Goal: Transaction & Acquisition: Book appointment/travel/reservation

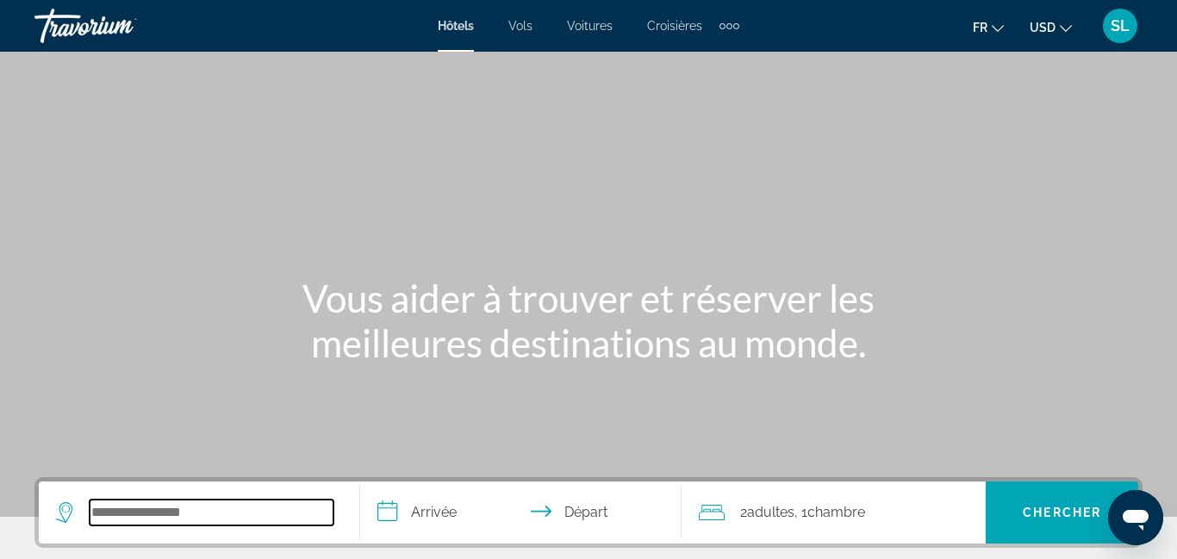
click at [211, 514] on input "Search widget" at bounding box center [212, 513] width 244 height 26
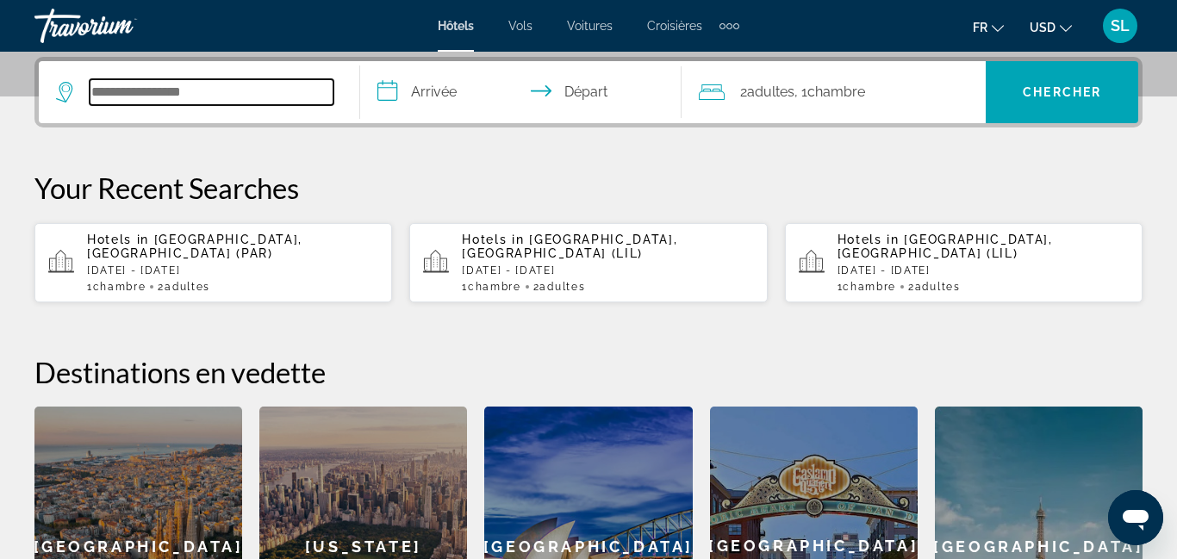
scroll to position [421, 0]
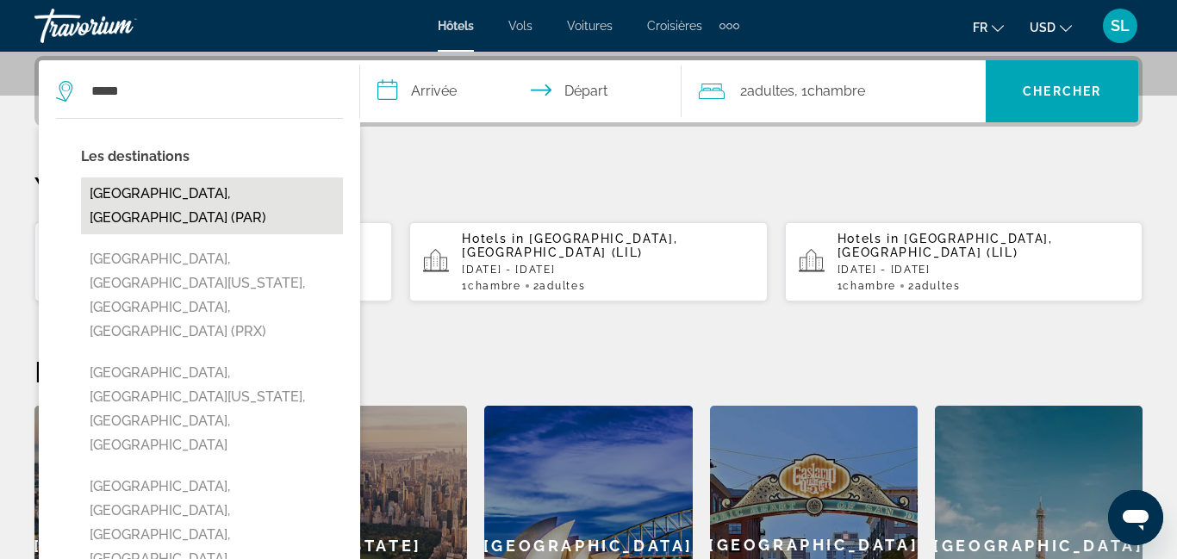
click at [203, 193] on button "[GEOGRAPHIC_DATA], [GEOGRAPHIC_DATA] (PAR)" at bounding box center [212, 206] width 262 height 57
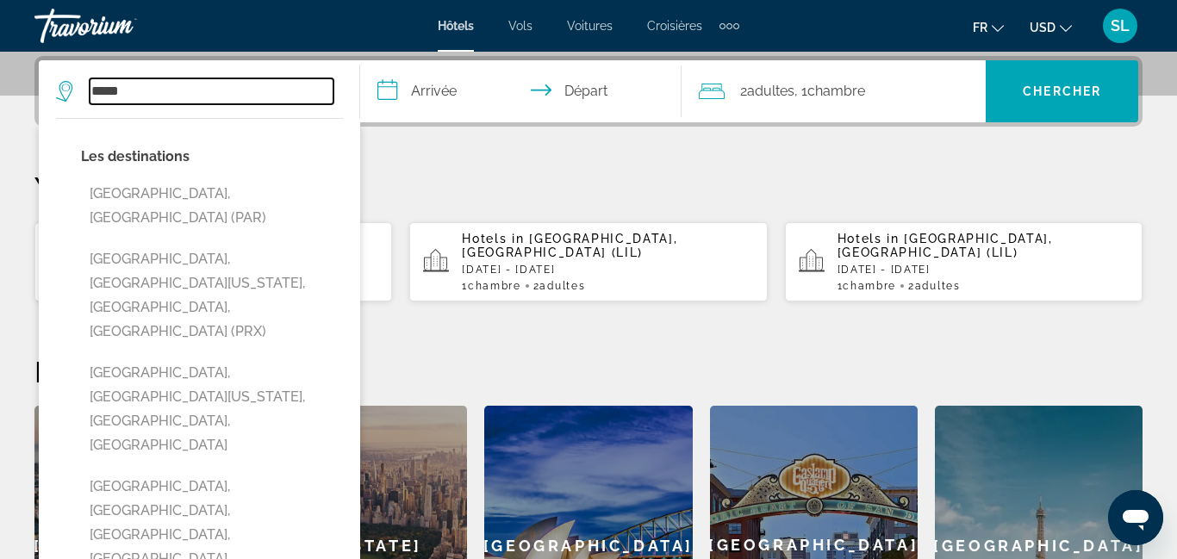
type input "**********"
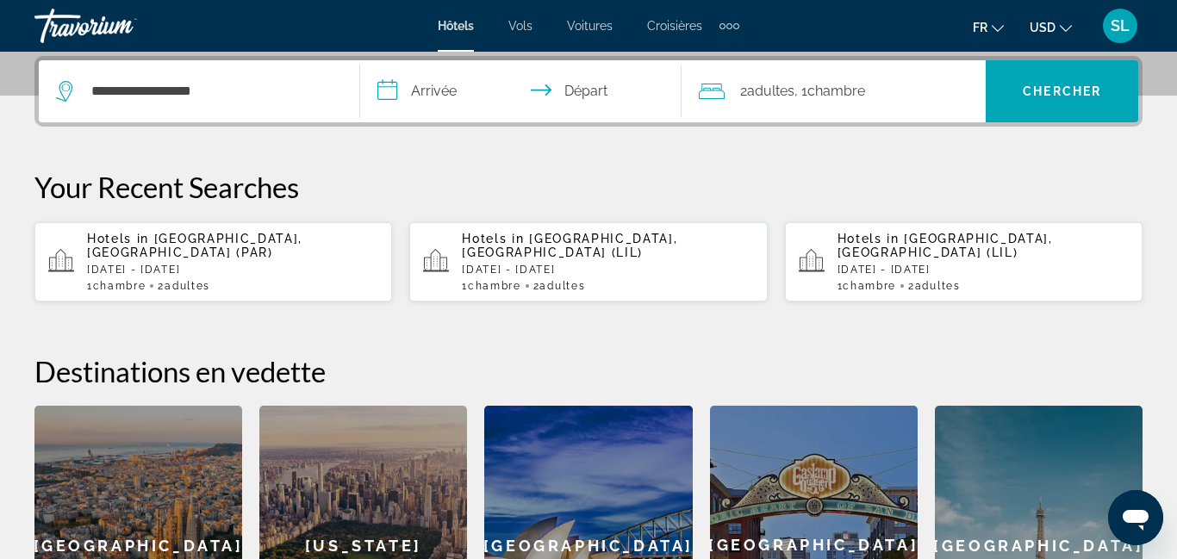
click at [436, 90] on input "**********" at bounding box center [524, 93] width 328 height 67
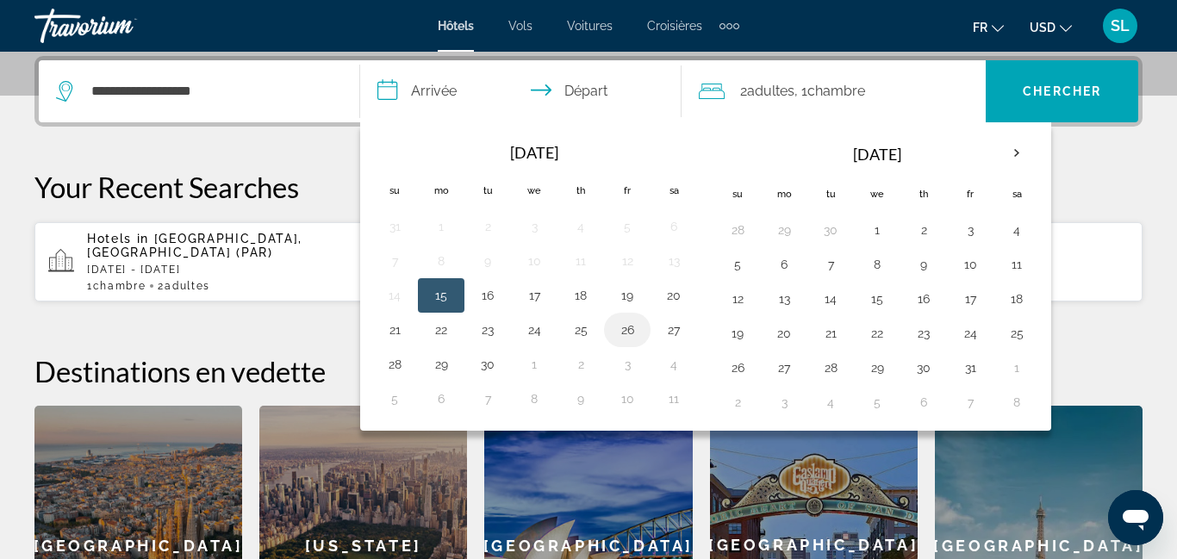
click at [624, 338] on button "26" at bounding box center [628, 330] width 28 height 24
click at [395, 370] on button "28" at bounding box center [395, 364] width 28 height 24
type input "**********"
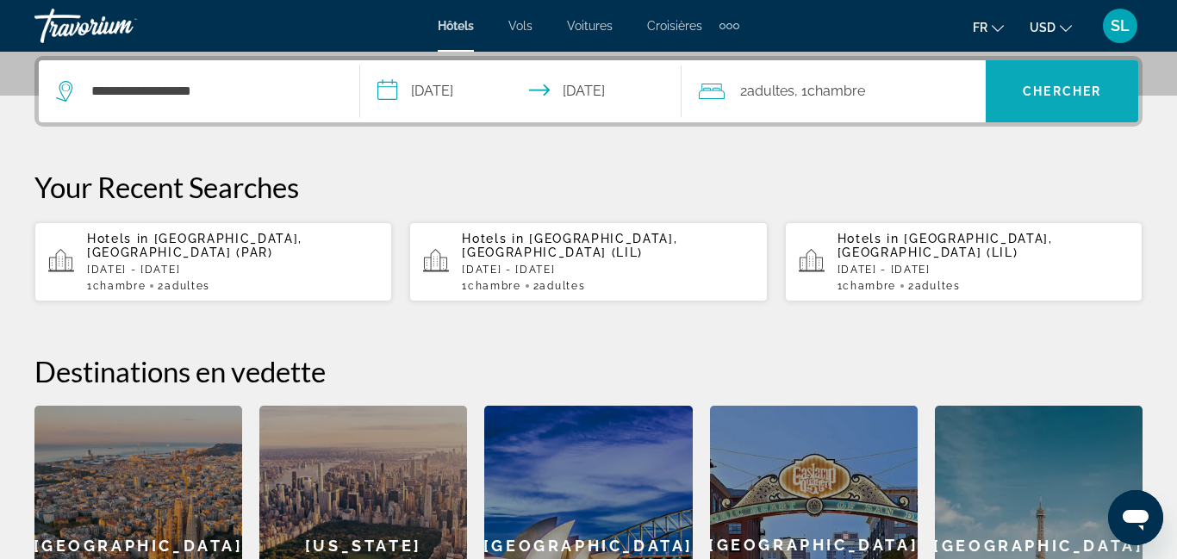
click at [1075, 86] on span "Chercher" at bounding box center [1062, 91] width 78 height 14
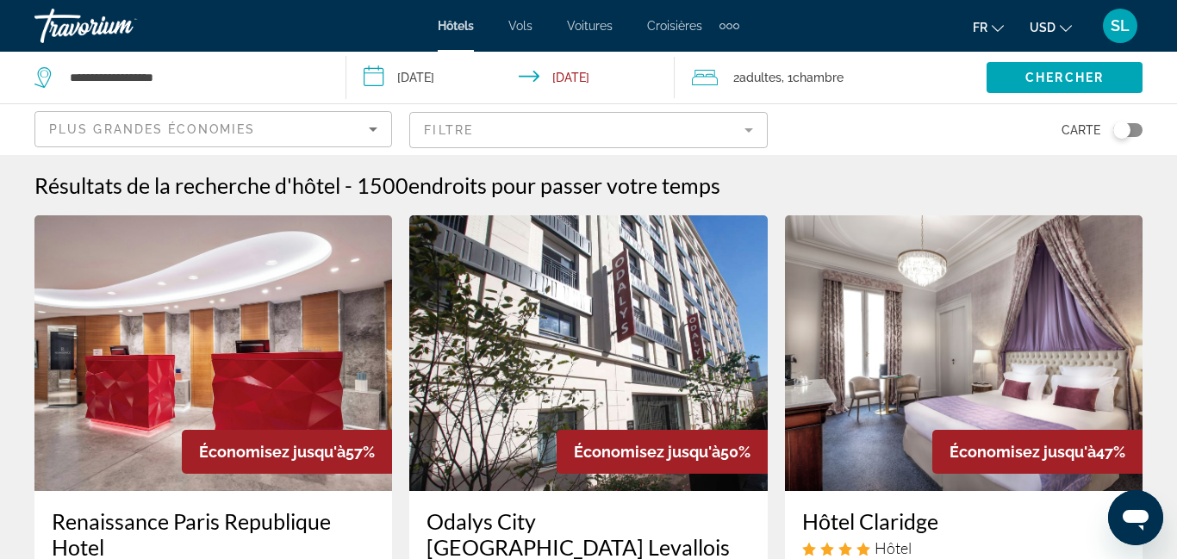
click at [322, 131] on div "Plus grandes économies" at bounding box center [209, 129] width 320 height 21
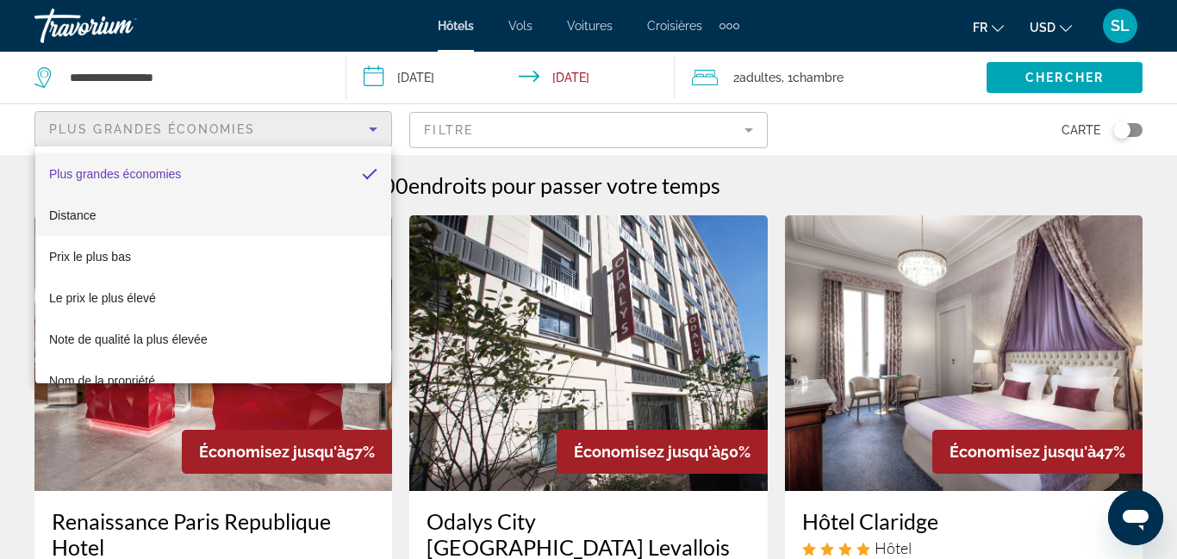
click at [277, 220] on mat-option "Distance" at bounding box center [213, 215] width 356 height 41
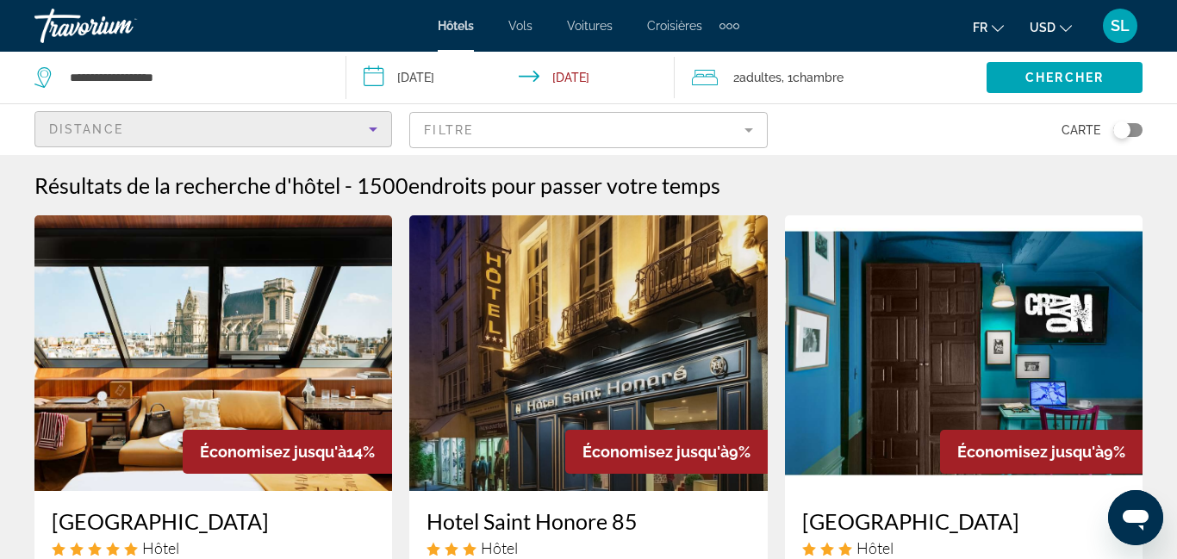
click at [1057, 26] on button "USD USD ($) MXN (Mex$) CAD (Can$) GBP (£) EUR (€) AUD (A$) NZD (NZ$) CNY (CN¥)" at bounding box center [1051, 27] width 42 height 25
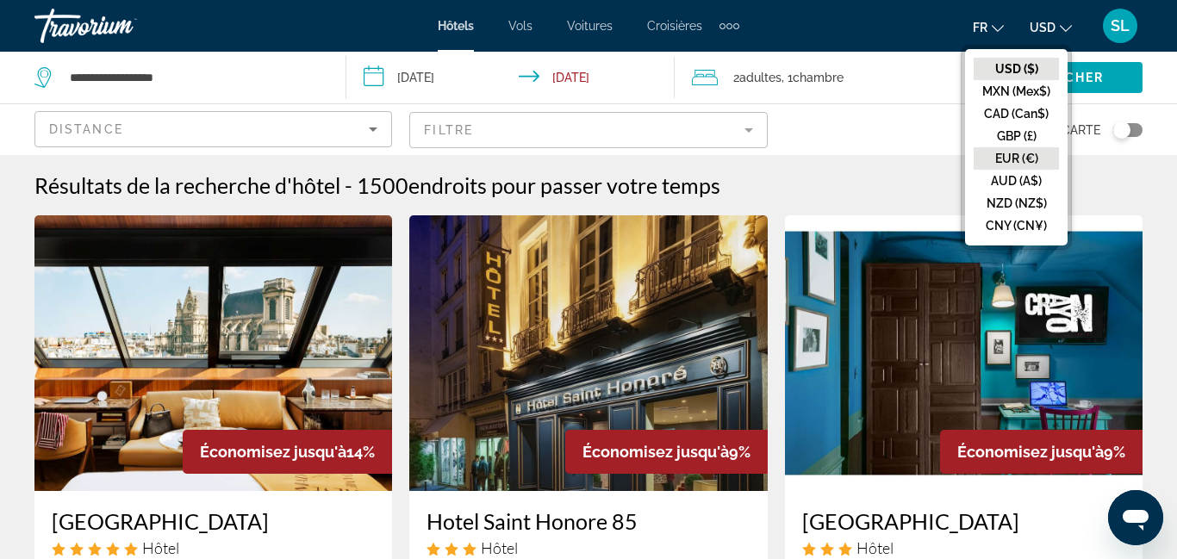
click at [1019, 157] on button "EUR (€)" at bounding box center [1016, 158] width 85 height 22
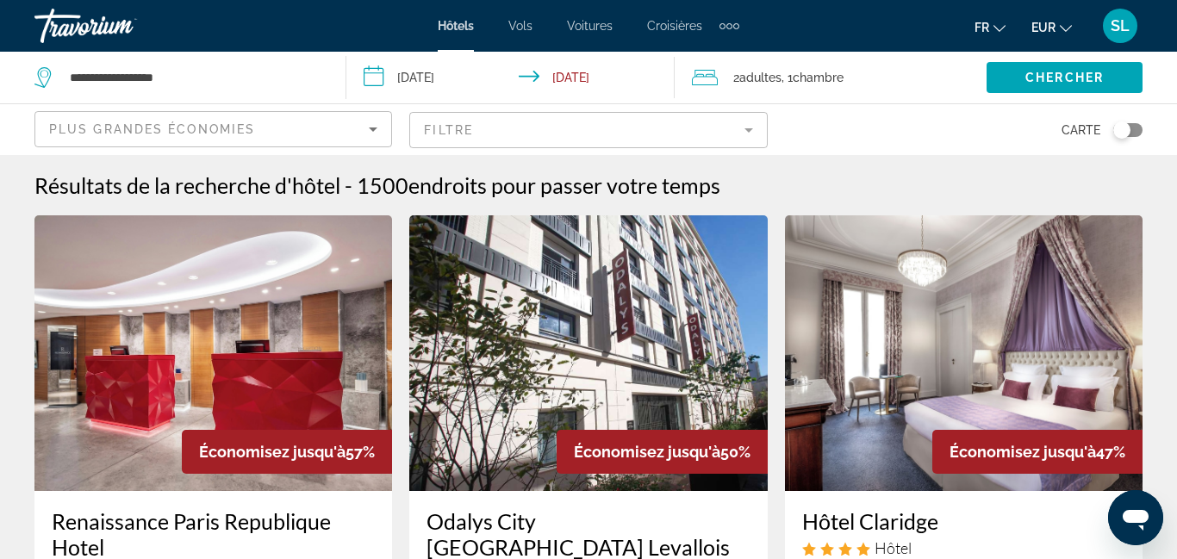
click at [312, 130] on div "Plus grandes économies" at bounding box center [209, 129] width 320 height 21
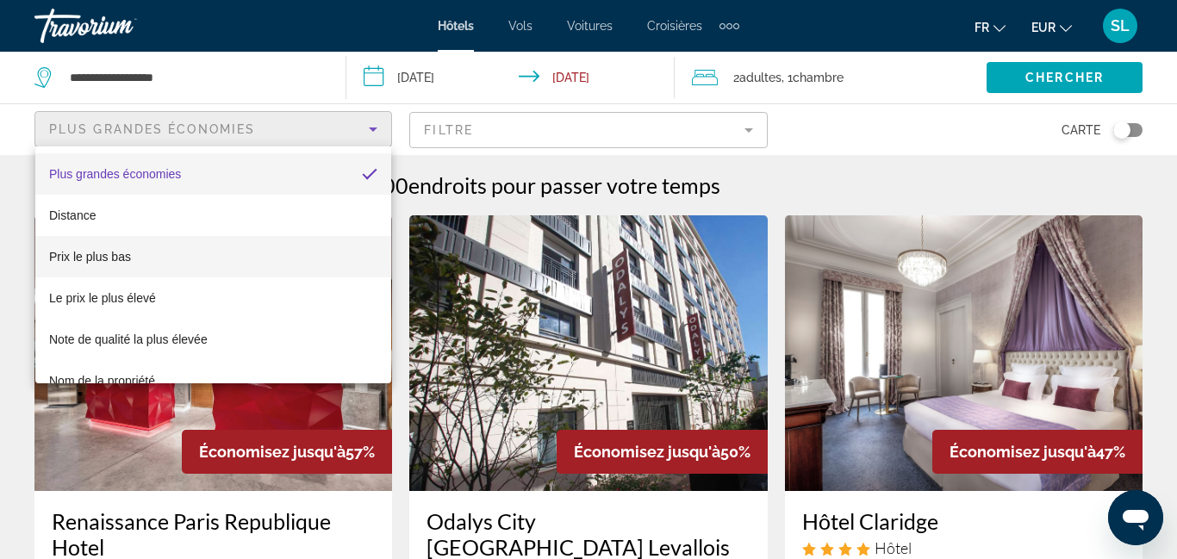
click at [209, 254] on mat-option "Prix le plus bas" at bounding box center [213, 256] width 356 height 41
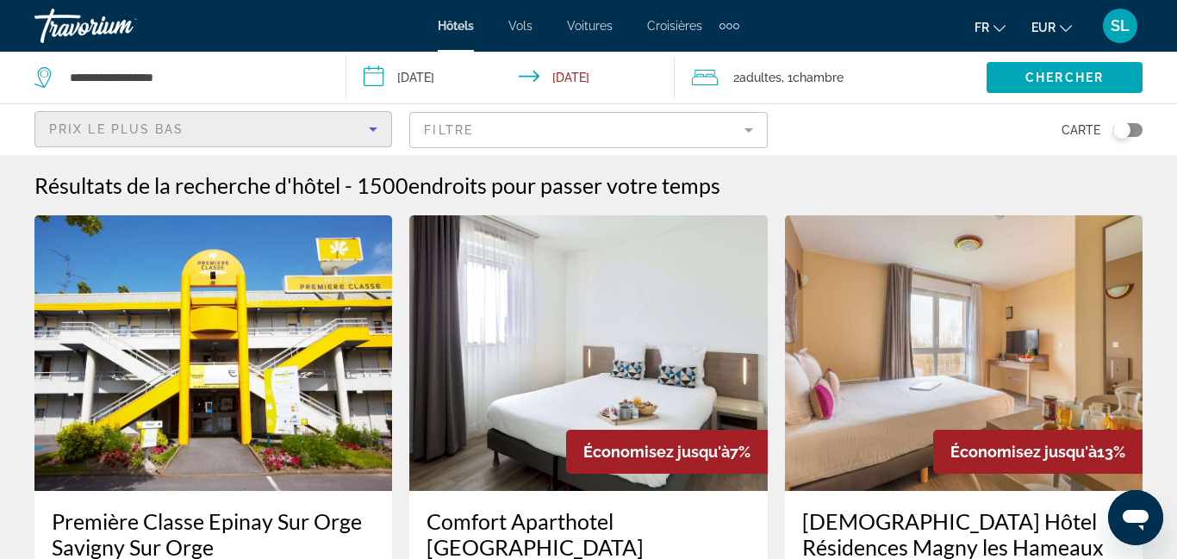
click at [533, 136] on mat-form-field "Filtre" at bounding box center [588, 130] width 358 height 36
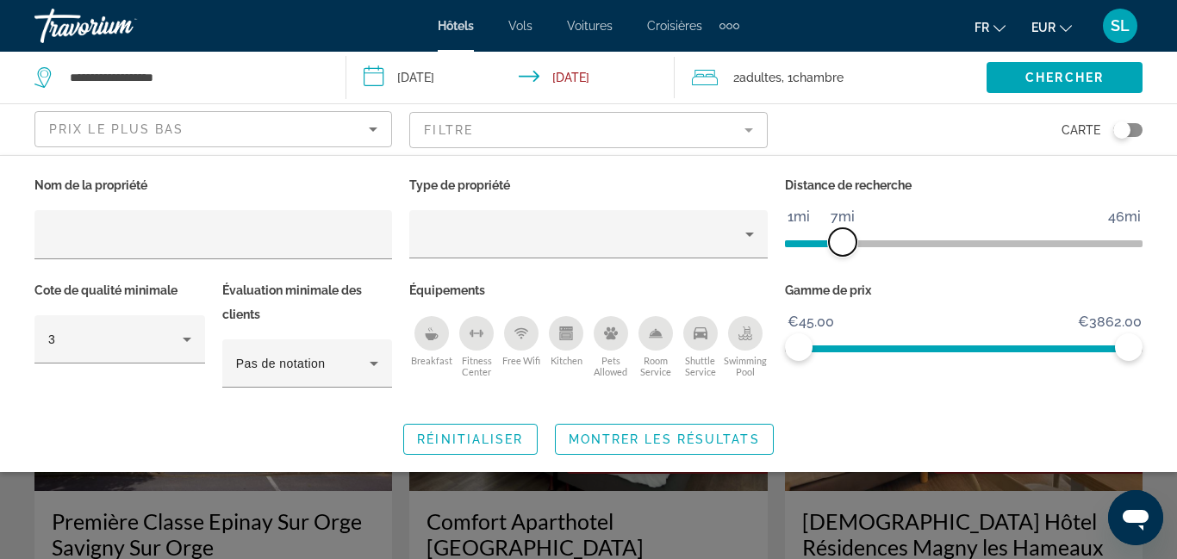
drag, startPoint x: 1006, startPoint y: 248, endPoint x: 841, endPoint y: 261, distance: 165.1
click at [841, 261] on div "Distance de recherche 1mi 46mi 7mi" at bounding box center [964, 225] width 375 height 105
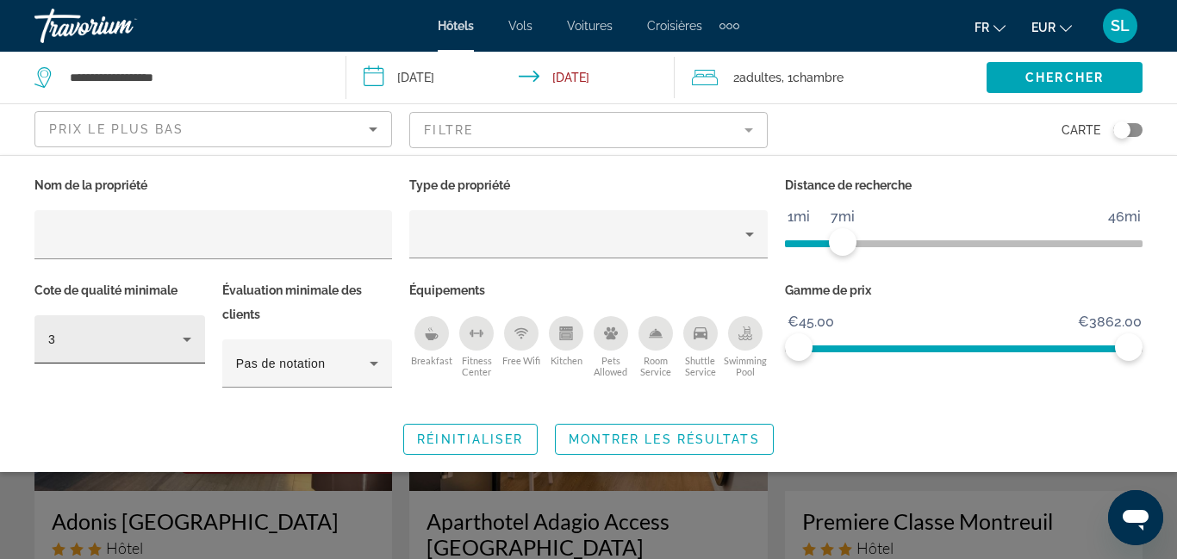
click at [134, 346] on div "3" at bounding box center [115, 339] width 134 height 21
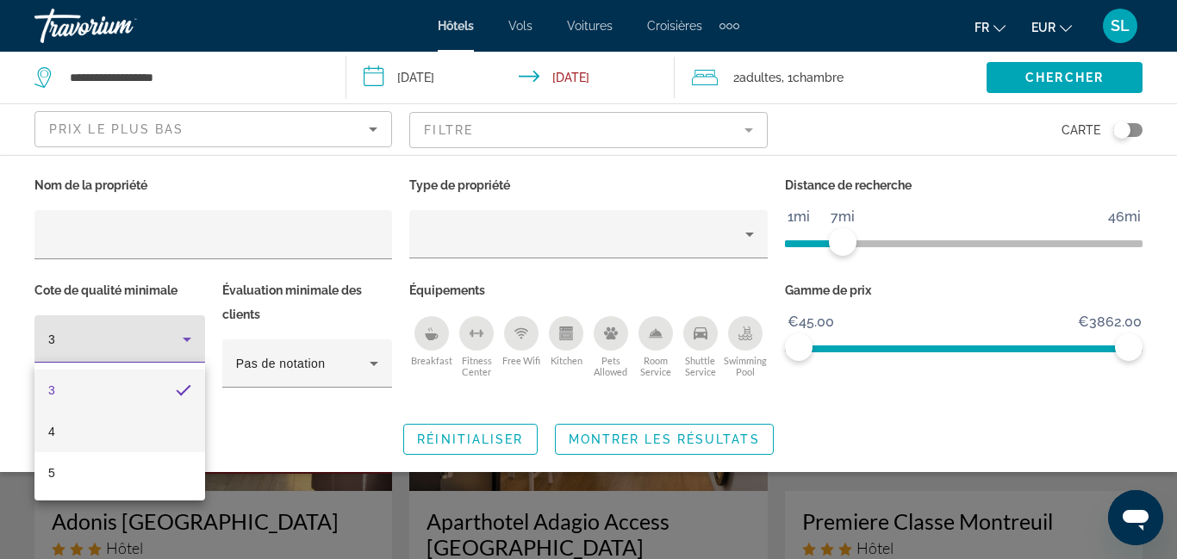
click at [109, 428] on mat-option "4" at bounding box center [119, 431] width 171 height 41
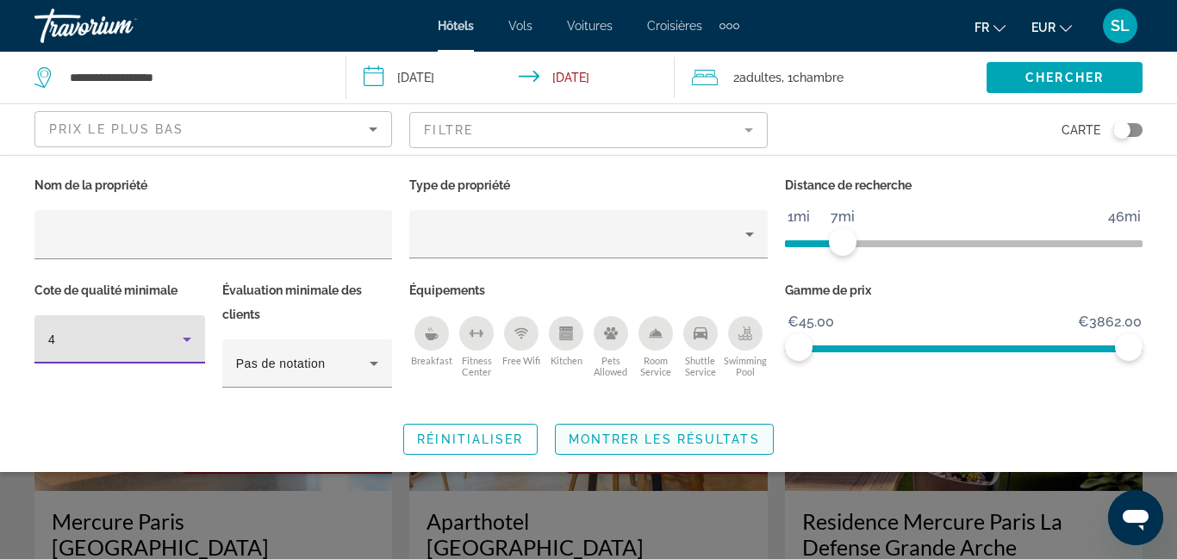
click at [686, 441] on span "Montrer les résultats" at bounding box center [664, 440] width 191 height 14
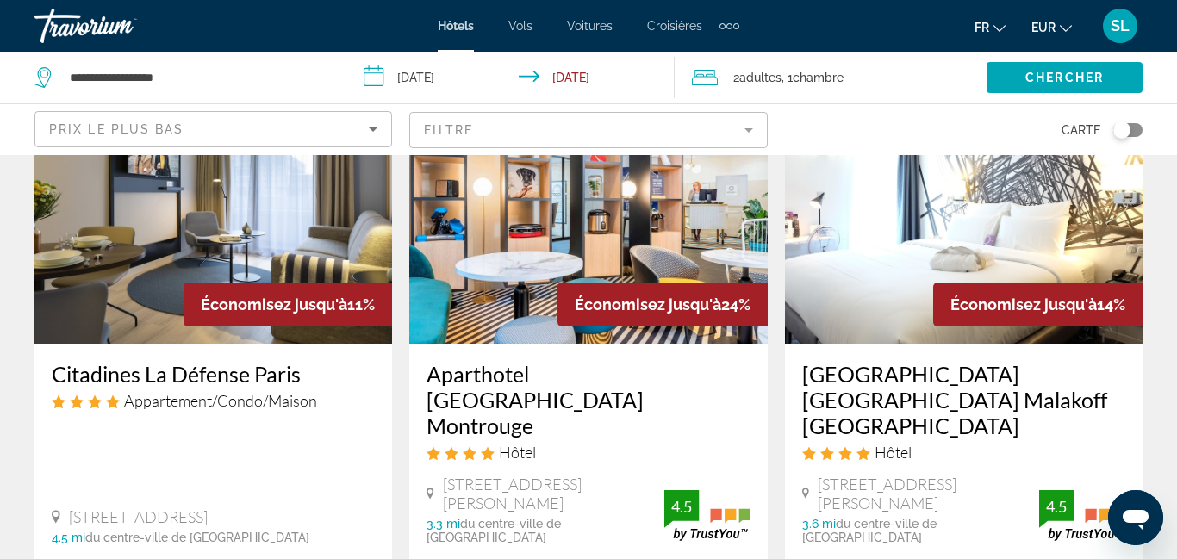
scroll to position [1585, 0]
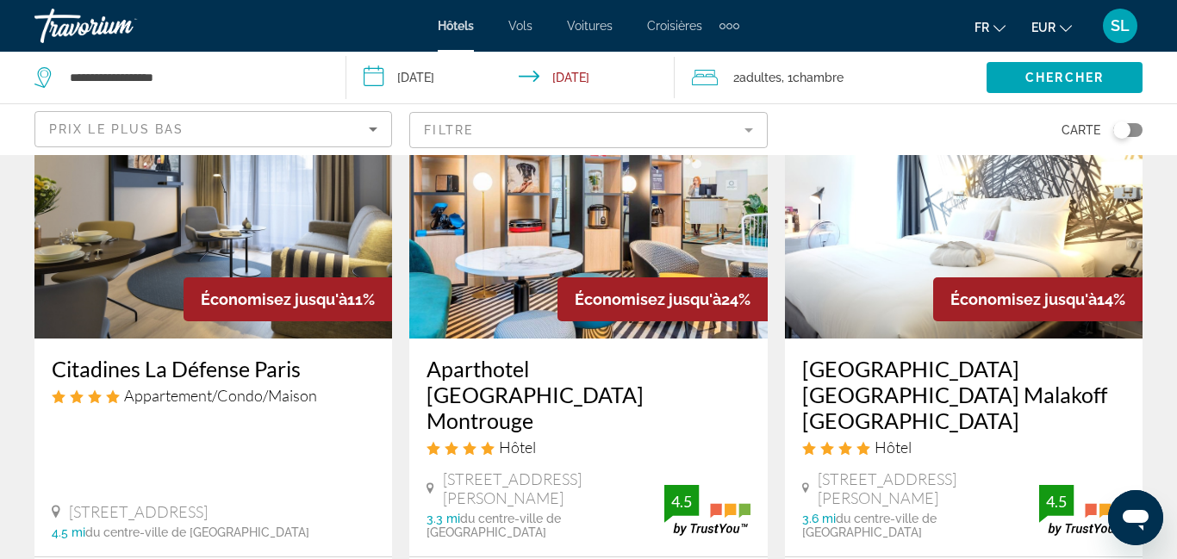
click at [957, 356] on h3 "[GEOGRAPHIC_DATA] [GEOGRAPHIC_DATA] Malakoff [GEOGRAPHIC_DATA]" at bounding box center [963, 395] width 323 height 78
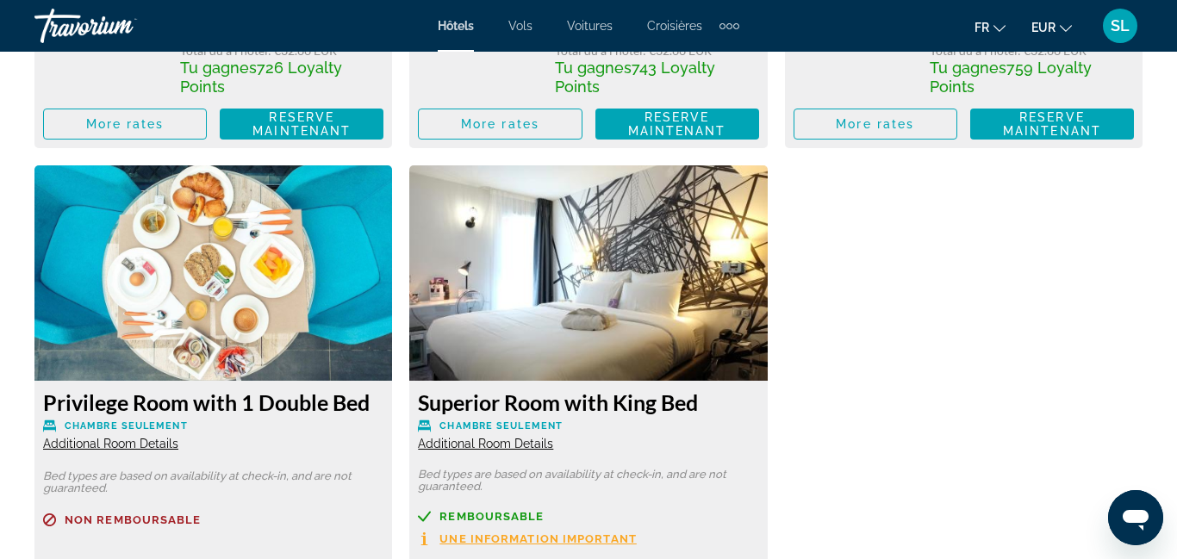
scroll to position [3865, 0]
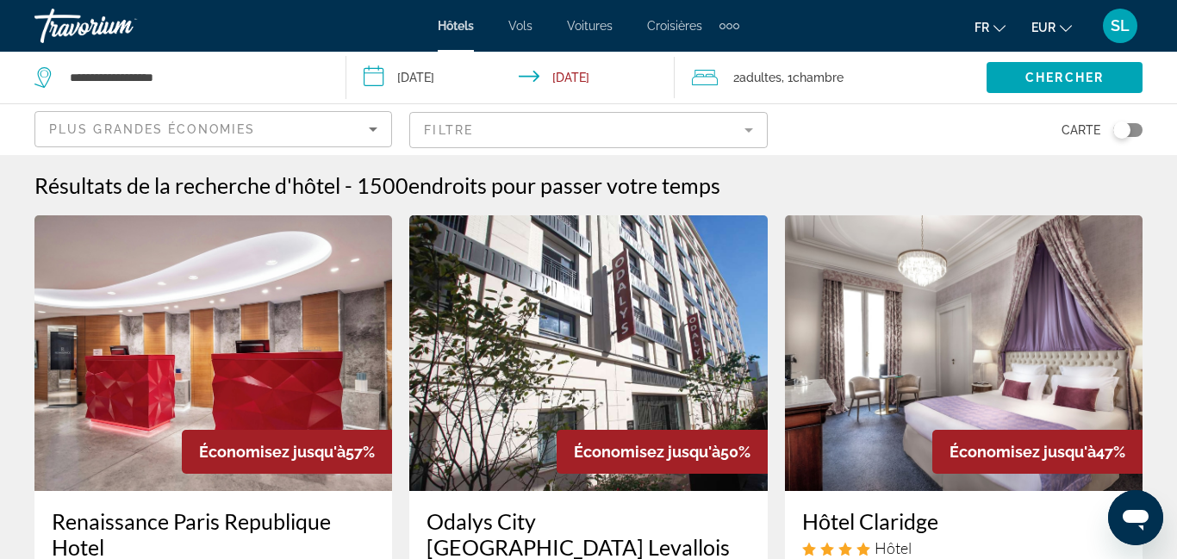
click at [246, 136] on div "Plus grandes économies" at bounding box center [209, 129] width 320 height 21
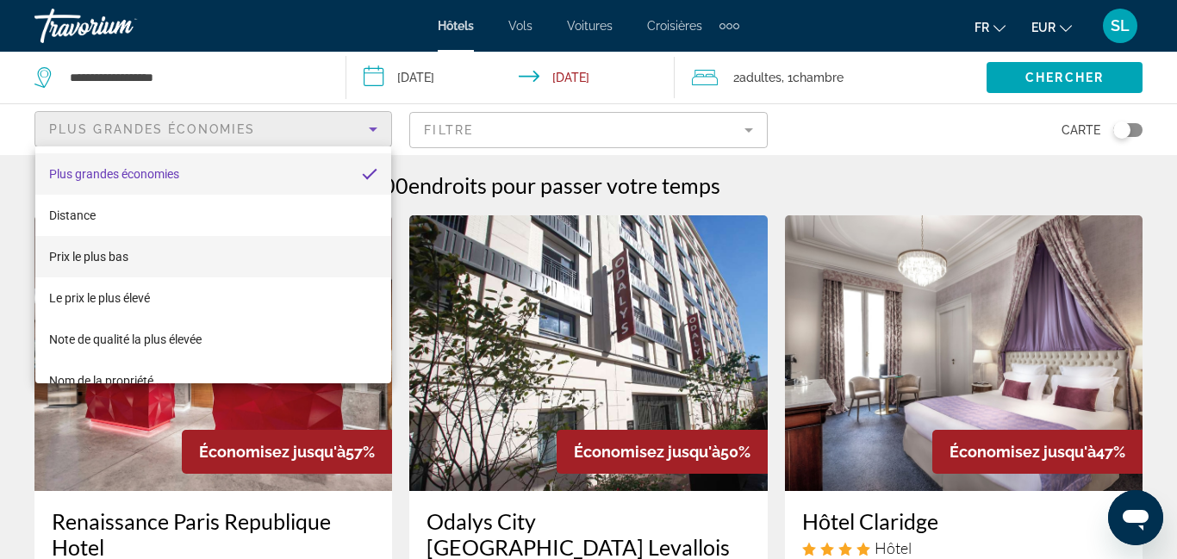
click at [207, 253] on mat-option "Prix le plus bas" at bounding box center [213, 256] width 356 height 41
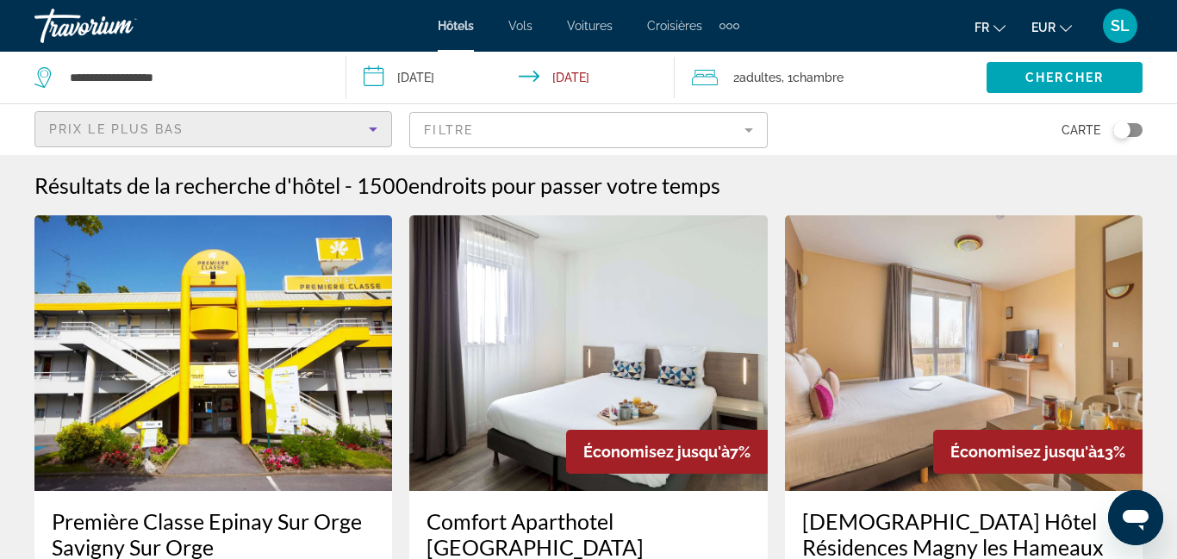
click at [515, 134] on mat-form-field "Filtre" at bounding box center [588, 130] width 358 height 36
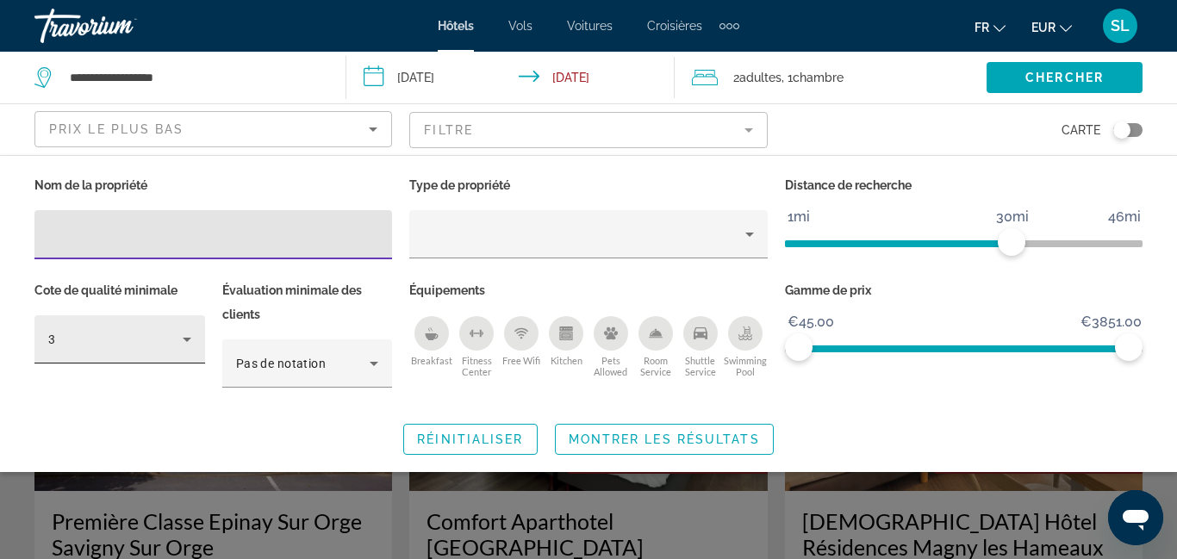
click at [153, 342] on div "3" at bounding box center [115, 339] width 134 height 21
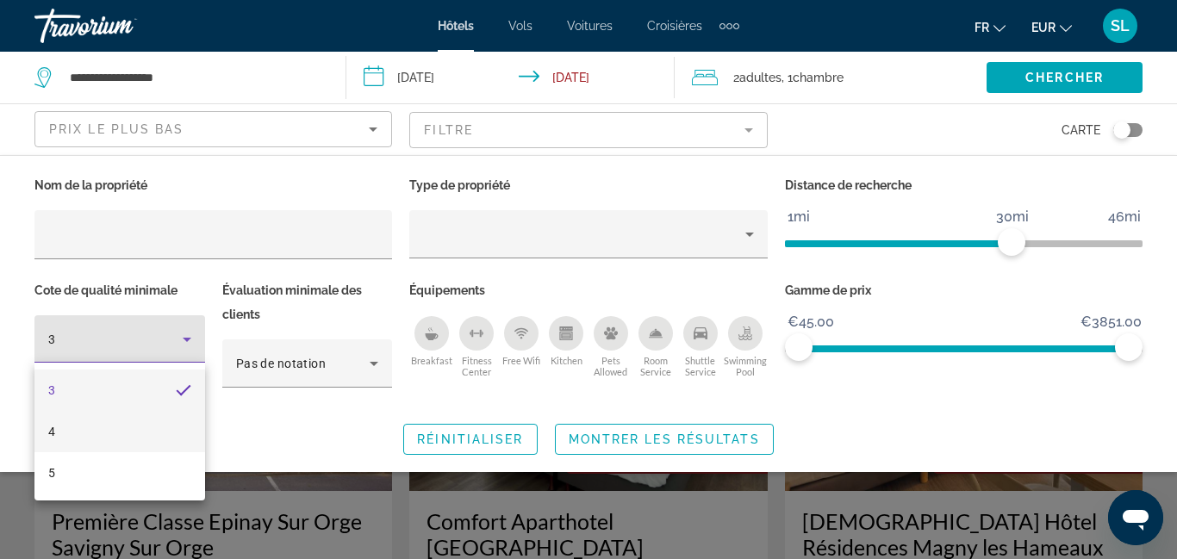
click at [127, 424] on mat-option "4" at bounding box center [119, 431] width 171 height 41
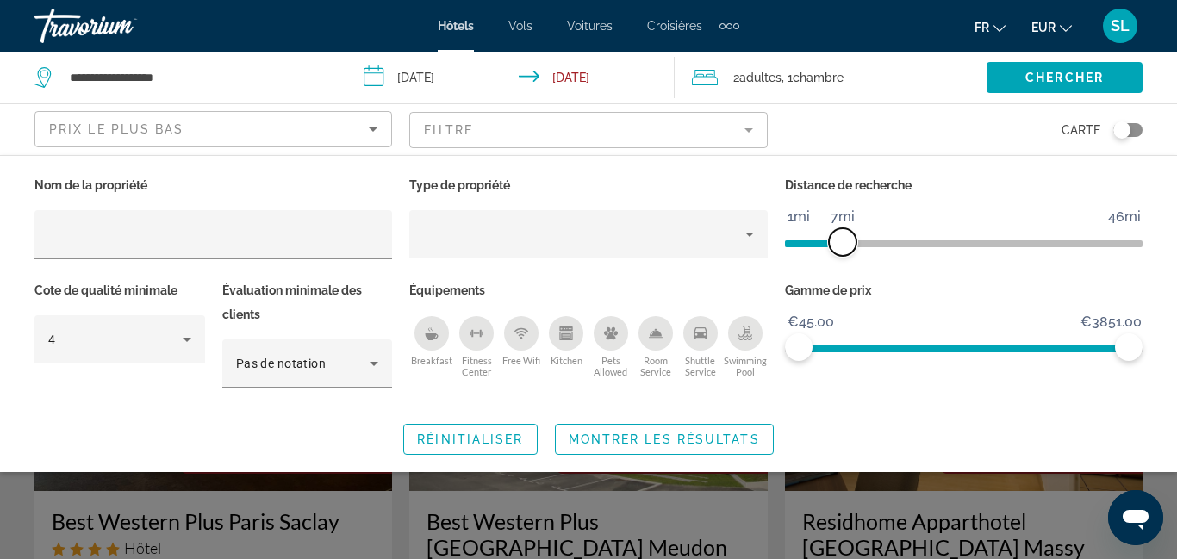
drag, startPoint x: 1016, startPoint y: 242, endPoint x: 845, endPoint y: 266, distance: 173.2
click at [845, 266] on div "Distance de recherche 1mi 46mi 7mi" at bounding box center [964, 225] width 375 height 105
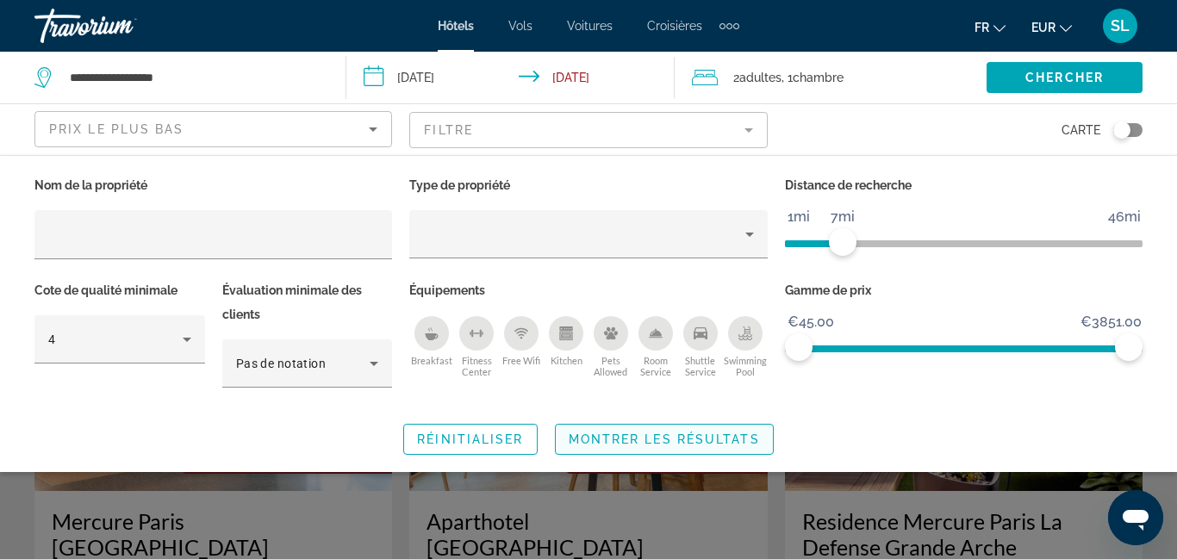
click at [715, 440] on span "Montrer les résultats" at bounding box center [664, 440] width 191 height 14
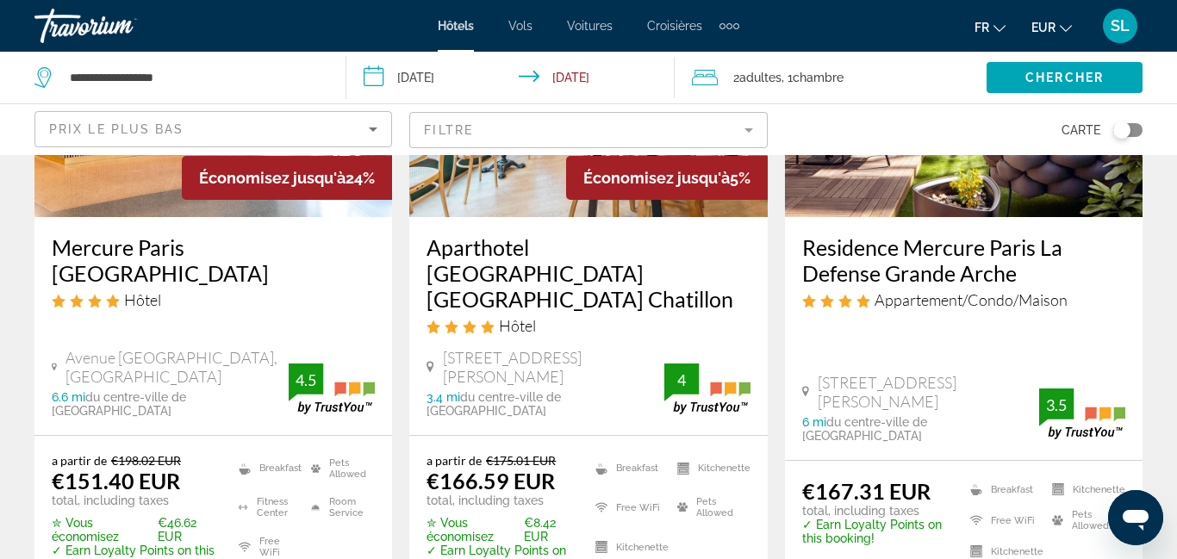
scroll to position [270, 0]
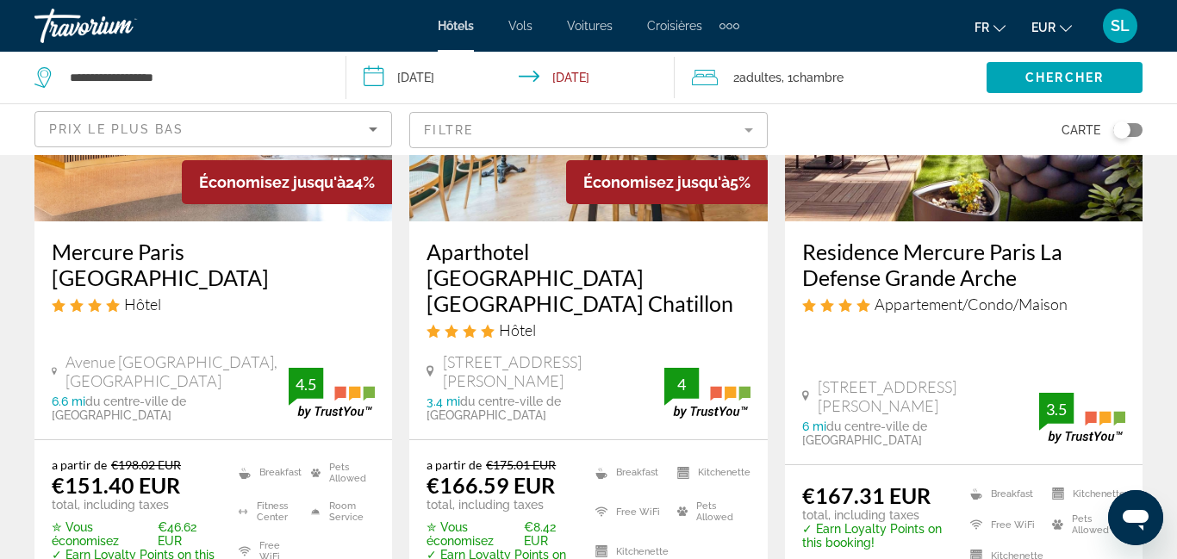
click at [170, 247] on h3 "Mercure Paris [GEOGRAPHIC_DATA]" at bounding box center [213, 265] width 323 height 52
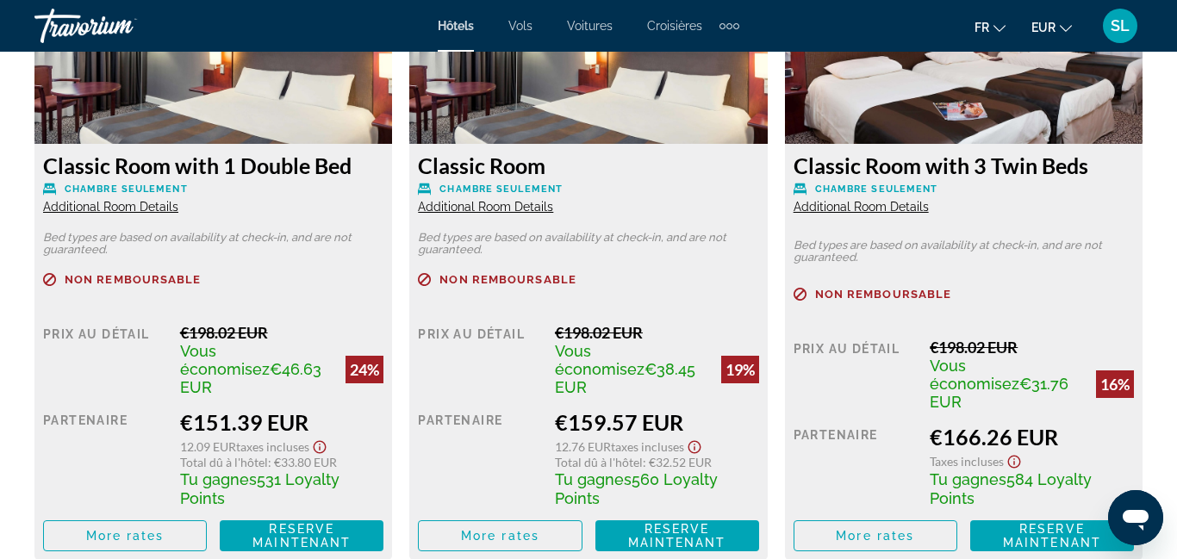
scroll to position [2796, 0]
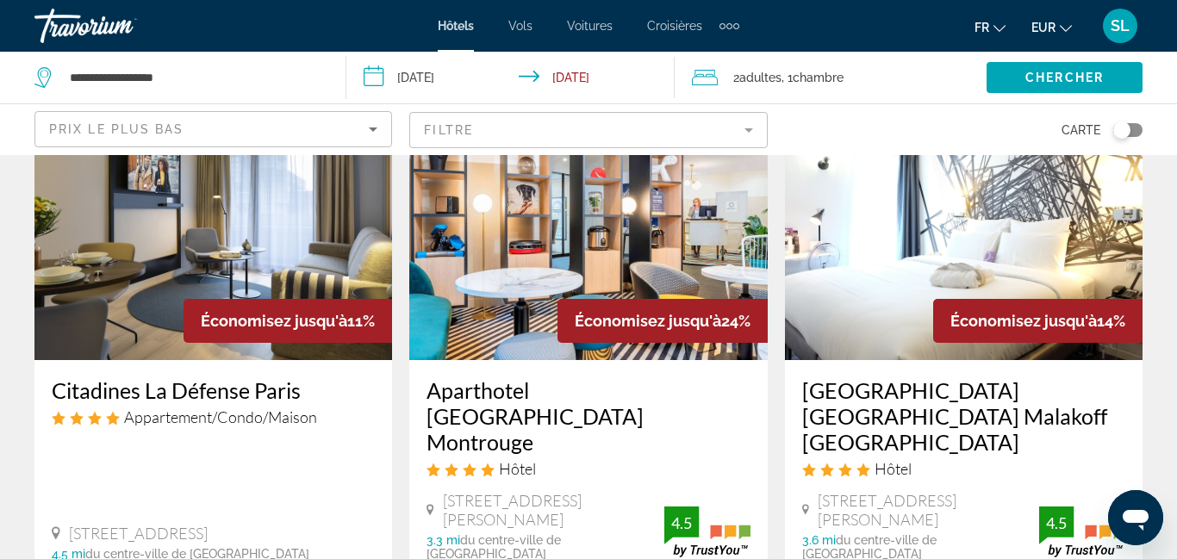
scroll to position [1607, 0]
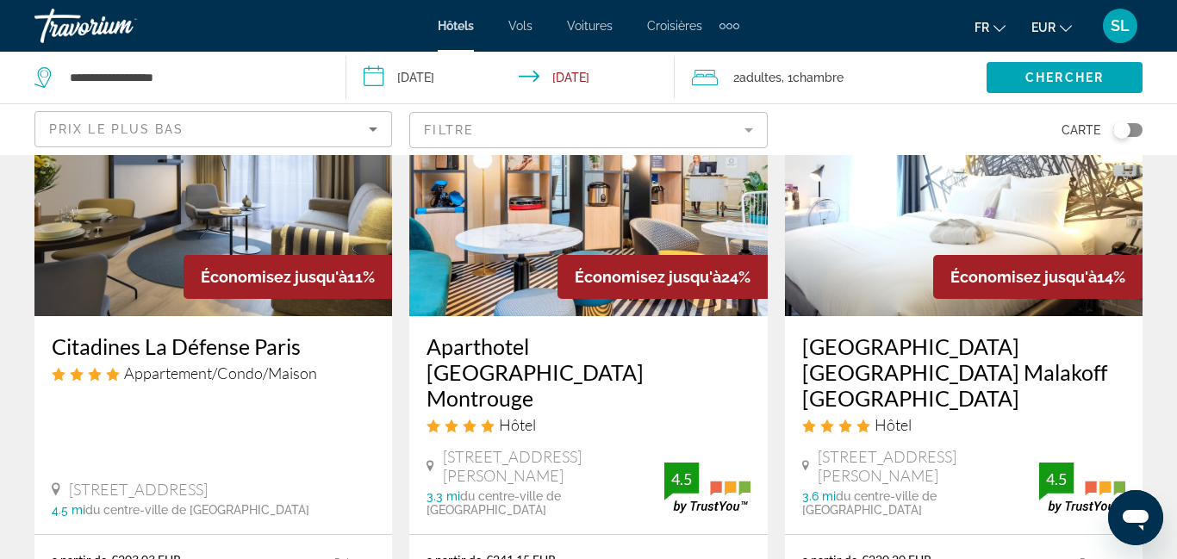
click at [514, 133] on mat-form-field "Filtre" at bounding box center [588, 130] width 358 height 36
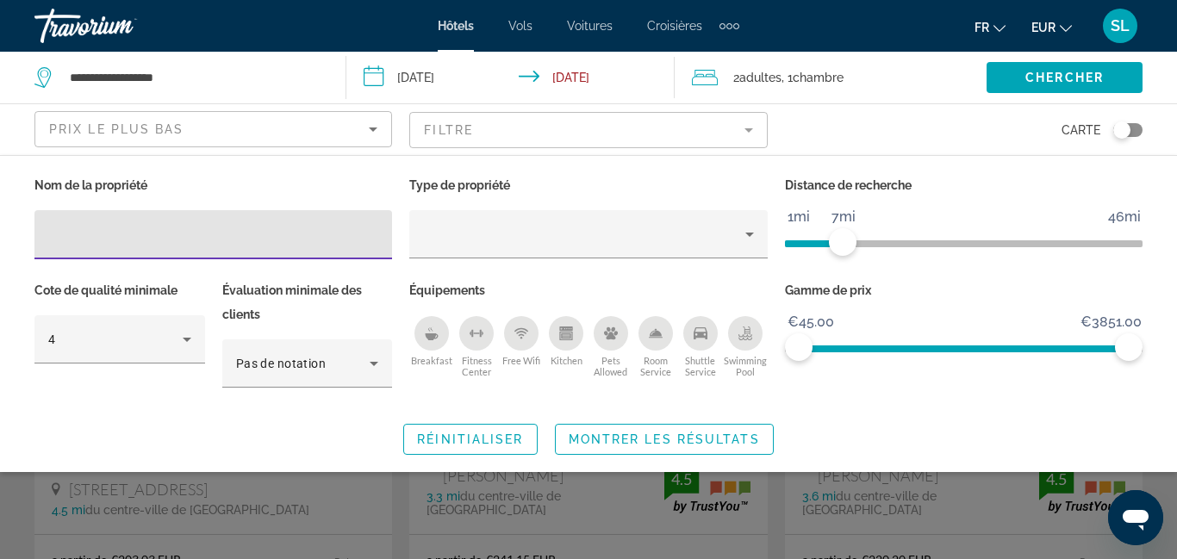
click at [437, 335] on icon "Breakfast" at bounding box center [432, 334] width 14 height 14
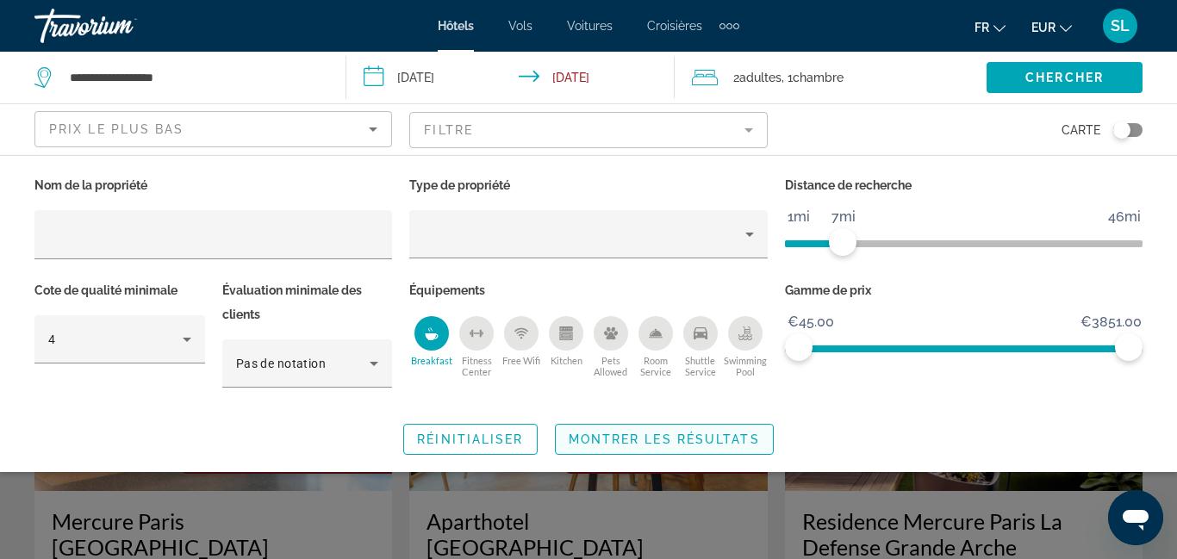
click at [699, 438] on span "Montrer les résultats" at bounding box center [664, 440] width 191 height 14
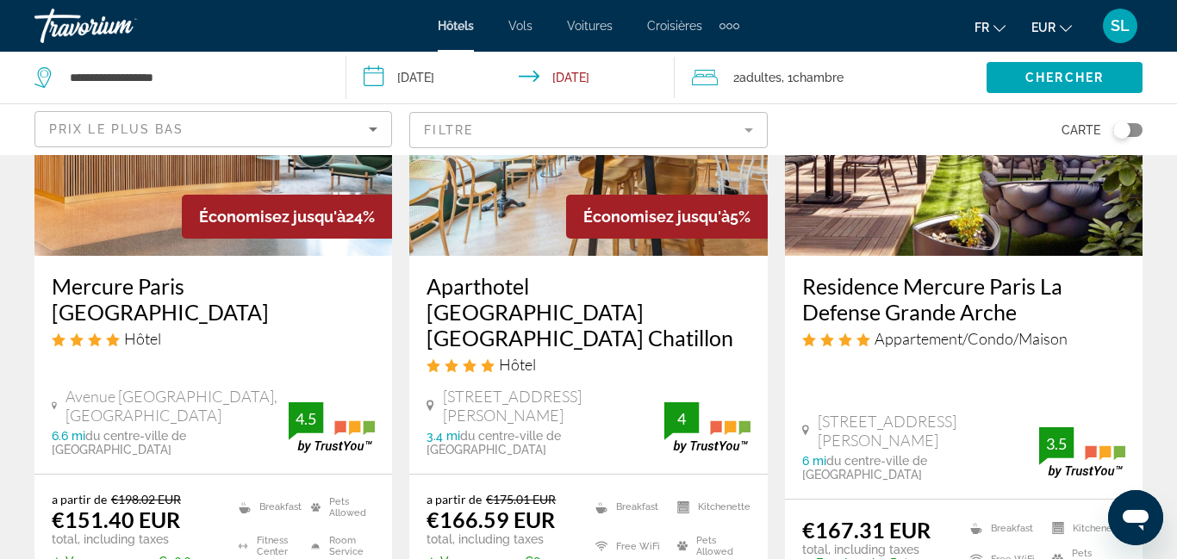
scroll to position [270, 0]
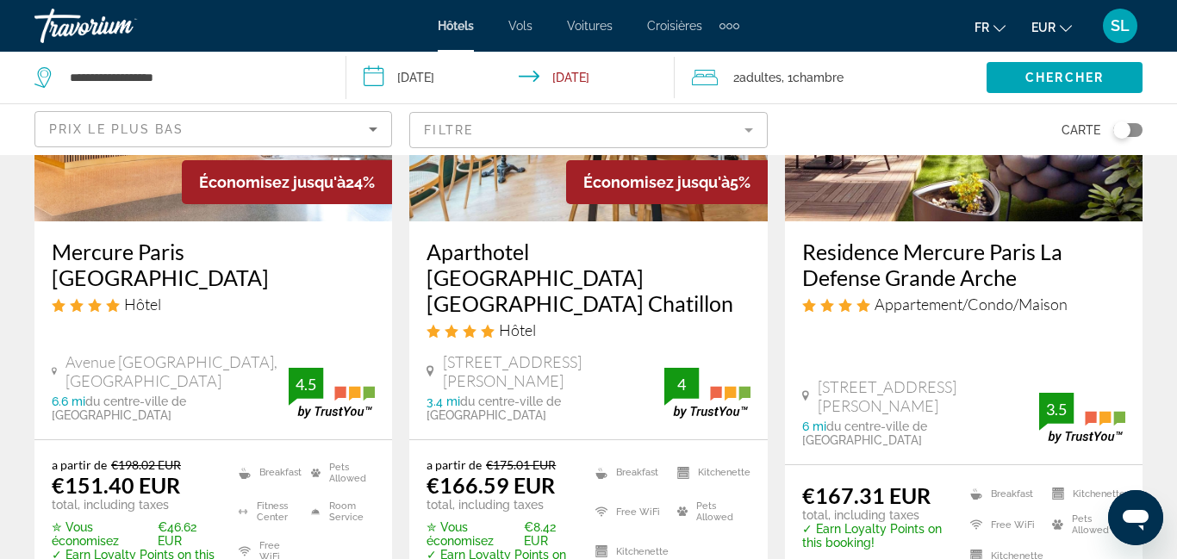
click at [895, 276] on h3 "Residence Mercure Paris La Defense Grande Arche" at bounding box center [963, 265] width 323 height 52
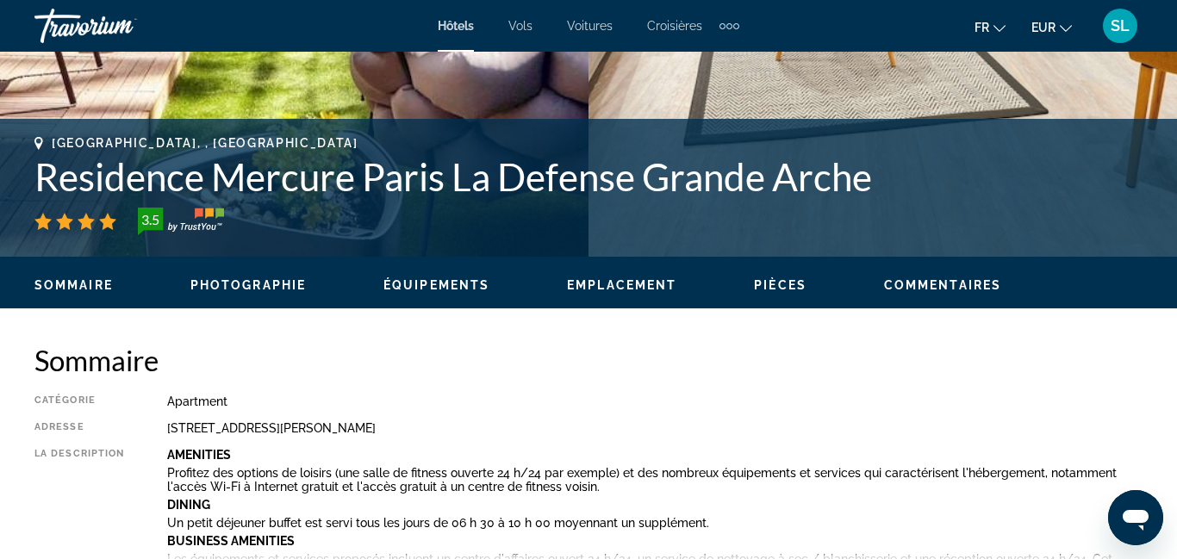
scroll to position [190, 0]
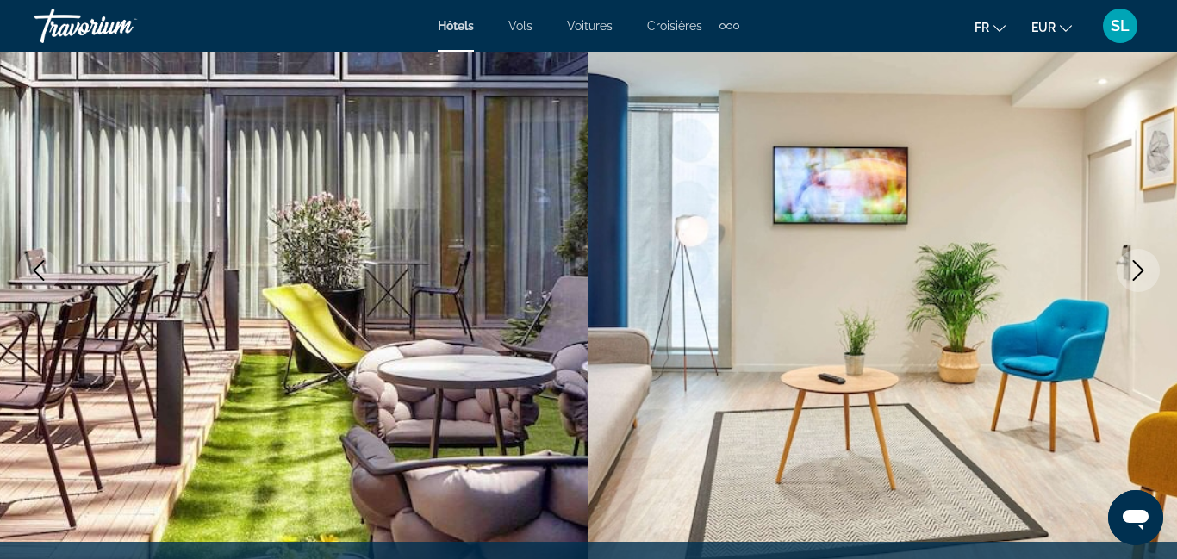
click at [452, 30] on span "Hôtels" at bounding box center [456, 26] width 36 height 14
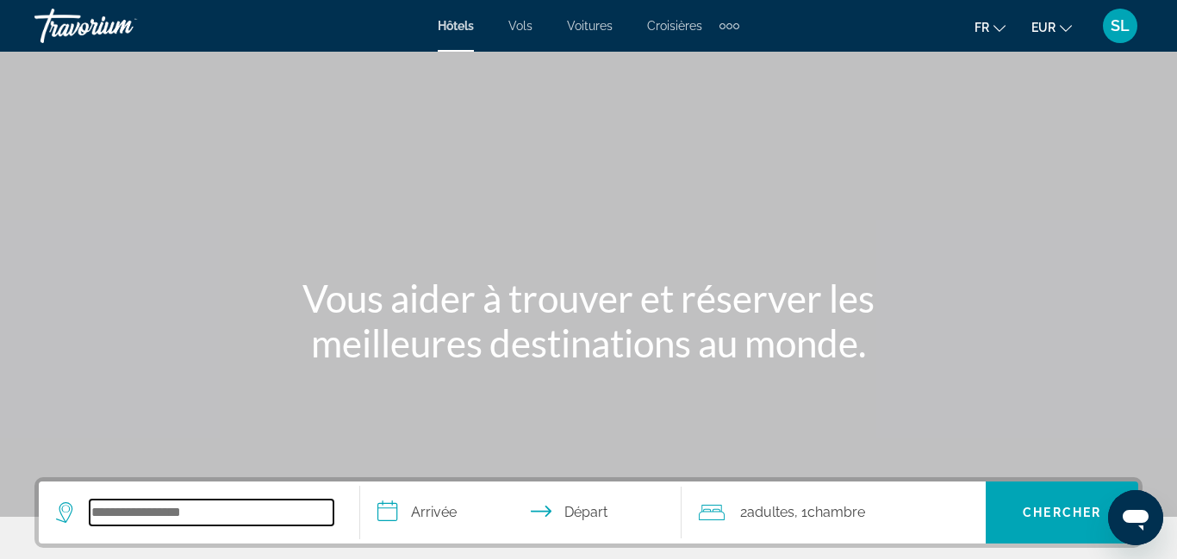
click at [224, 519] on input "Search widget" at bounding box center [212, 513] width 244 height 26
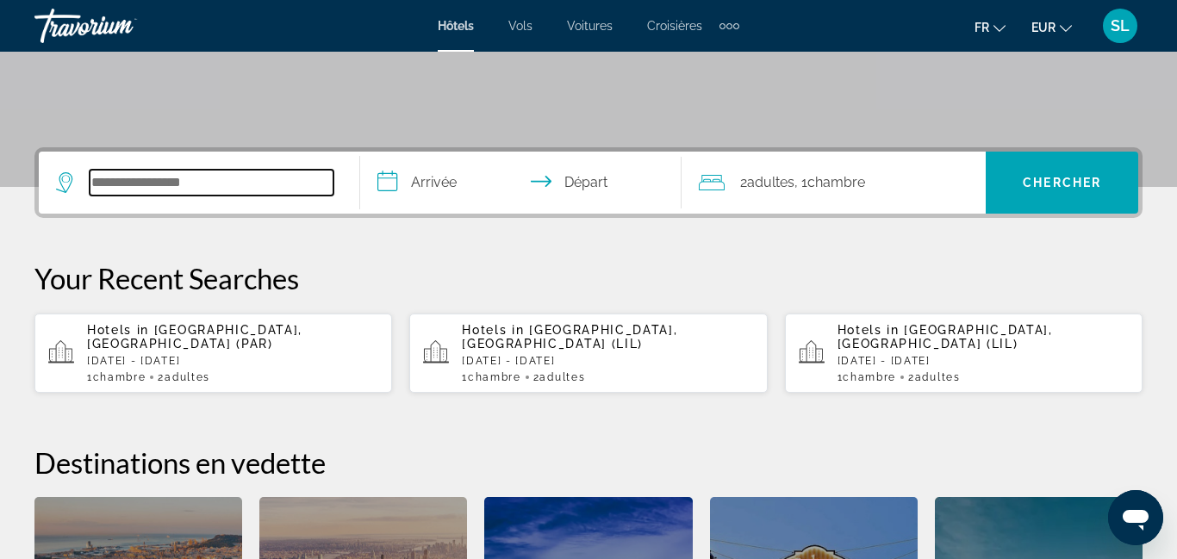
scroll to position [421, 0]
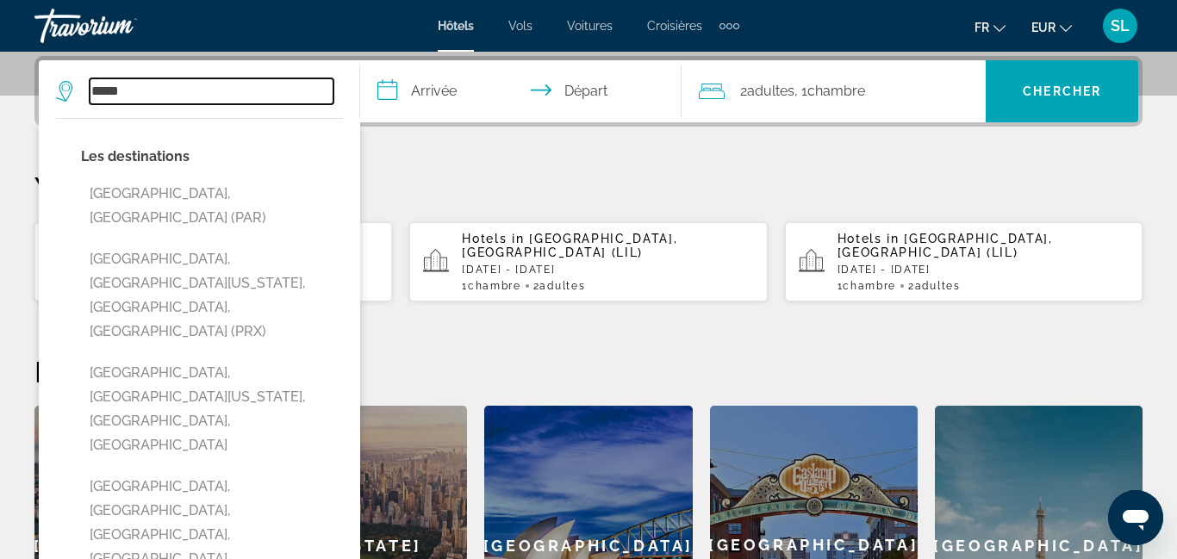
type input "*****"
click at [376, 264] on p "[DATE] - [DATE]" at bounding box center [232, 270] width 291 height 12
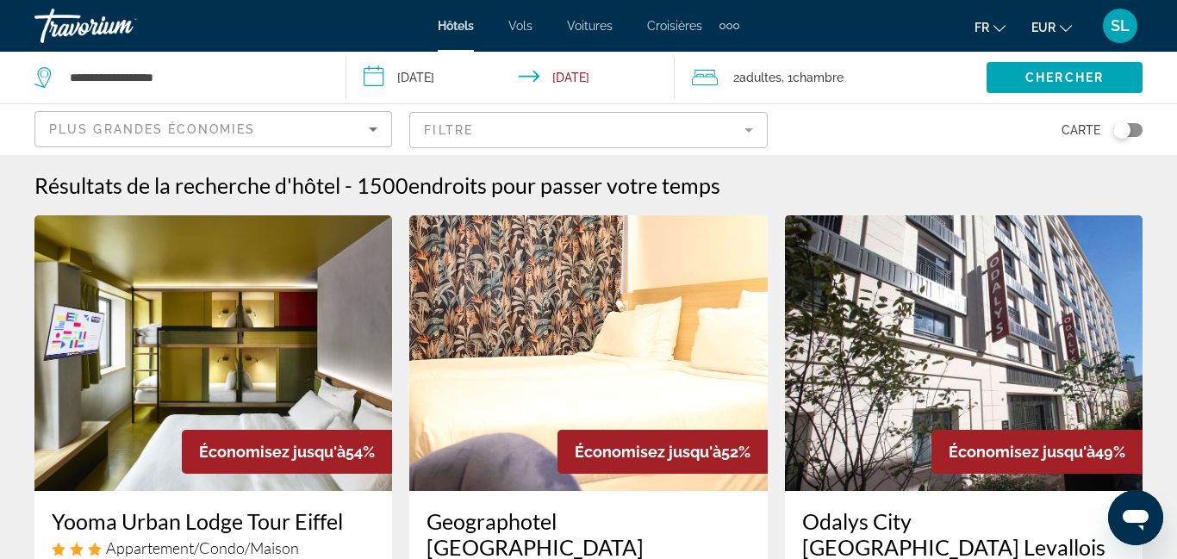
click at [465, 84] on input "**********" at bounding box center [514, 80] width 336 height 57
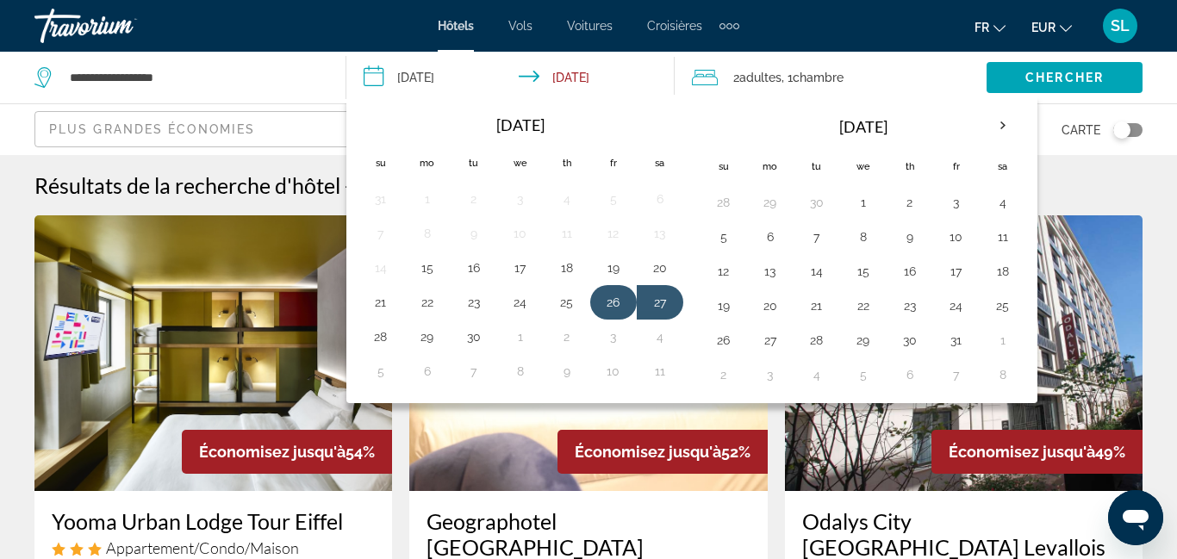
click at [617, 309] on button "26" at bounding box center [614, 302] width 28 height 24
click at [378, 332] on button "28" at bounding box center [381, 337] width 28 height 24
type input "**********"
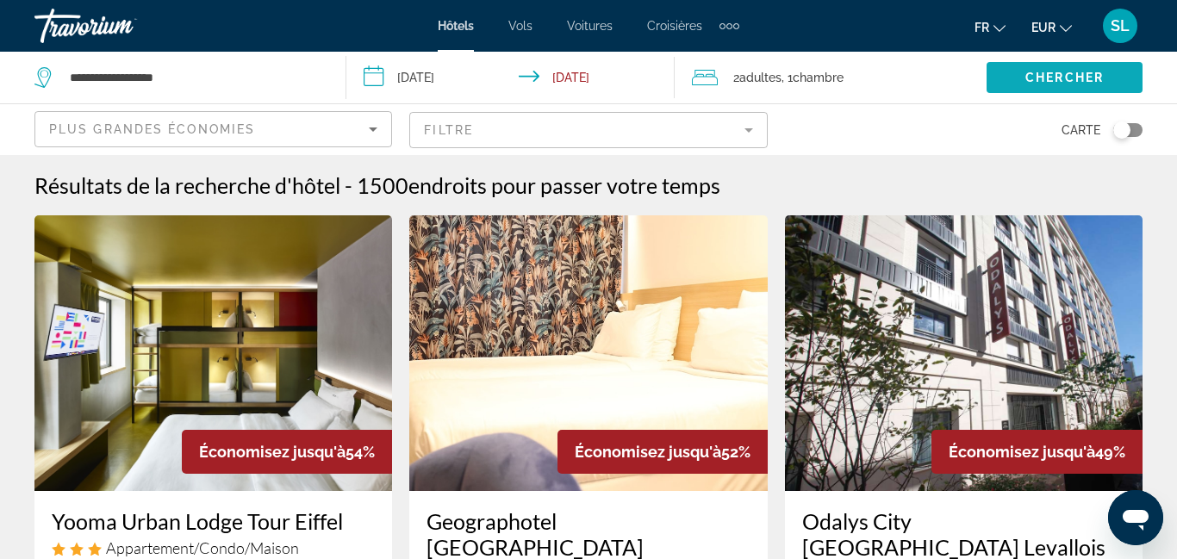
click at [1020, 82] on span "Search widget" at bounding box center [1065, 77] width 156 height 41
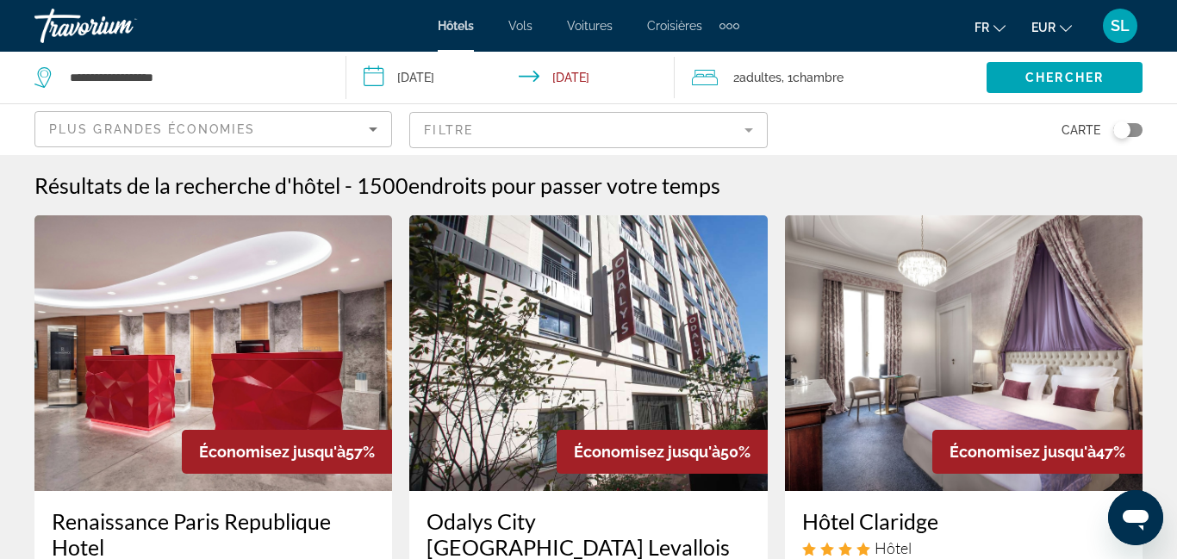
click at [302, 139] on div "Plus grandes économies" at bounding box center [209, 129] width 320 height 21
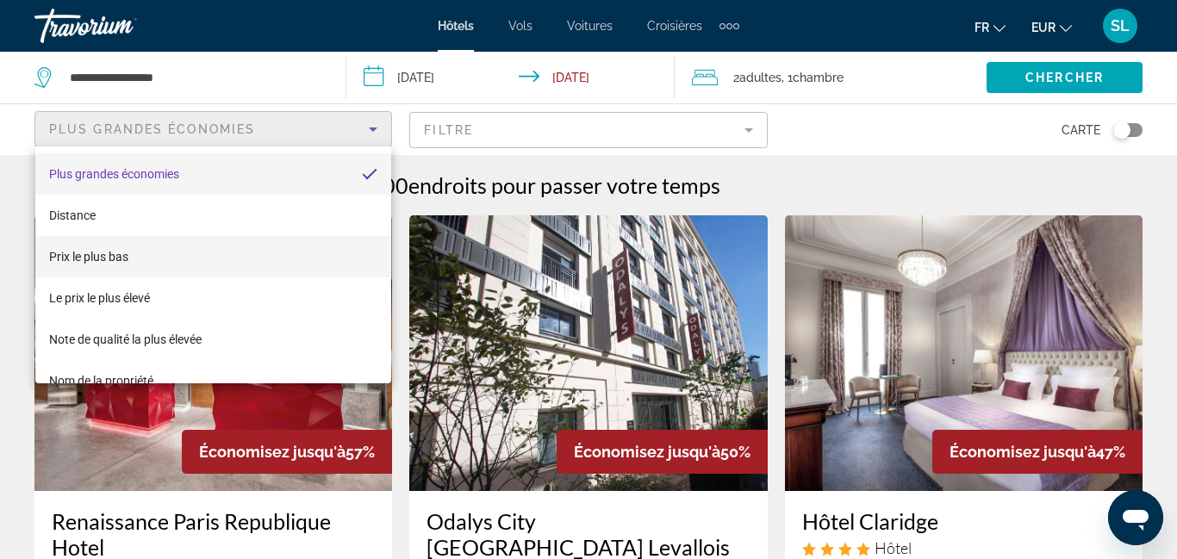
click at [232, 253] on mat-option "Prix le plus bas" at bounding box center [213, 256] width 356 height 41
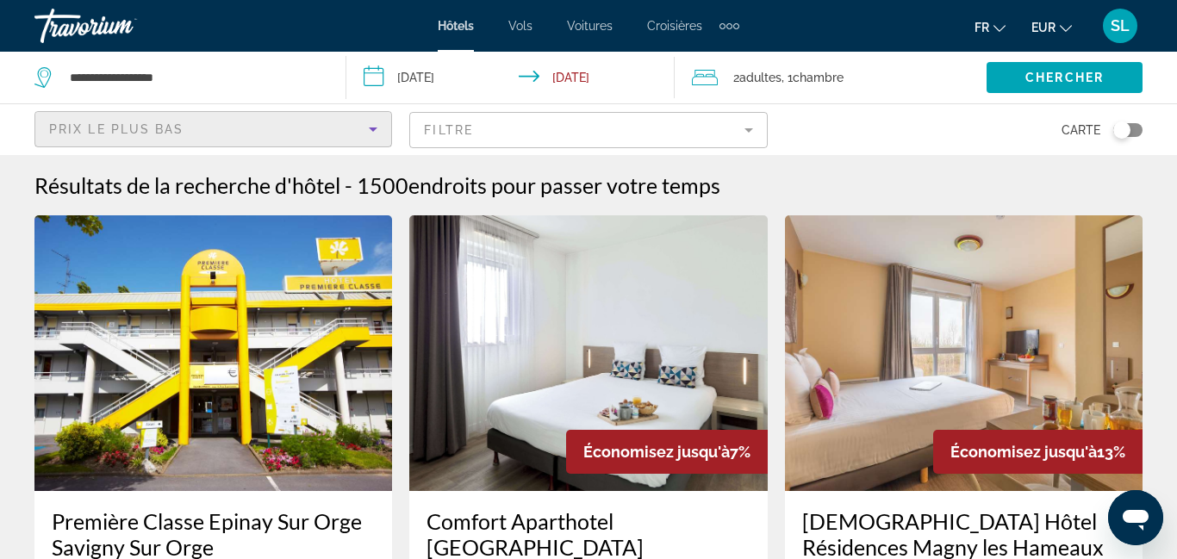
click at [465, 140] on mat-form-field "Filtre" at bounding box center [588, 130] width 358 height 36
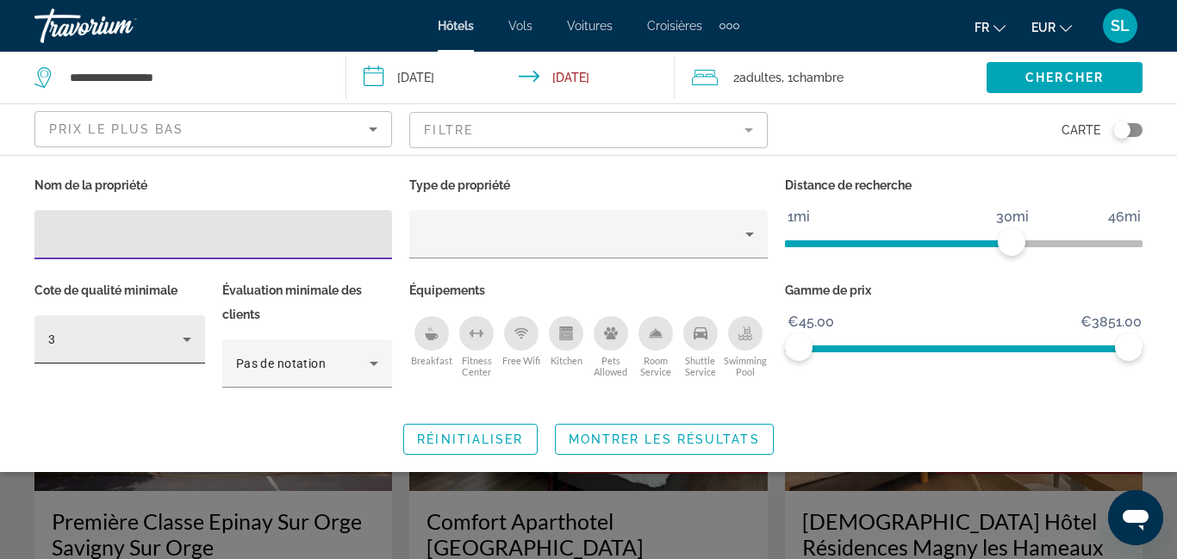
click at [184, 336] on icon "Hotel Filters" at bounding box center [187, 339] width 21 height 21
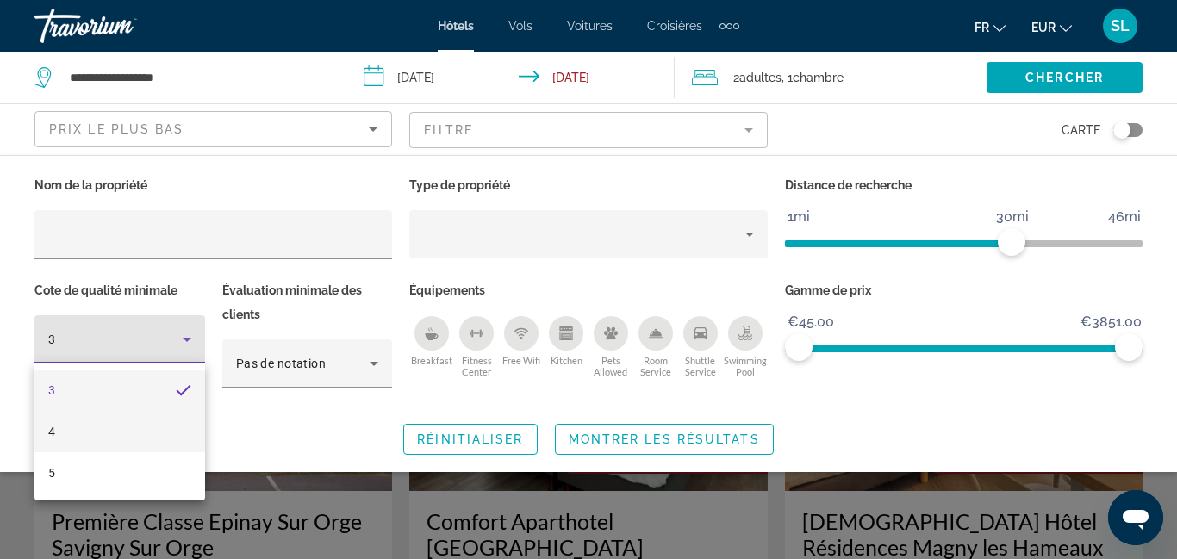
click at [130, 437] on mat-option "4" at bounding box center [119, 431] width 171 height 41
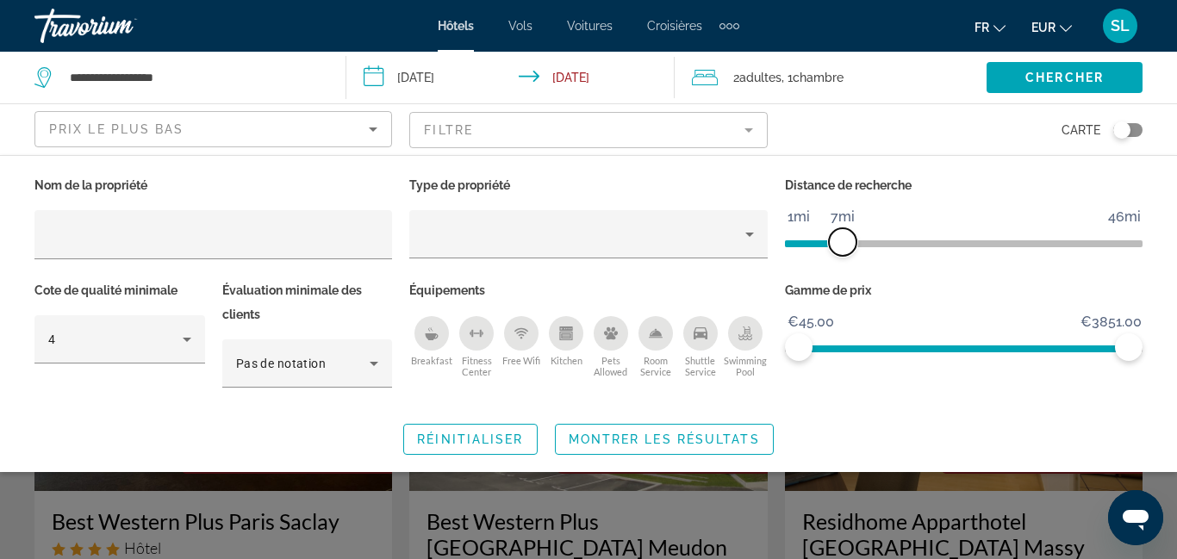
drag, startPoint x: 1010, startPoint y: 246, endPoint x: 842, endPoint y: 267, distance: 169.3
click at [842, 267] on div "Distance de recherche 1mi 46mi 7mi" at bounding box center [964, 225] width 375 height 105
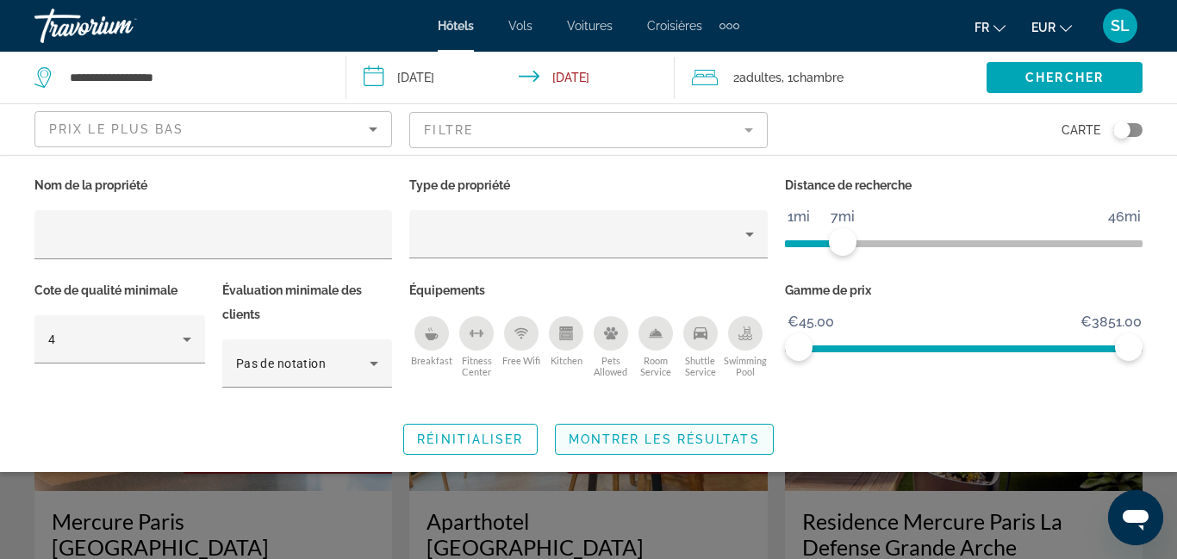
click at [709, 433] on span "Montrer les résultats" at bounding box center [664, 440] width 191 height 14
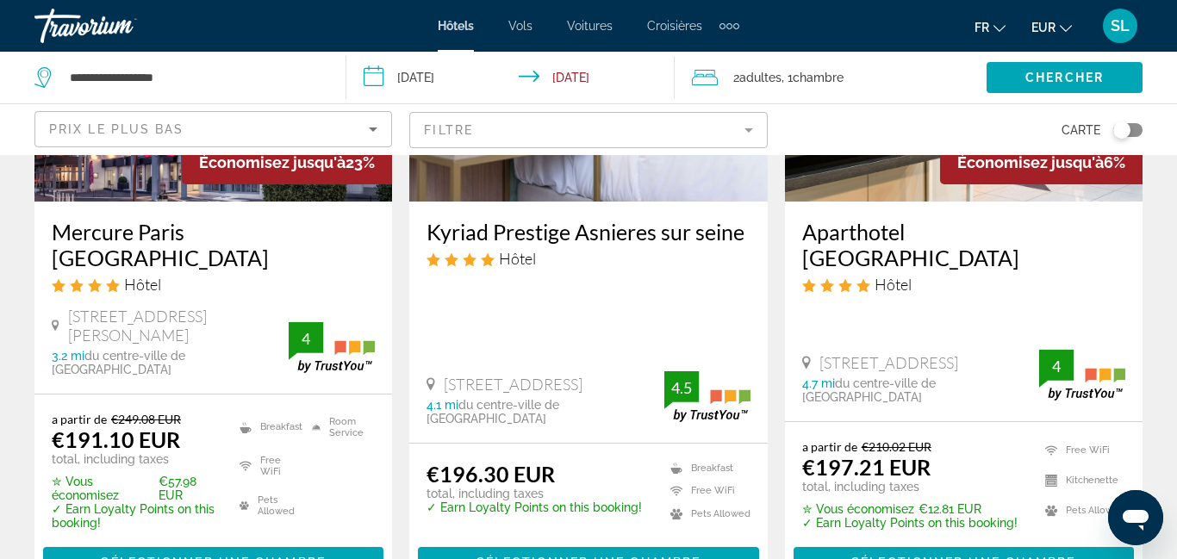
scroll to position [2516, 0]
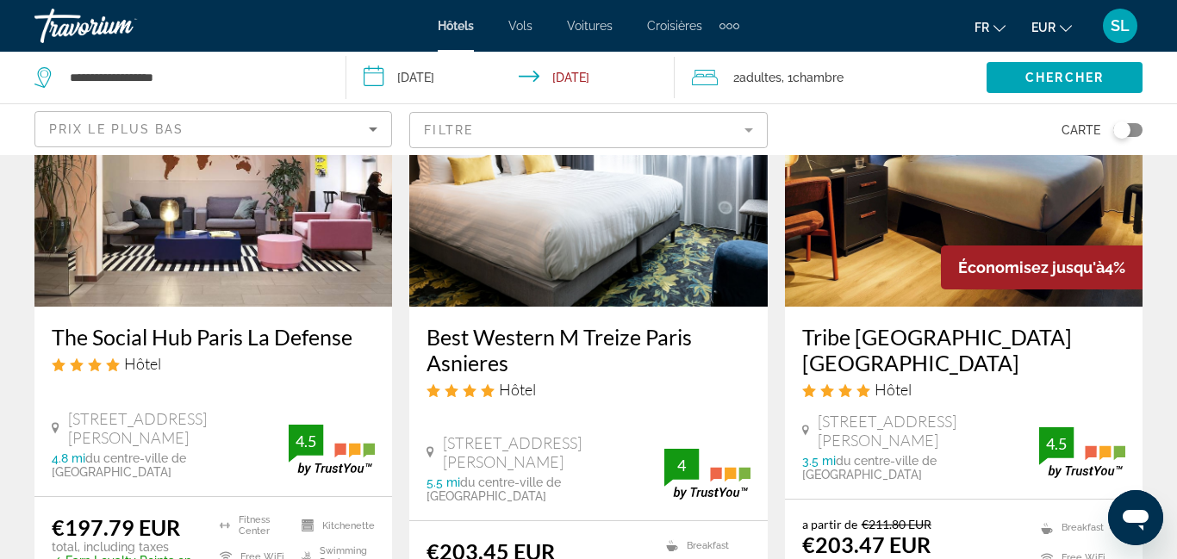
scroll to position [179, 0]
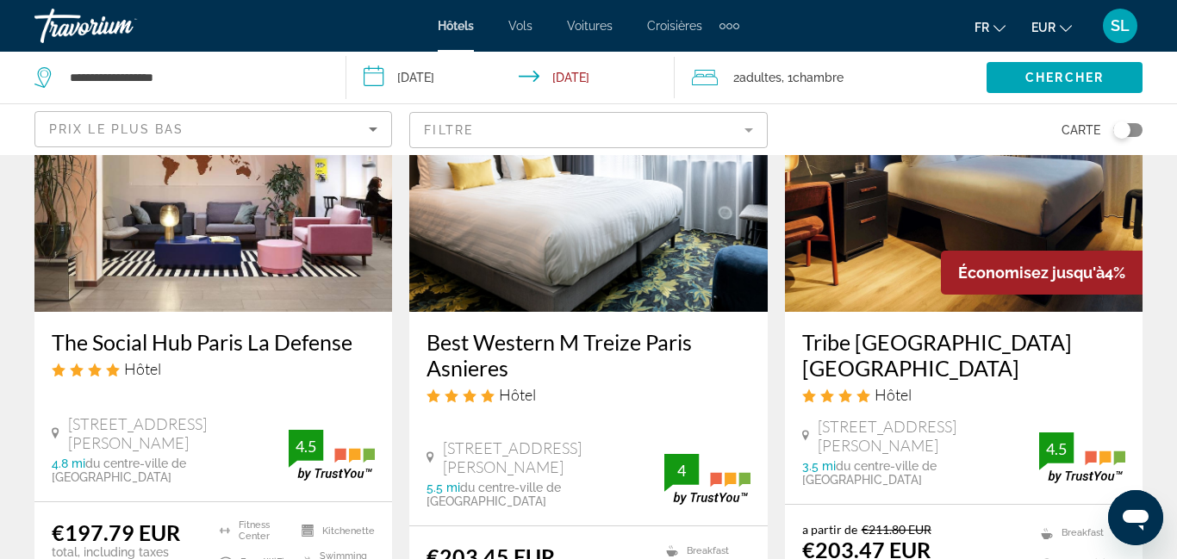
click at [312, 134] on div "Prix le plus bas" at bounding box center [209, 129] width 320 height 21
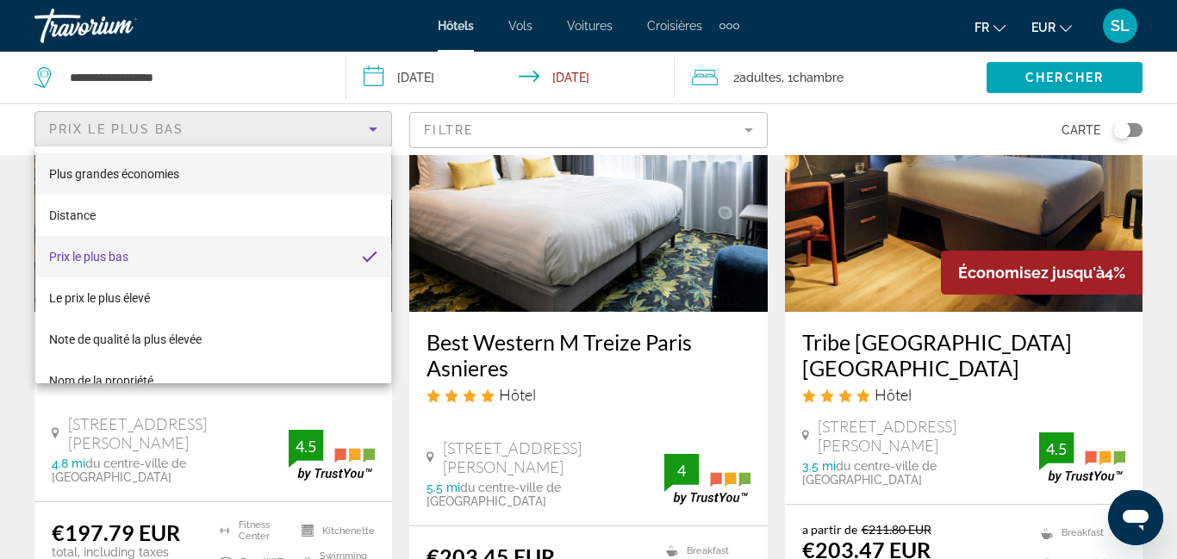
click at [239, 180] on mat-option "Plus grandes économies" at bounding box center [213, 173] width 356 height 41
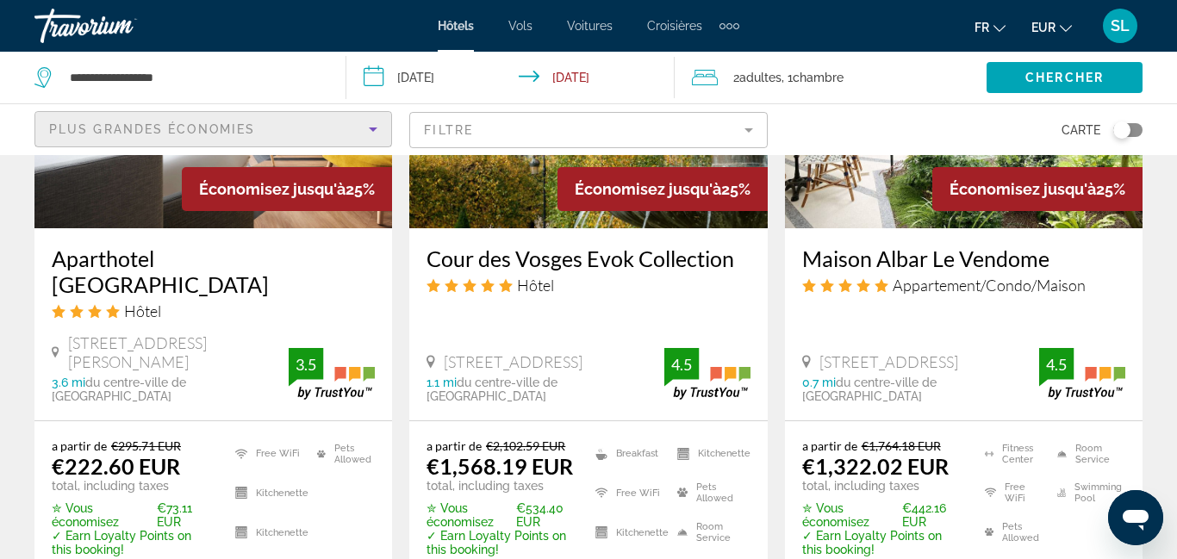
scroll to position [2670, 0]
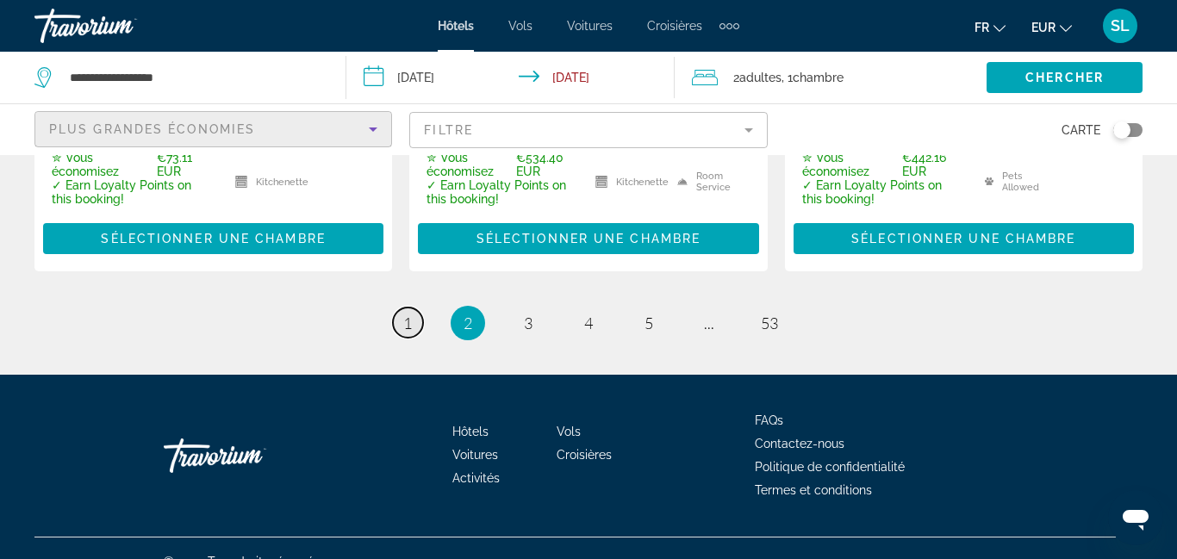
click at [414, 308] on link "page 1" at bounding box center [408, 323] width 30 height 30
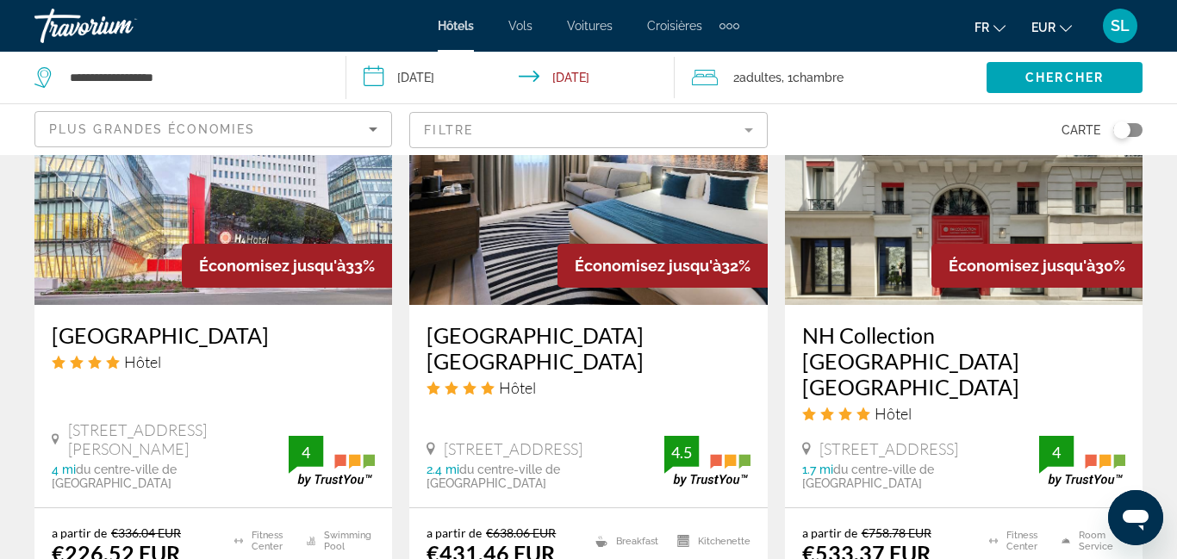
scroll to position [2207, 0]
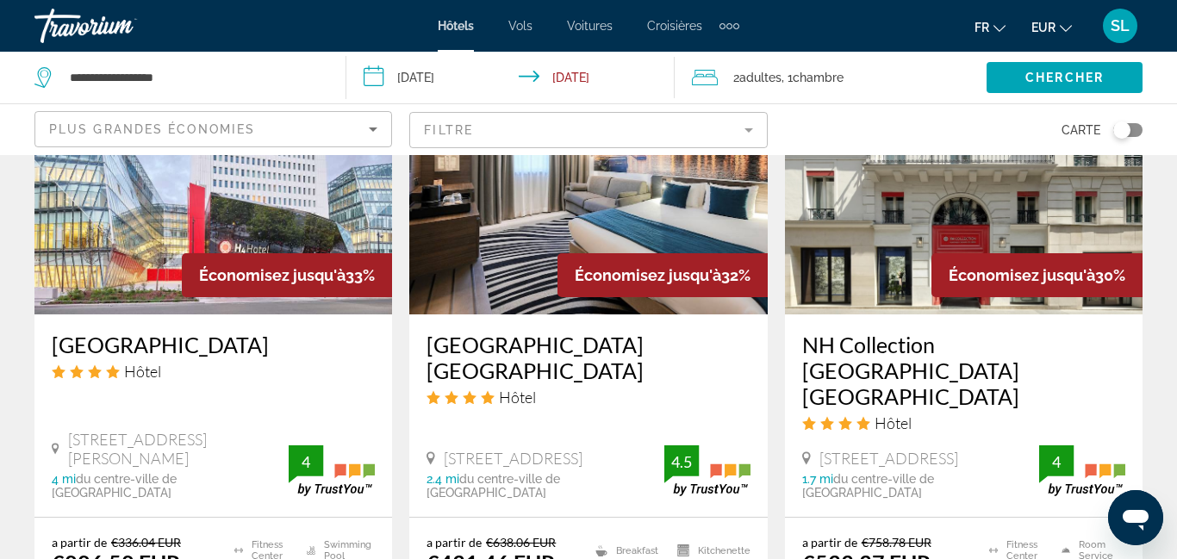
drag, startPoint x: 47, startPoint y: 331, endPoint x: 251, endPoint y: 326, distance: 203.5
click at [251, 326] on div "[GEOGRAPHIC_DATA] Hôtel [STREET_ADDRESS][PERSON_NAME] 4 mi du centre-ville de […" at bounding box center [213, 416] width 358 height 203
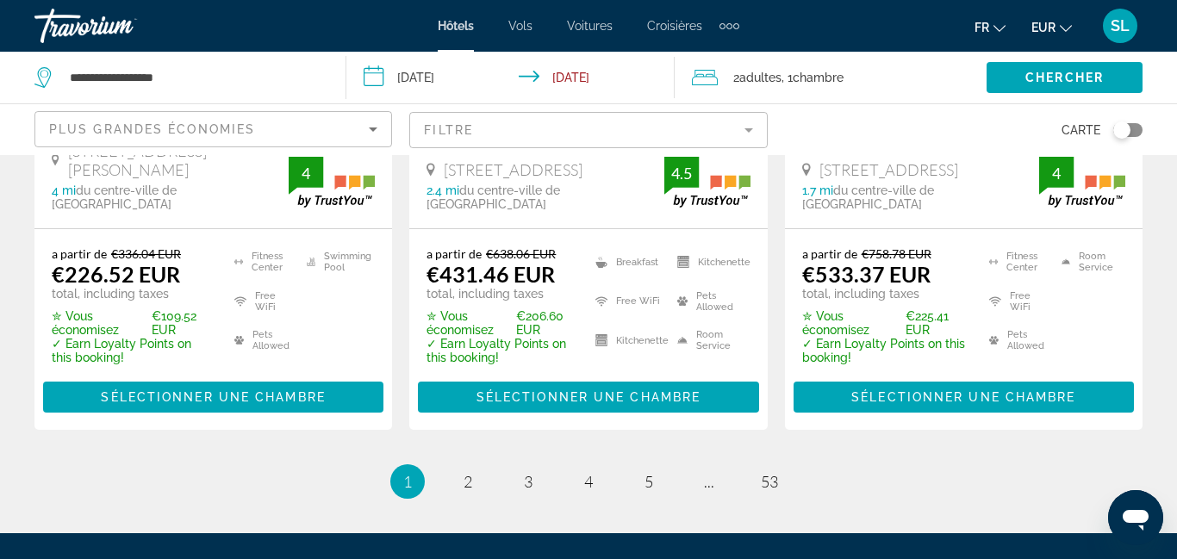
scroll to position [2517, 0]
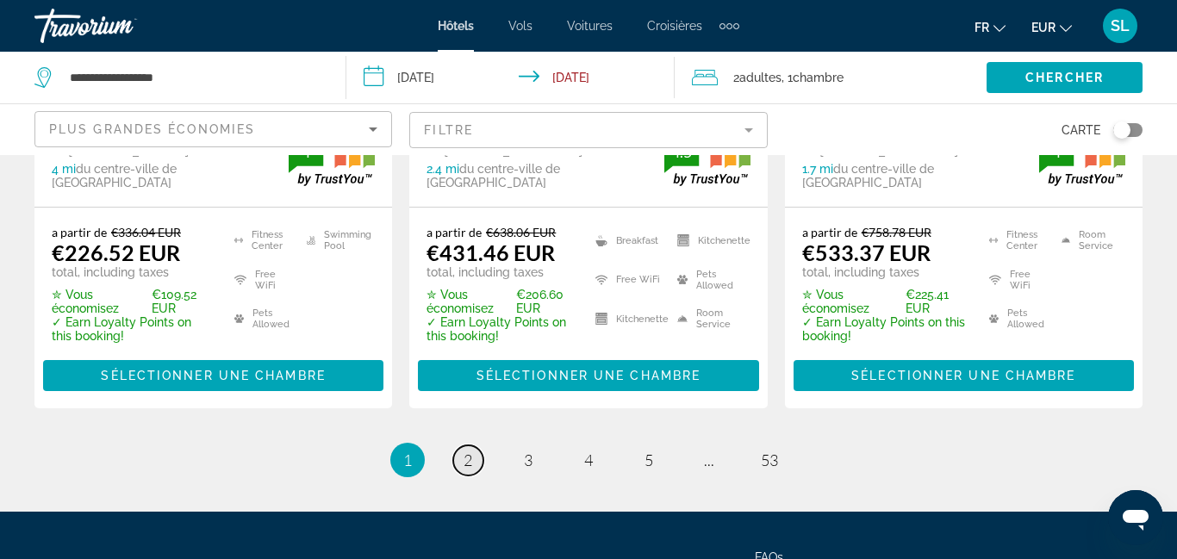
click at [476, 446] on link "page 2" at bounding box center [468, 461] width 30 height 30
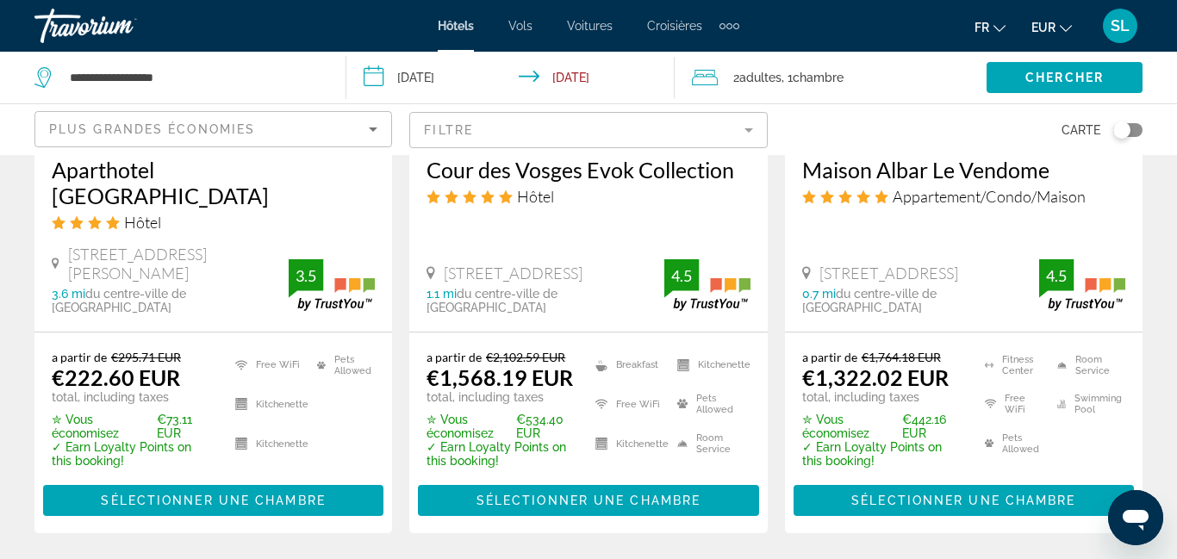
scroll to position [2438, 0]
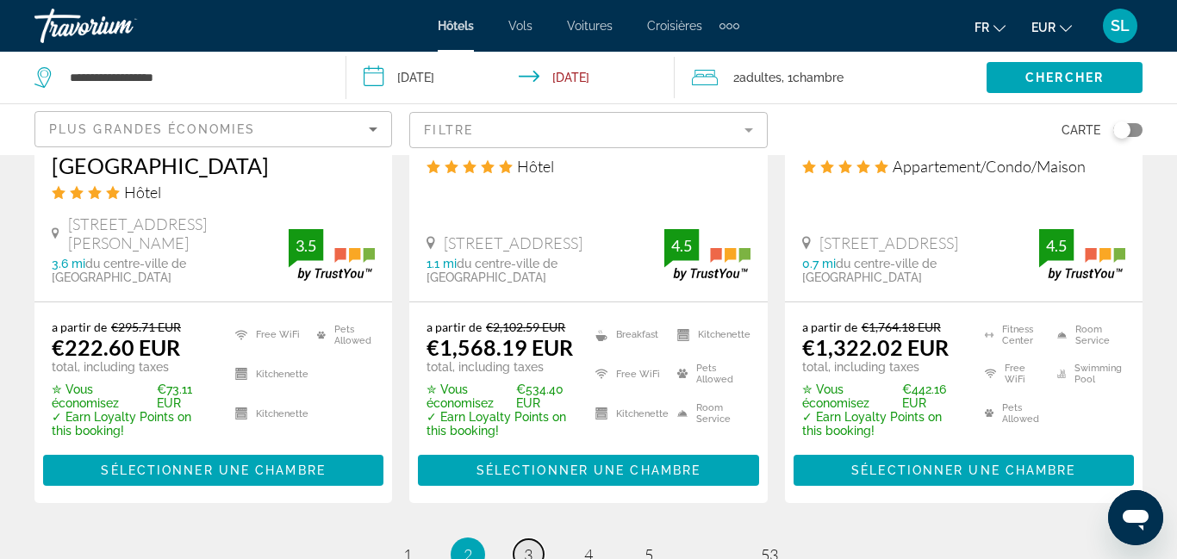
click at [532, 546] on span "3" at bounding box center [528, 555] width 9 height 19
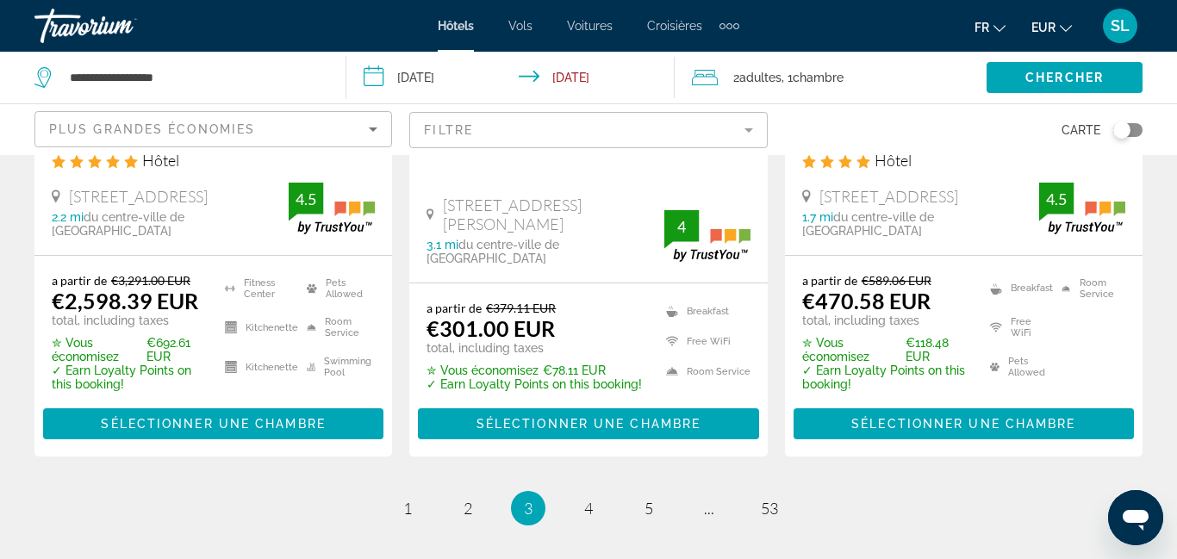
scroll to position [2598, 0]
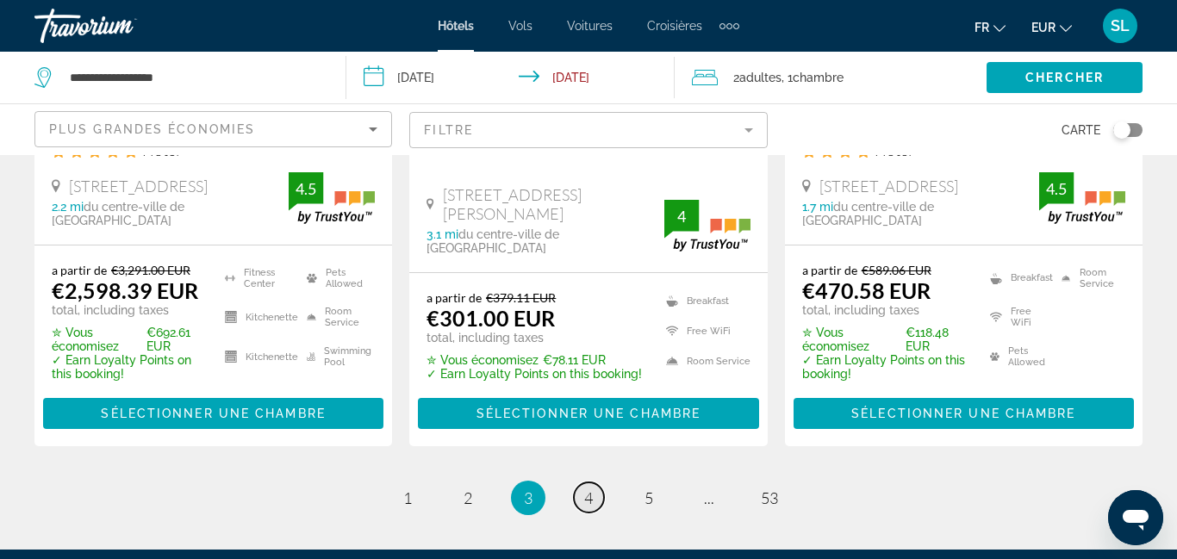
click at [593, 483] on link "page 4" at bounding box center [589, 498] width 30 height 30
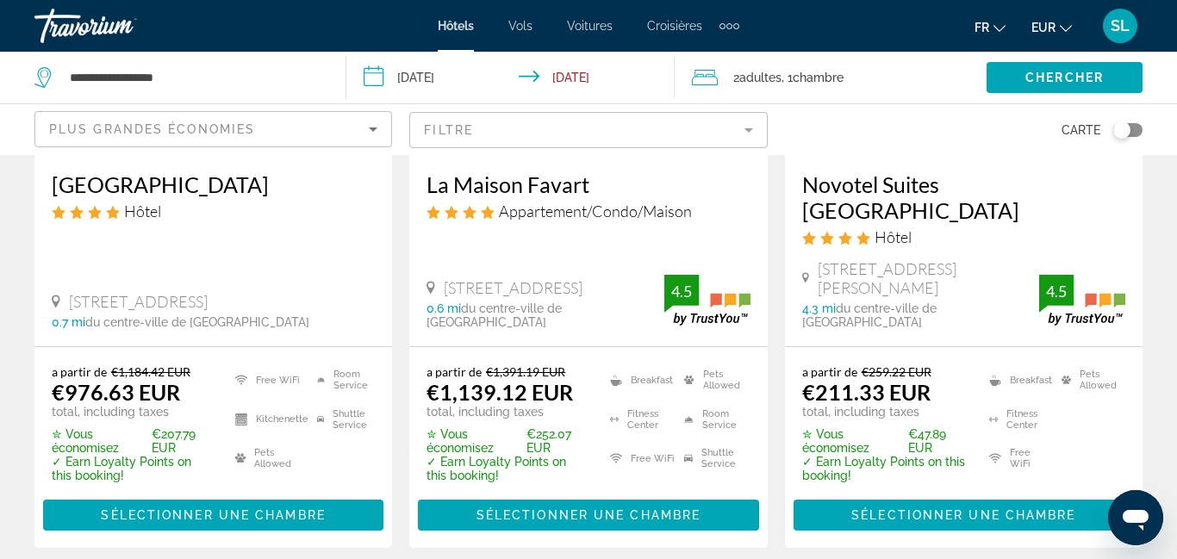
scroll to position [2413, 0]
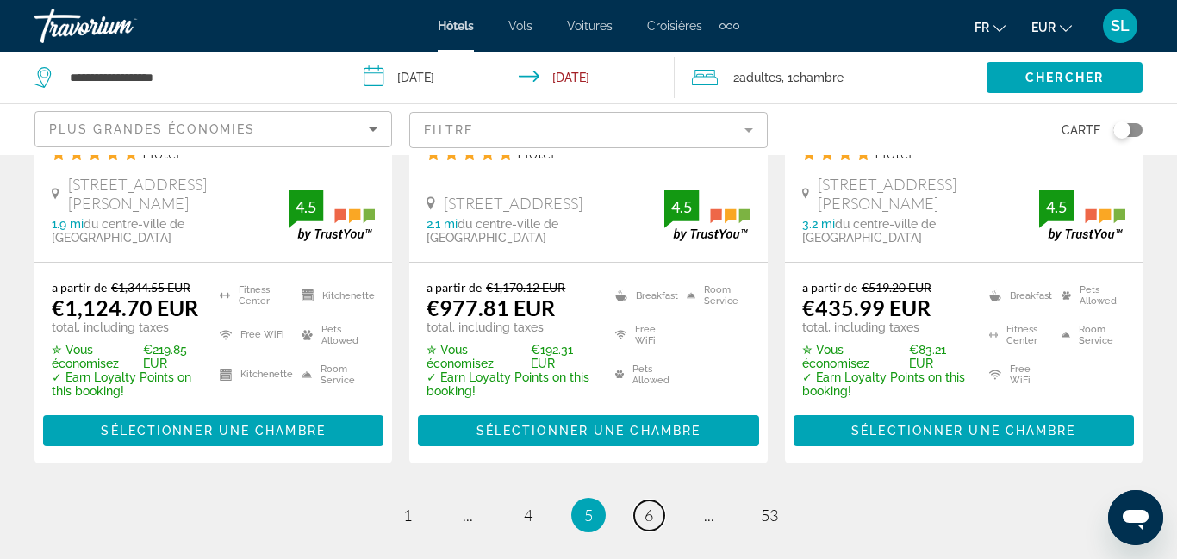
scroll to position [2398, 0]
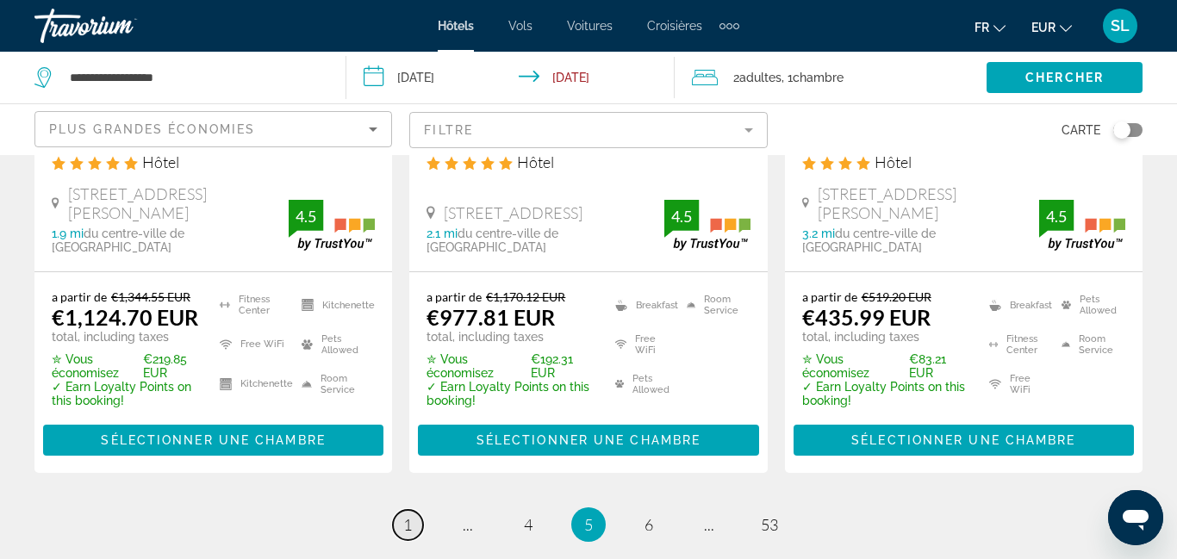
click at [407, 515] on span "1" at bounding box center [407, 524] width 9 height 19
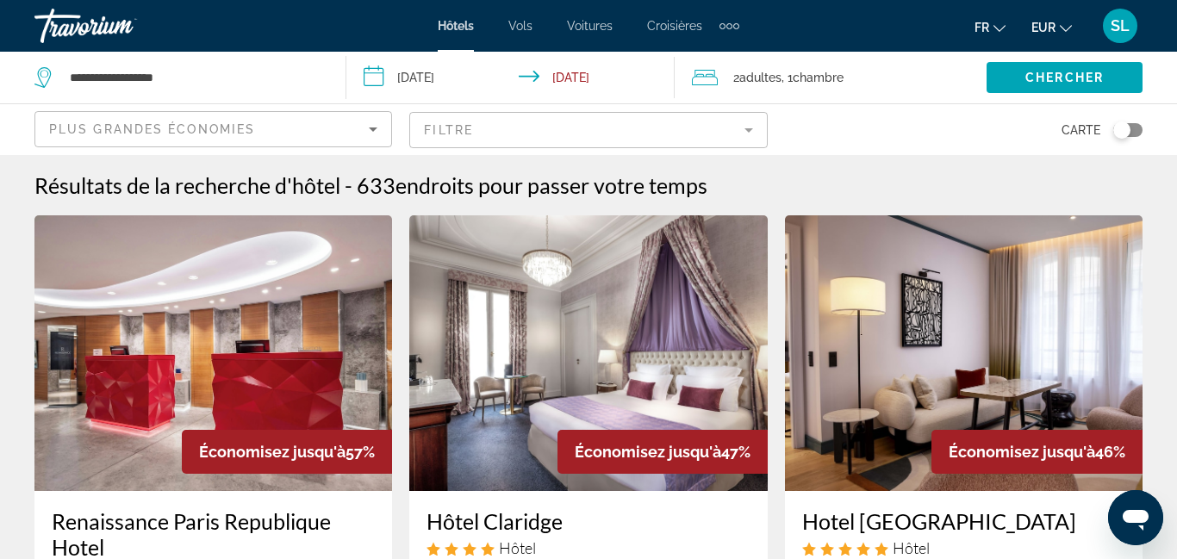
click at [246, 122] on span "Plus grandes économies" at bounding box center [152, 129] width 206 height 14
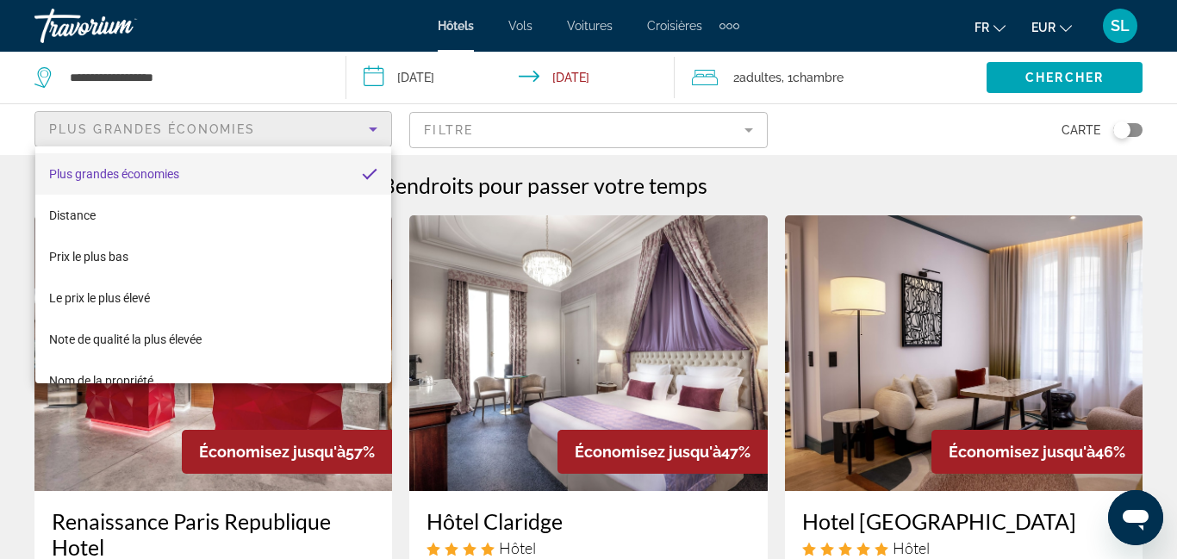
click at [203, 254] on mat-option "Prix le plus bas" at bounding box center [213, 256] width 356 height 41
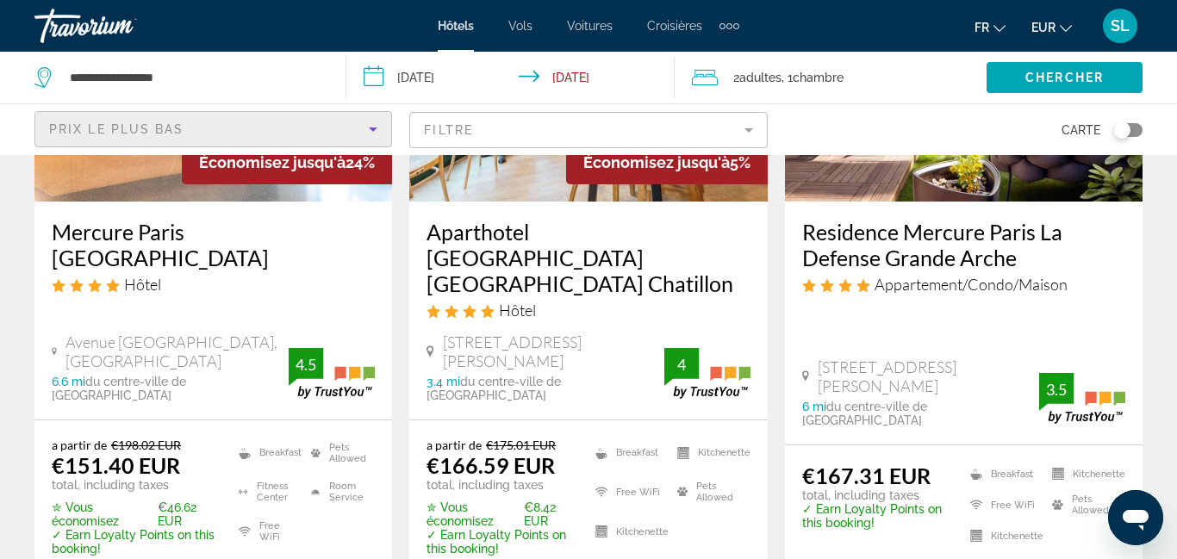
scroll to position [300, 0]
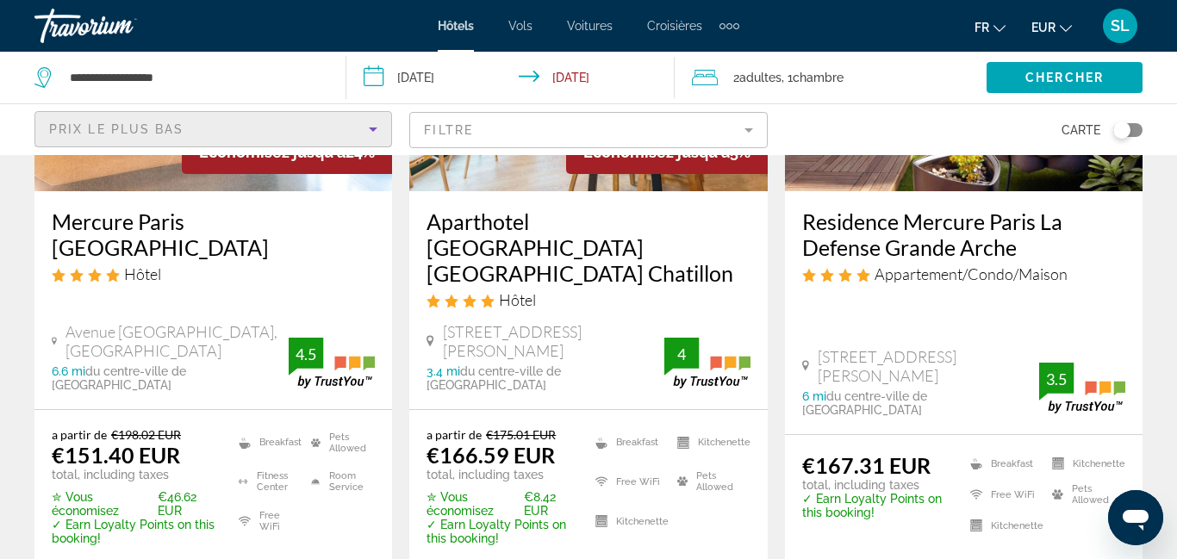
click at [218, 227] on h3 "Mercure Paris [GEOGRAPHIC_DATA]" at bounding box center [213, 235] width 323 height 52
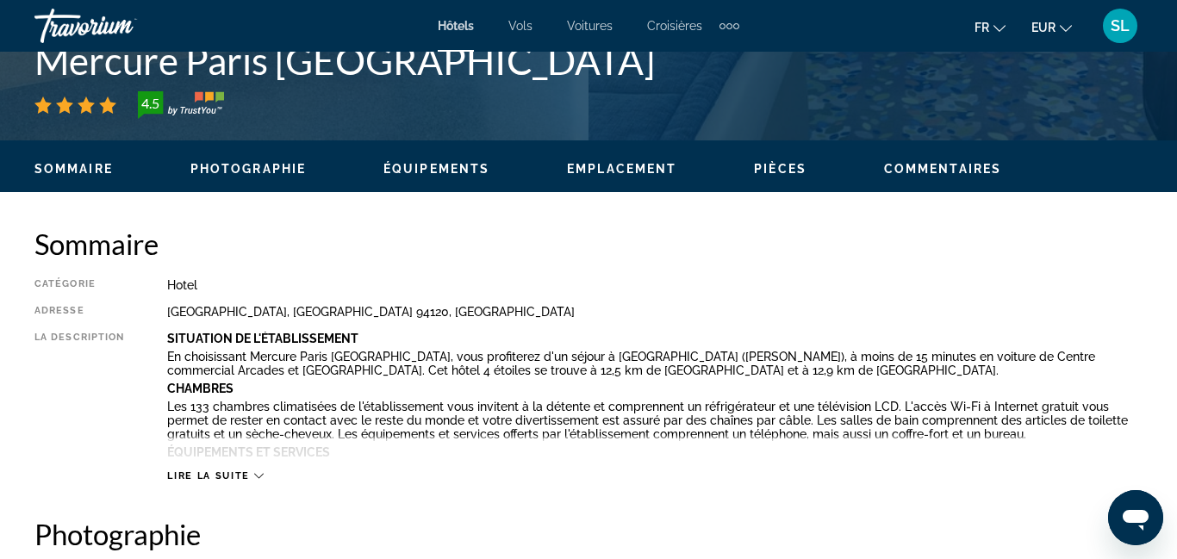
scroll to position [739, 0]
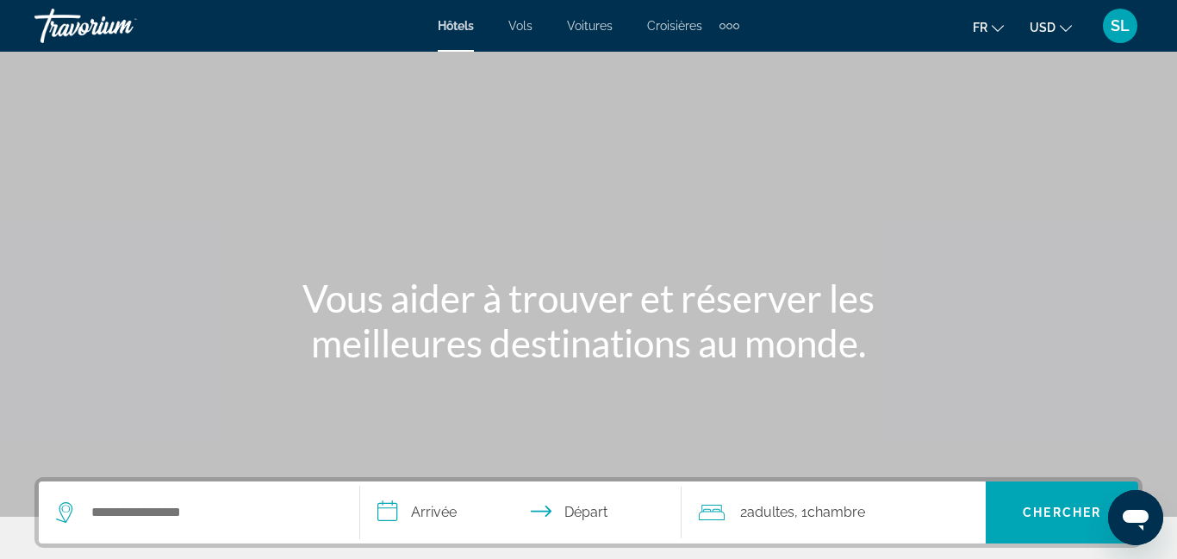
click at [1056, 37] on button "USD USD ($) MXN (Mex$) CAD (Can$) GBP (£) EUR (€) AUD (A$) NZD (NZ$) CNY (CN¥)" at bounding box center [1051, 27] width 42 height 25
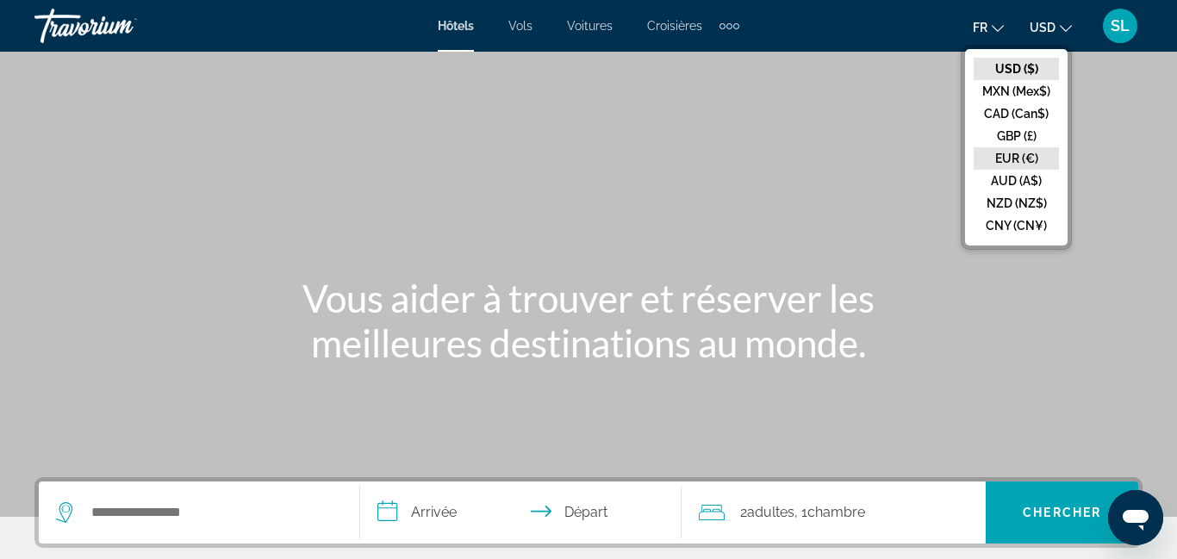
click at [1019, 164] on button "EUR (€)" at bounding box center [1016, 158] width 85 height 22
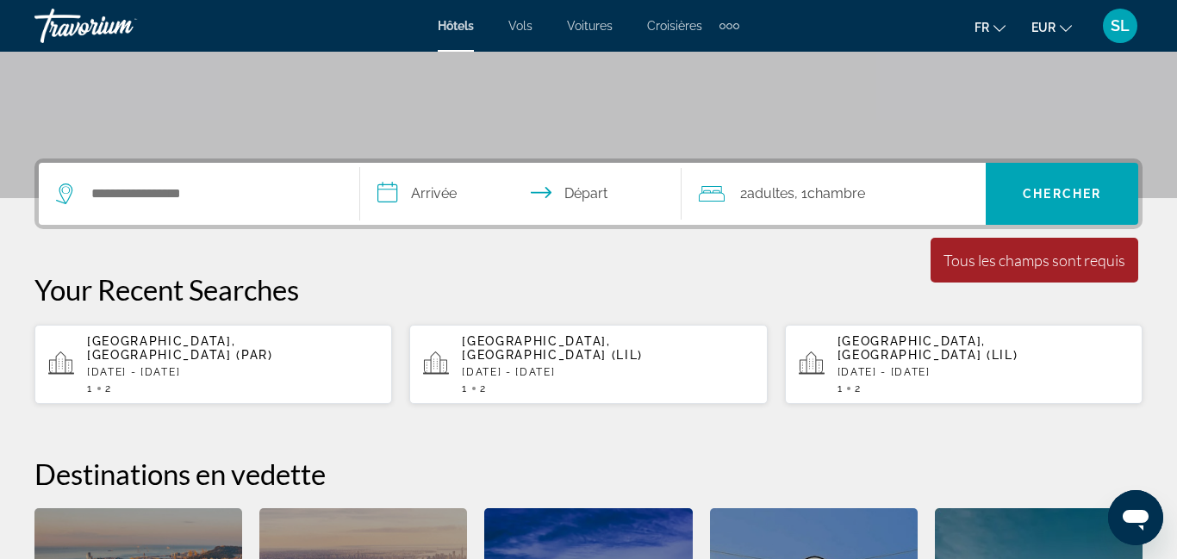
scroll to position [323, 0]
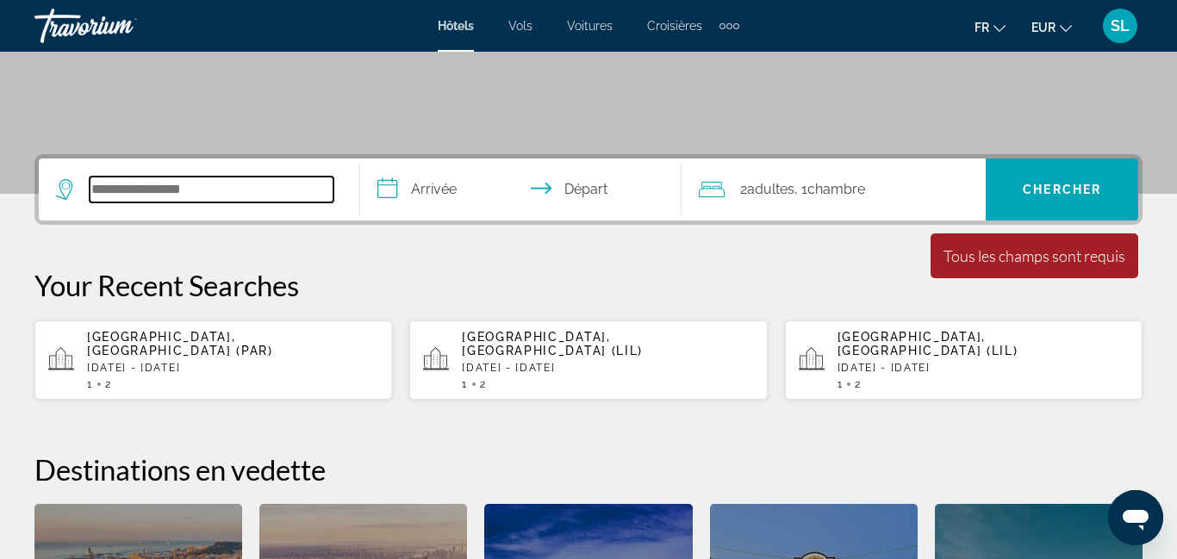
click at [220, 197] on input "Search widget" at bounding box center [212, 190] width 244 height 26
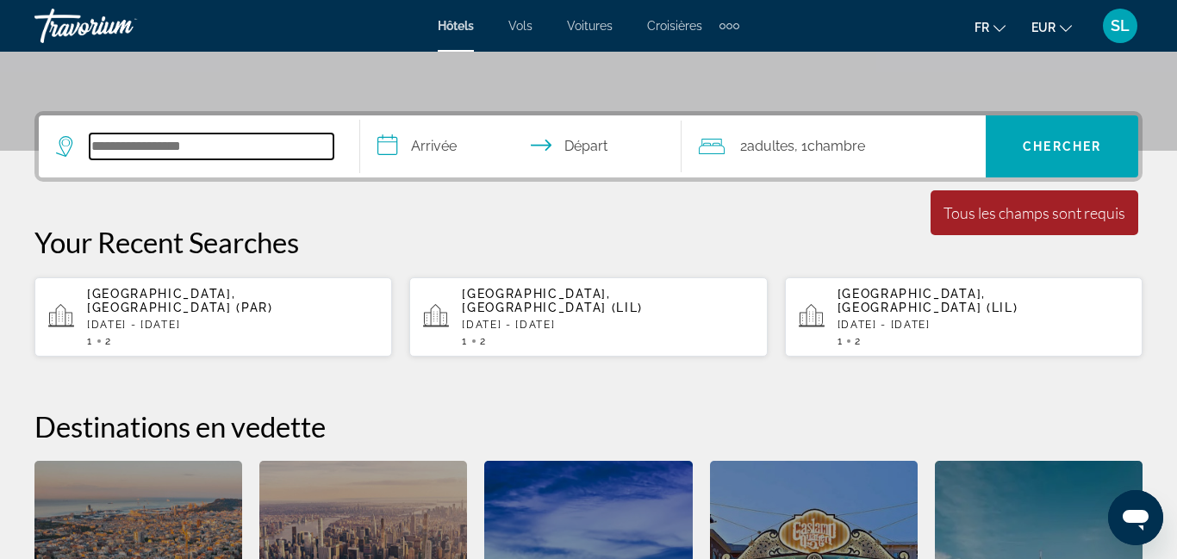
scroll to position [421, 0]
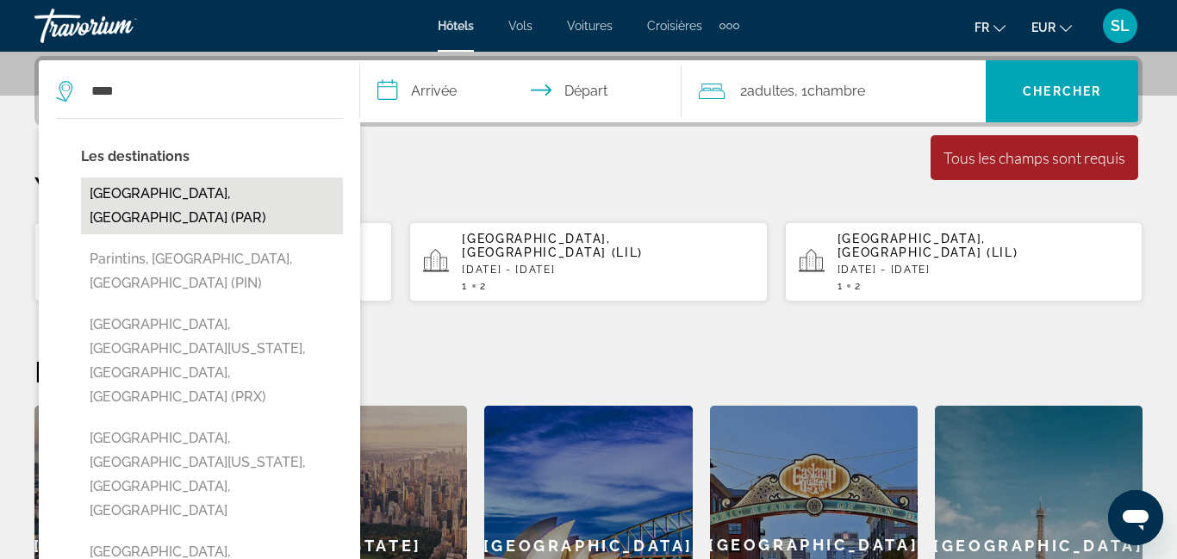
click at [184, 195] on button "[GEOGRAPHIC_DATA], [GEOGRAPHIC_DATA] (PAR)" at bounding box center [212, 206] width 262 height 57
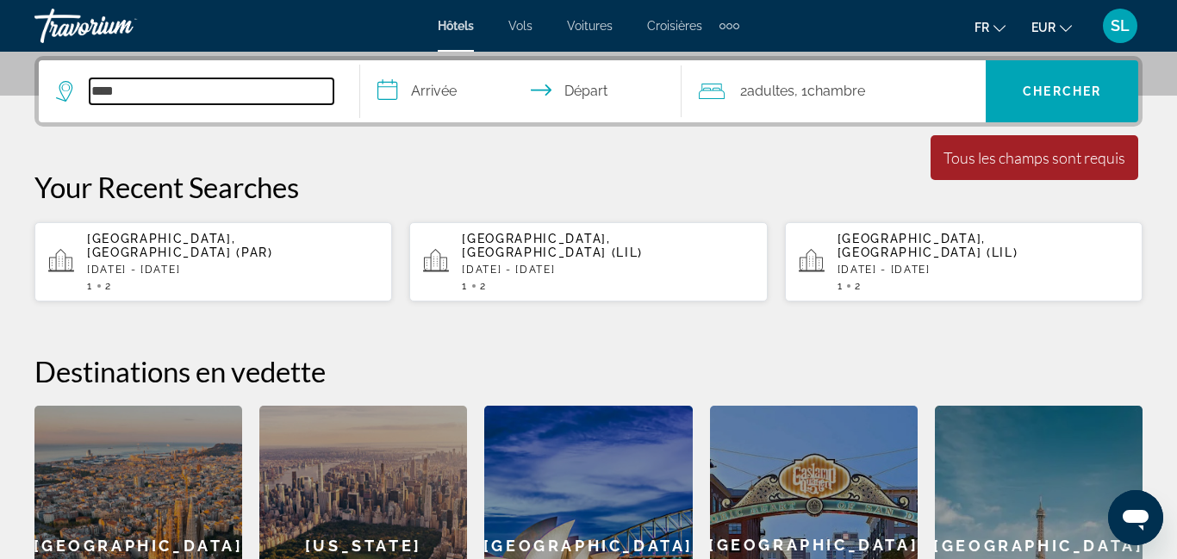
type input "**********"
click at [427, 103] on input "**********" at bounding box center [524, 93] width 328 height 67
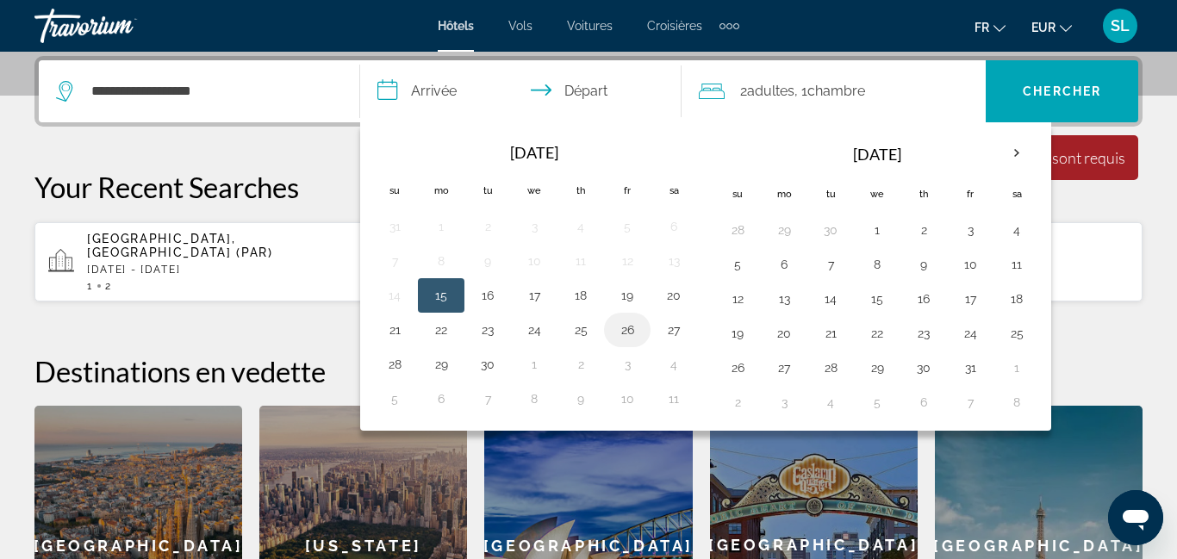
click at [632, 328] on button "26" at bounding box center [628, 330] width 28 height 24
click at [392, 362] on button "28" at bounding box center [395, 364] width 28 height 24
type input "**********"
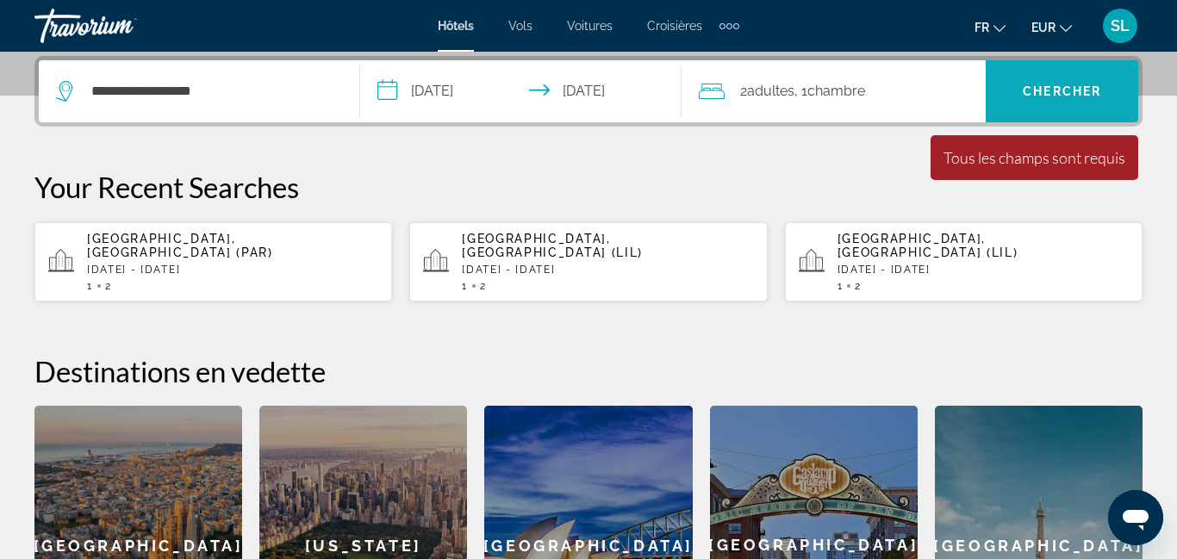
click at [1070, 114] on span "Search widget" at bounding box center [1062, 91] width 153 height 62
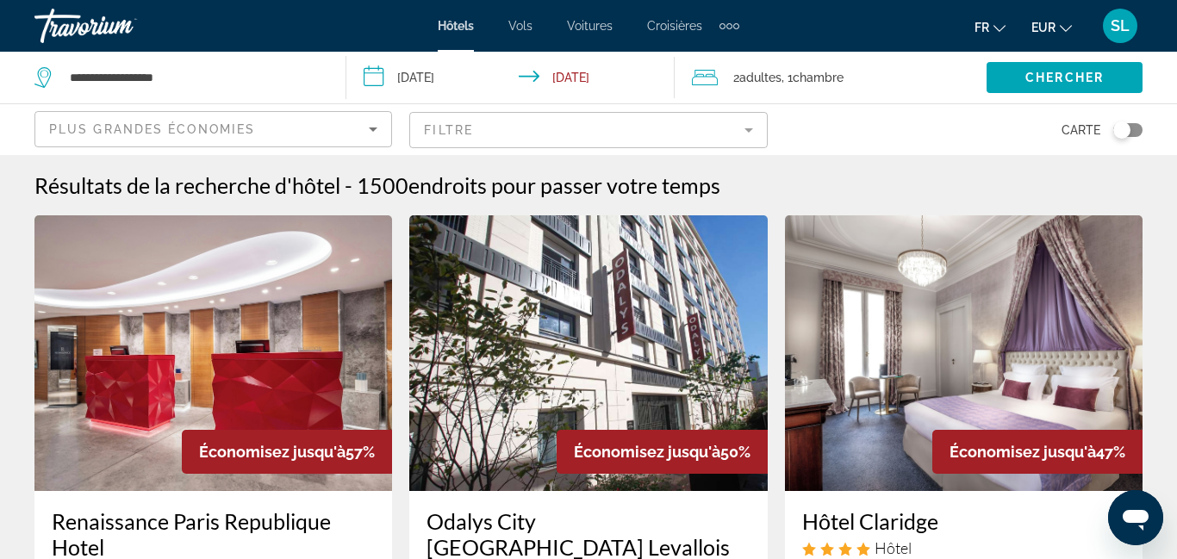
click at [532, 134] on mat-form-field "Filtre" at bounding box center [588, 130] width 358 height 36
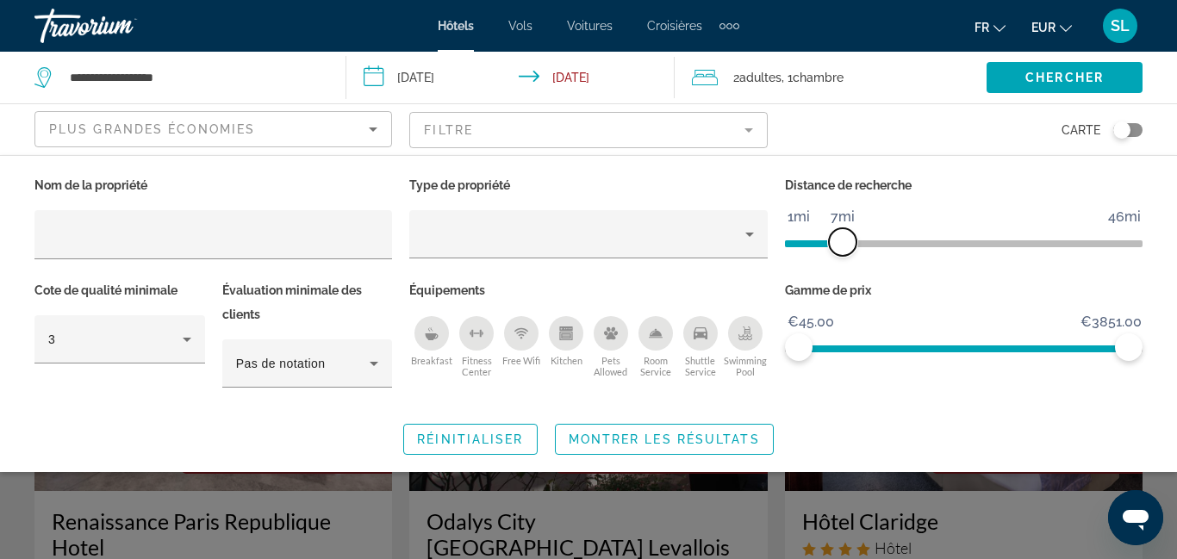
drag, startPoint x: 1017, startPoint y: 237, endPoint x: 839, endPoint y: 251, distance: 178.1
click at [839, 251] on span "ngx-slider" at bounding box center [843, 242] width 28 height 28
click at [166, 345] on div "3" at bounding box center [115, 339] width 134 height 21
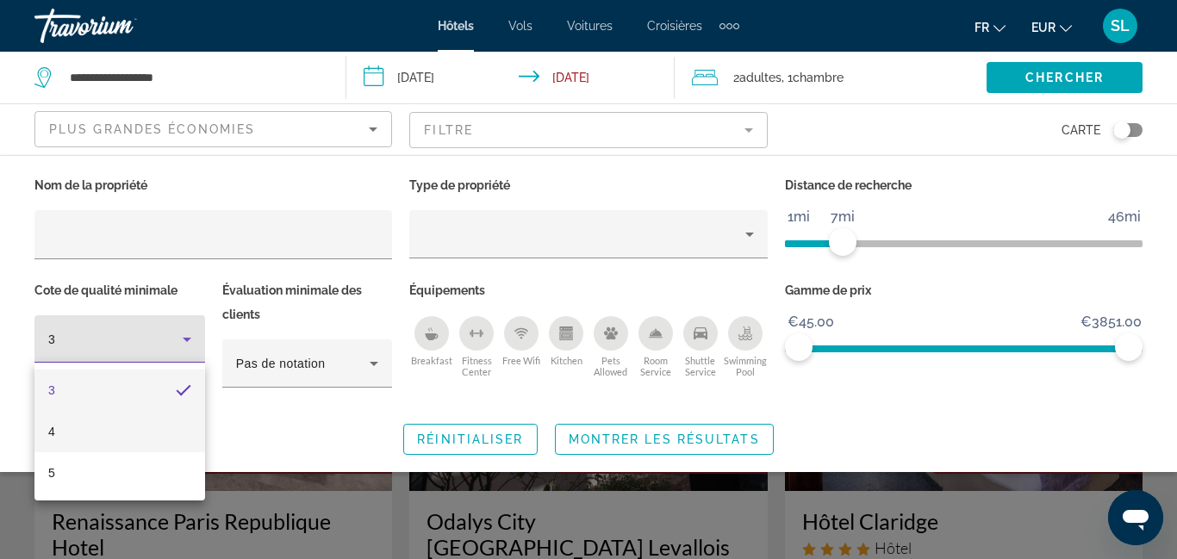
click at [134, 428] on mat-option "4" at bounding box center [119, 431] width 171 height 41
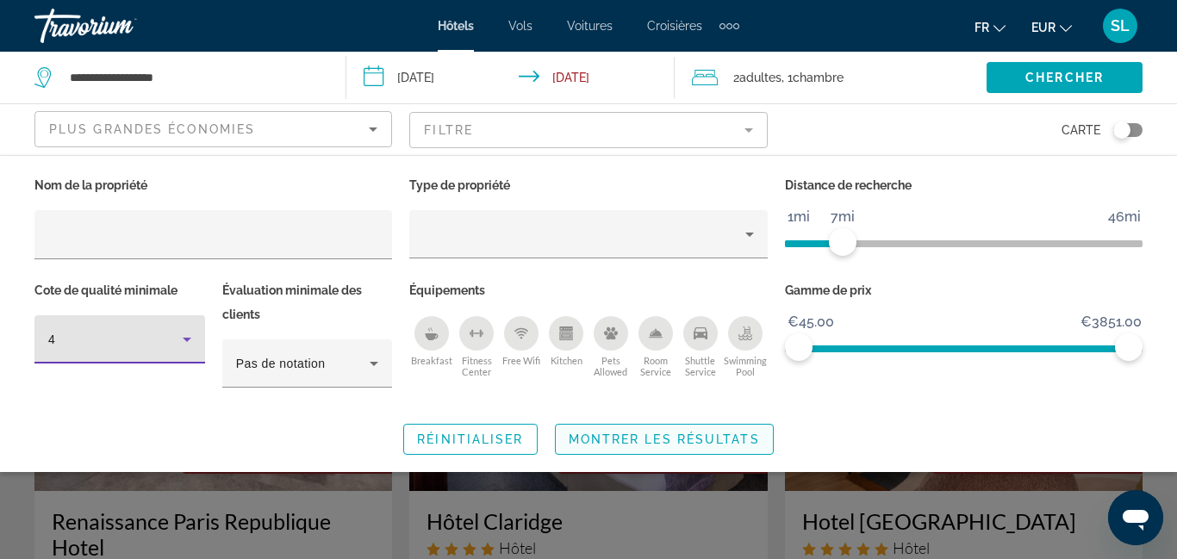
click at [694, 434] on span "Montrer les résultats" at bounding box center [664, 440] width 191 height 14
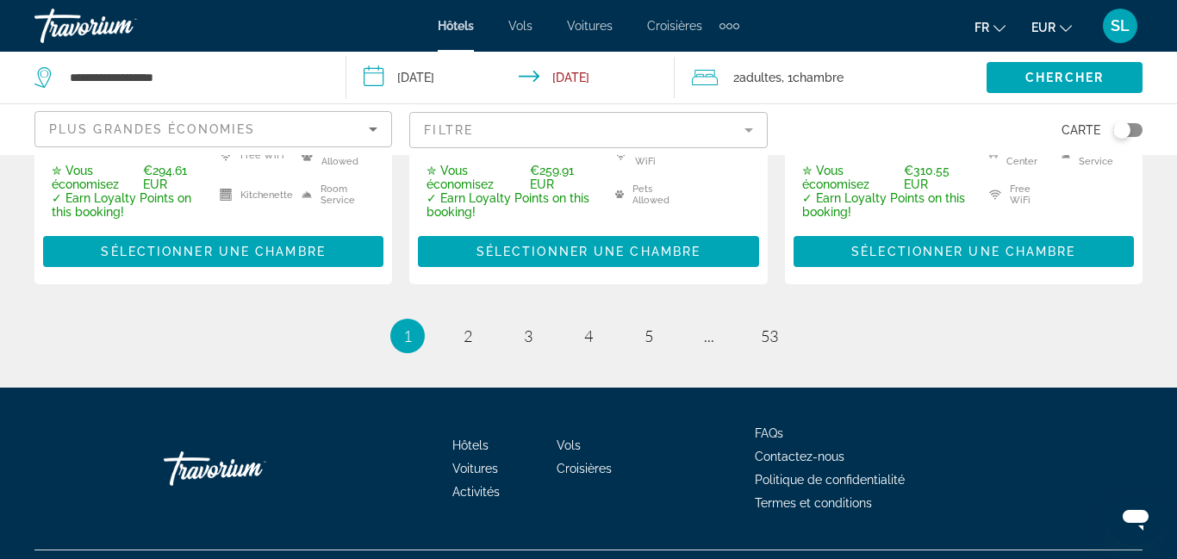
scroll to position [2335, 0]
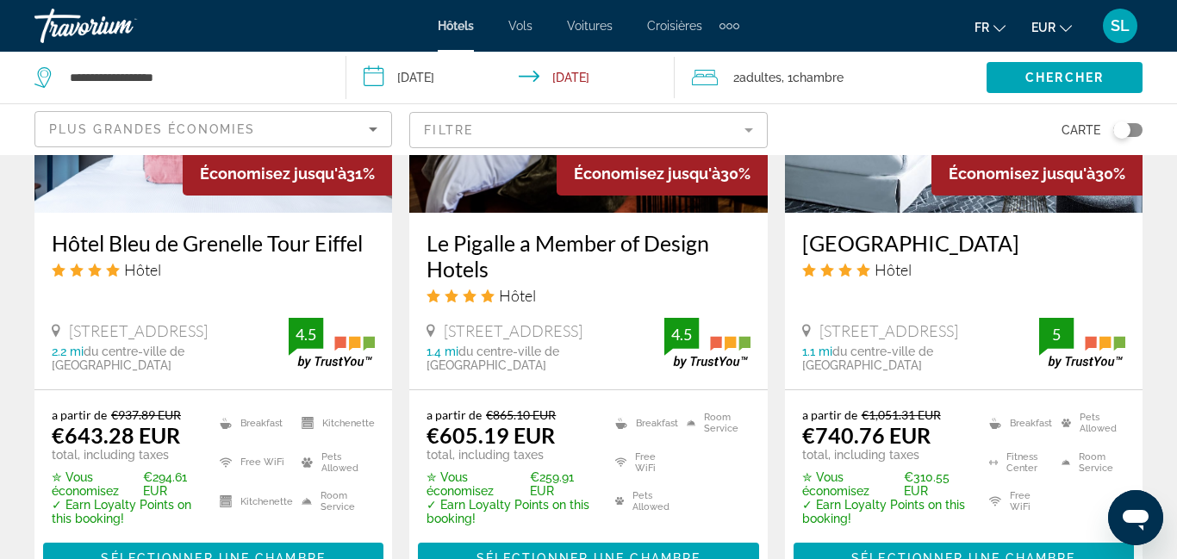
click at [543, 127] on mat-form-field "Filtre" at bounding box center [588, 130] width 358 height 36
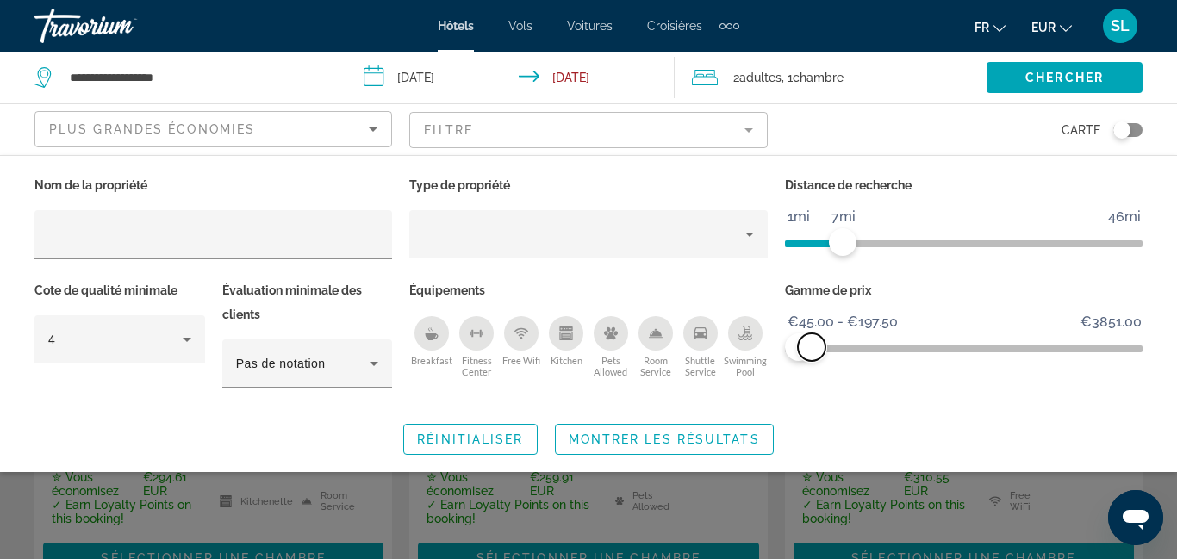
drag, startPoint x: 1132, startPoint y: 354, endPoint x: 812, endPoint y: 371, distance: 320.2
click at [812, 371] on div "Gamme de prix €45.00 €3851.00 €45.00 €197.50 €45.00 - €197.50" at bounding box center [964, 342] width 375 height 128
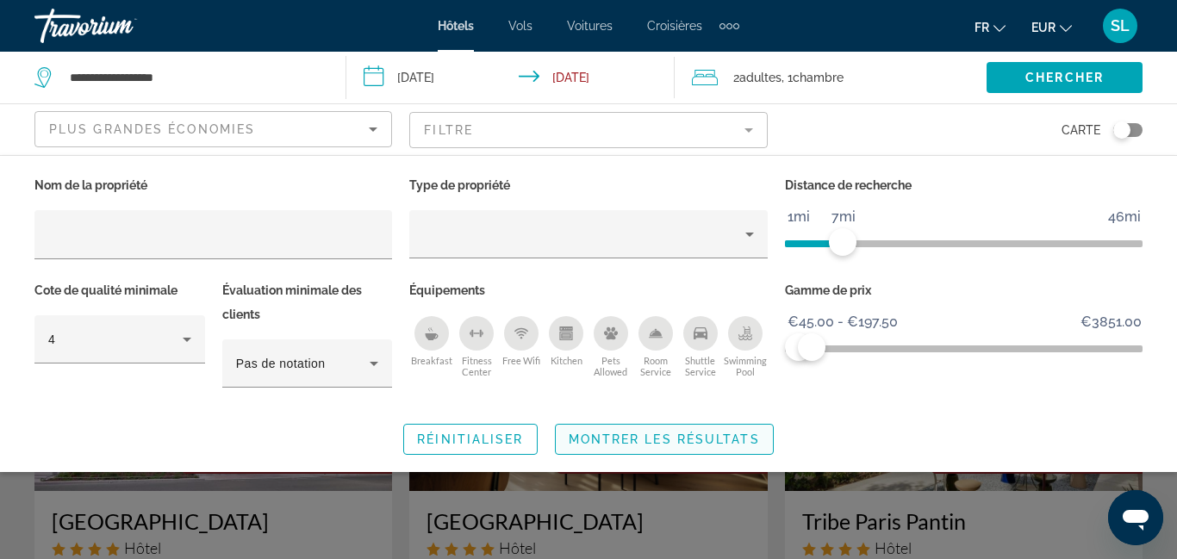
click at [689, 434] on span "Montrer les résultats" at bounding box center [664, 440] width 191 height 14
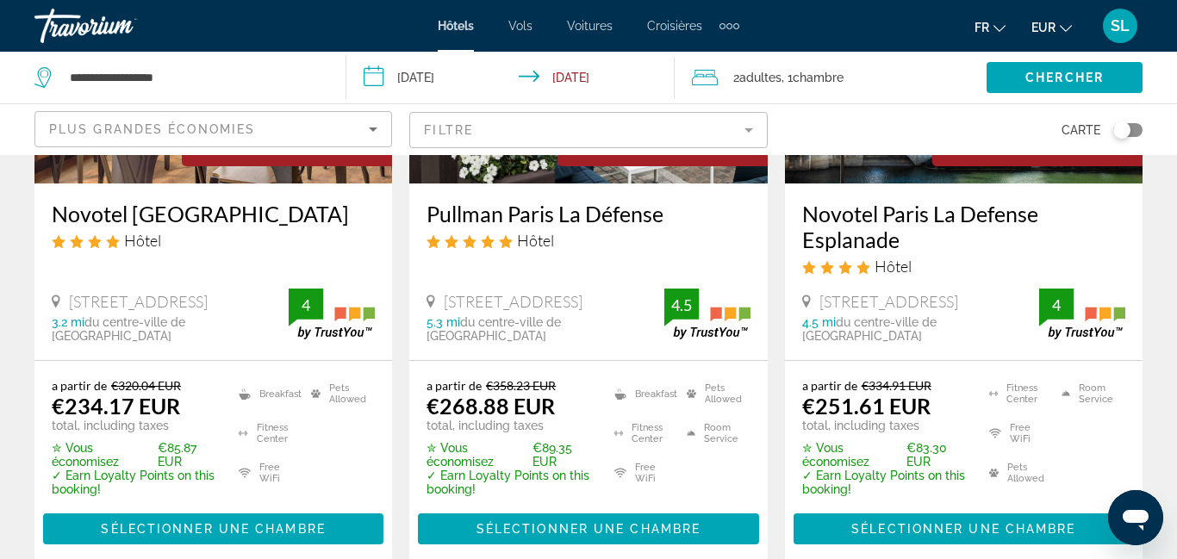
scroll to position [971, 0]
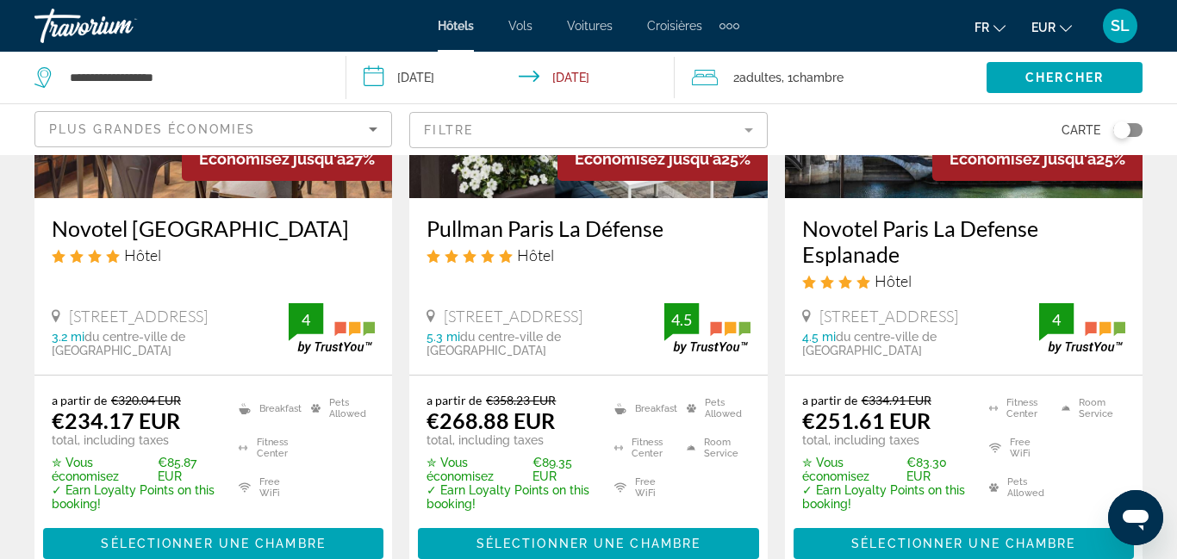
drag, startPoint x: 799, startPoint y: 209, endPoint x: 917, endPoint y: 251, distance: 125.1
click at [917, 251] on div "Novotel Paris La Defense Esplanade Hôtel 2 Boulevard De Neuilly, Courbevoie 4.5…" at bounding box center [964, 286] width 358 height 177
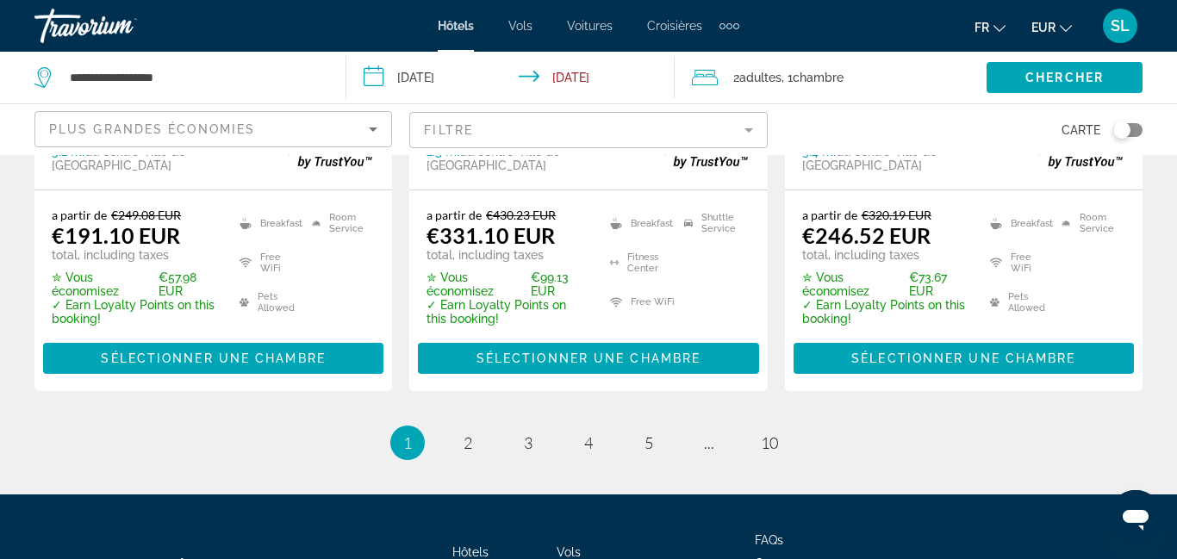
scroll to position [2492, 0]
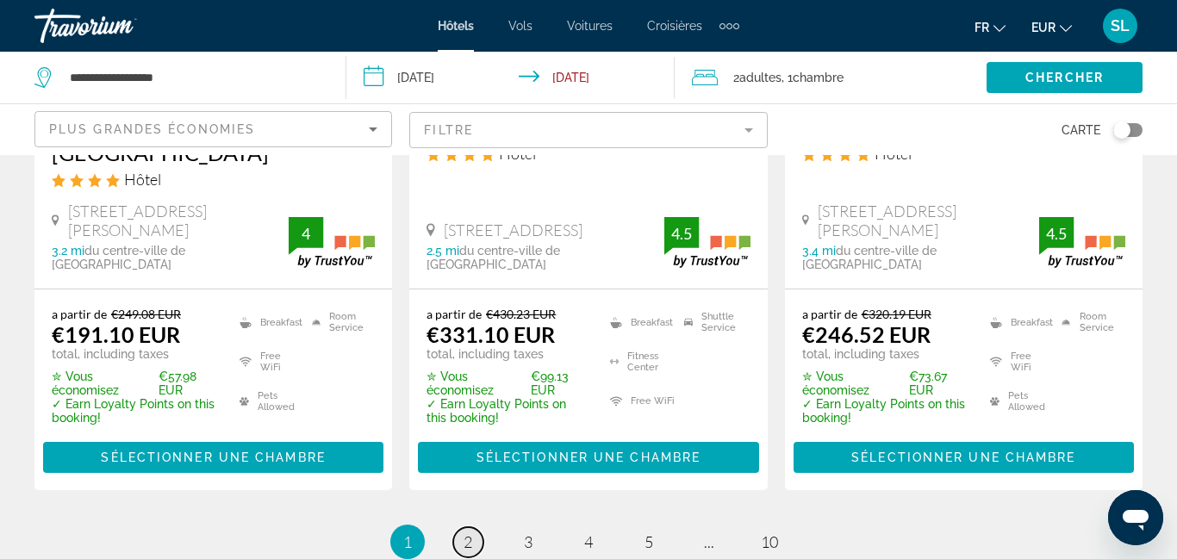
click at [471, 533] on span "2" at bounding box center [468, 542] width 9 height 19
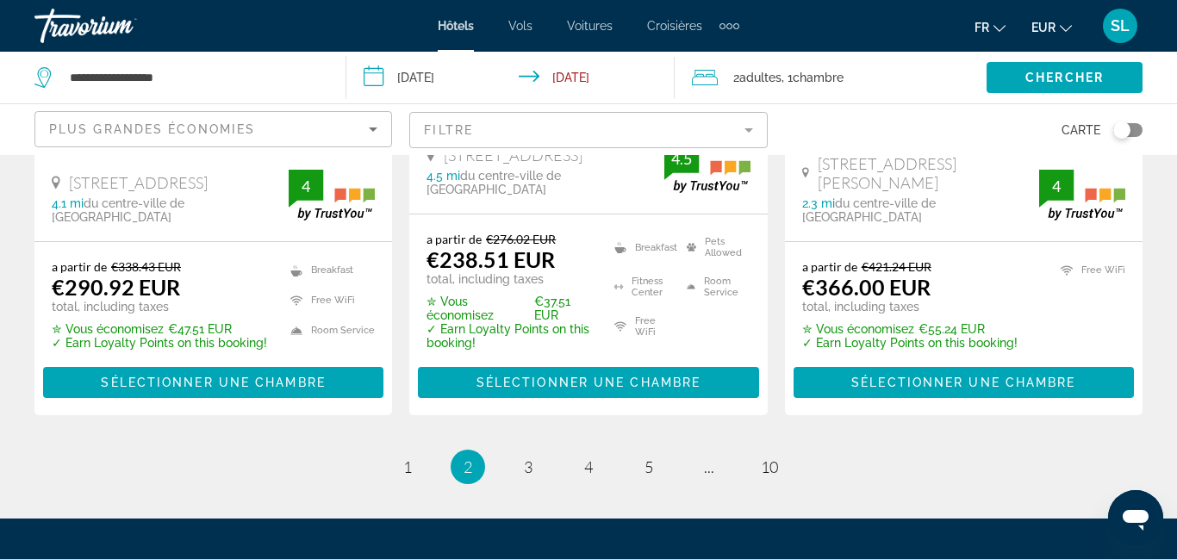
scroll to position [2579, 0]
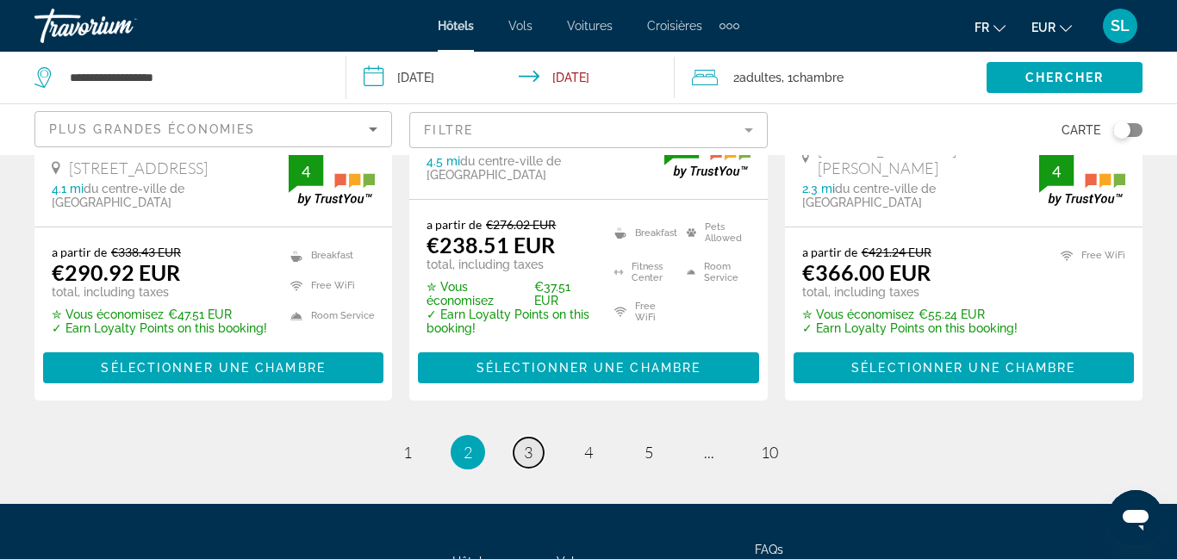
click at [524, 443] on span "3" at bounding box center [528, 452] width 9 height 19
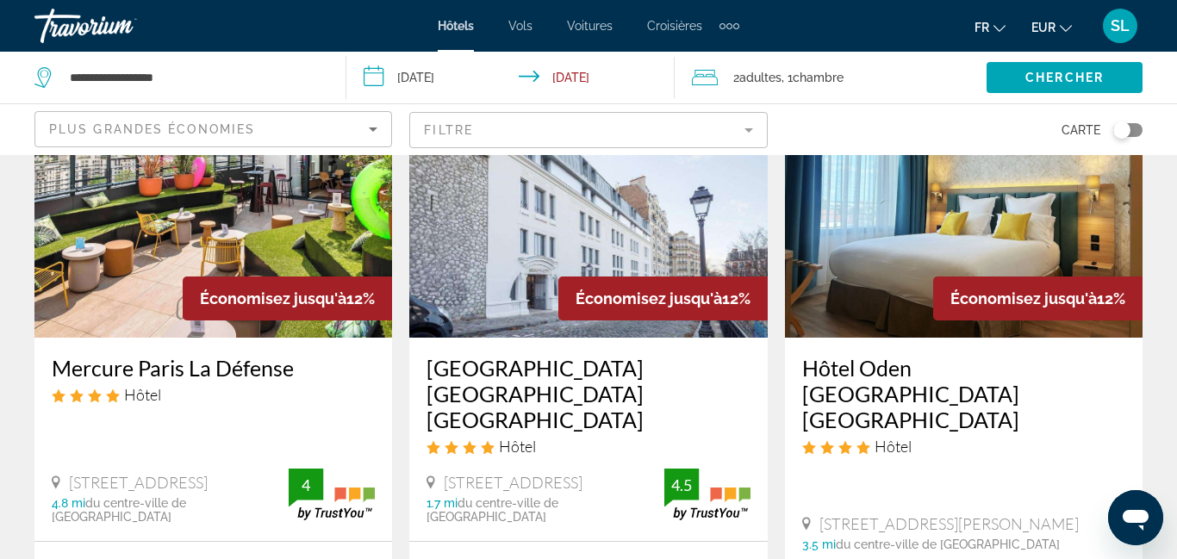
scroll to position [1523, 0]
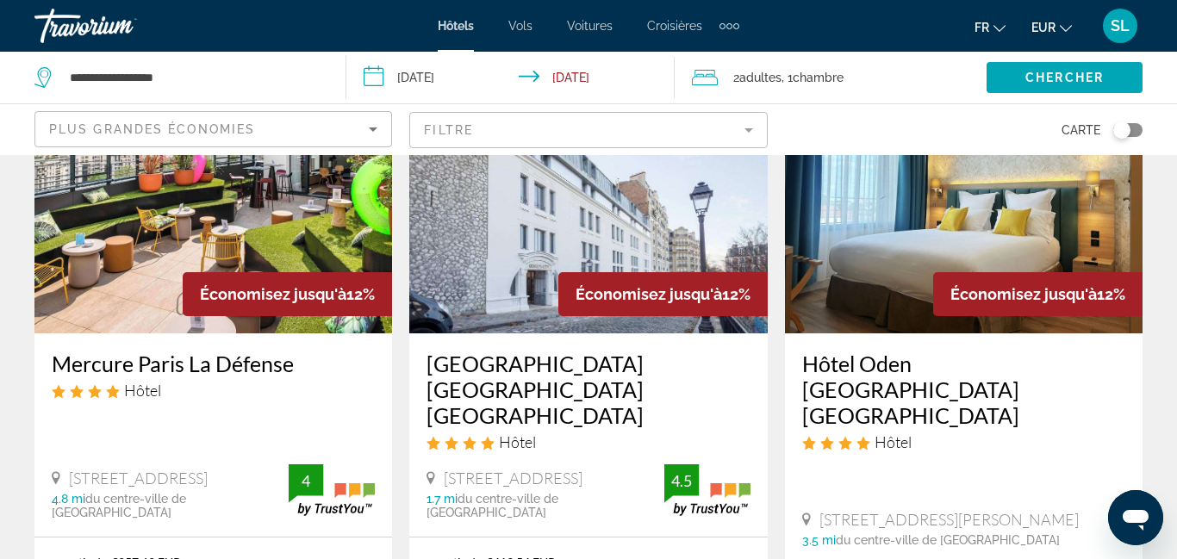
drag, startPoint x: 48, startPoint y: 327, endPoint x: 294, endPoint y: 334, distance: 245.7
click at [294, 334] on div "Mercure Paris La Défense Hôtel 18-30 Rue Baudin, Courbevoie 4.8 mi du centre-vi…" at bounding box center [213, 435] width 358 height 203
click at [20, 277] on div "Résultats de la recherche d'hôtel - 113 endroits pour passer votre temps Économ…" at bounding box center [588, 59] width 1177 height 2819
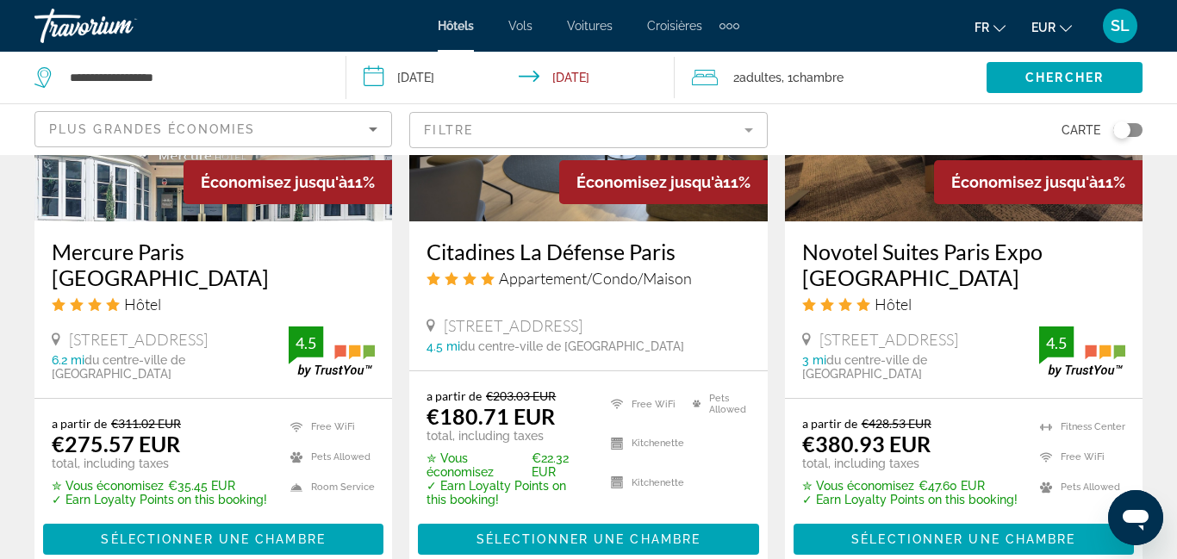
scroll to position [2385, 0]
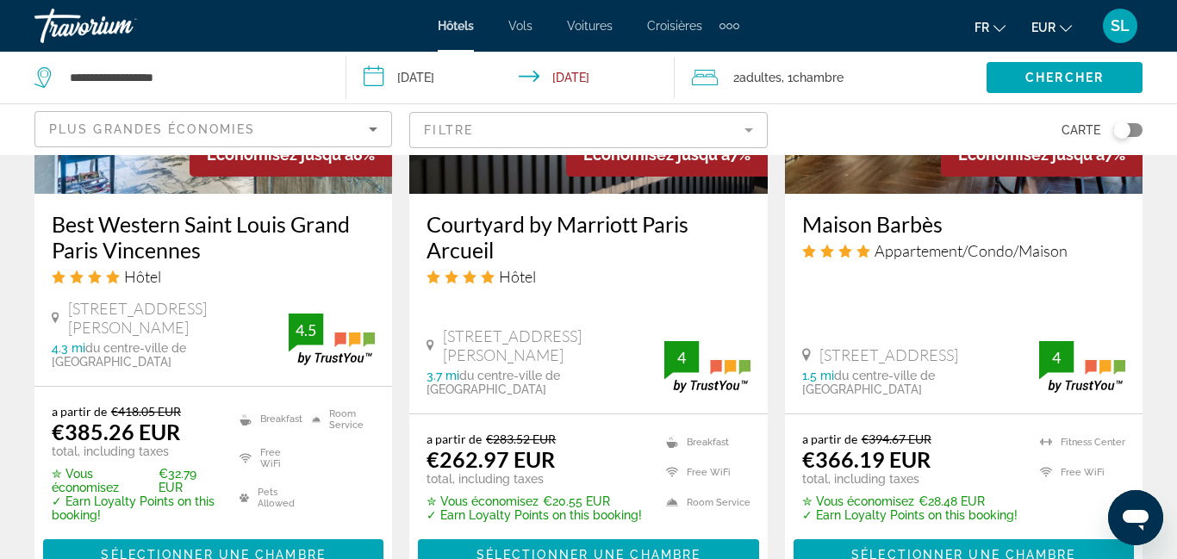
scroll to position [2363, 0]
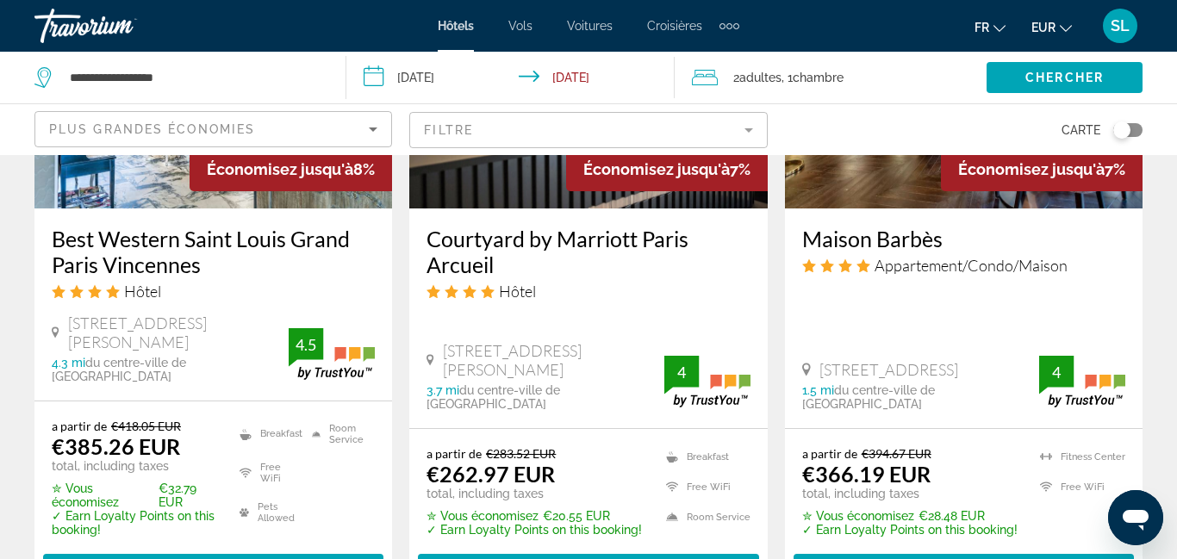
drag, startPoint x: 425, startPoint y: 204, endPoint x: 497, endPoint y: 238, distance: 79.8
click at [497, 238] on div "Courtyard by Marriott Paris Arcueil Hôtel 6 Avenue President Salvadore Allende,…" at bounding box center [588, 319] width 358 height 220
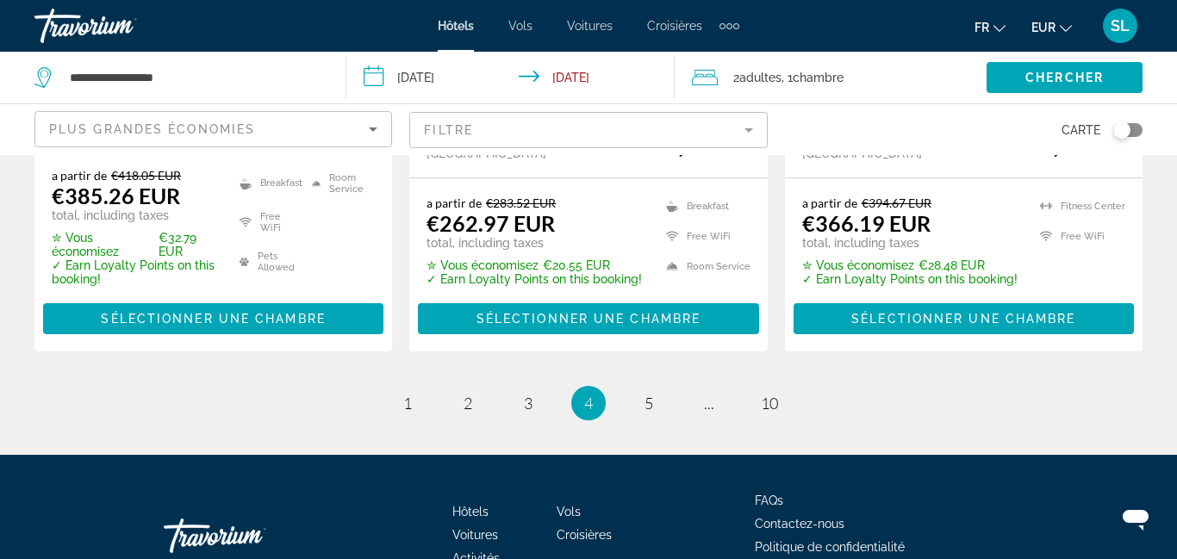
scroll to position [2623, 0]
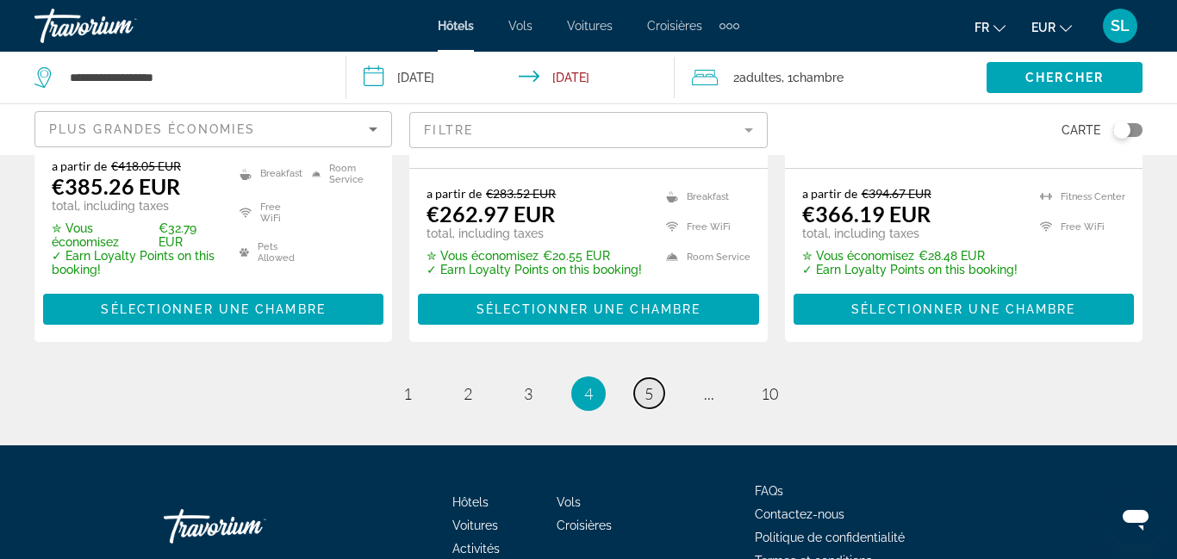
click at [647, 384] on span "5" at bounding box center [649, 393] width 9 height 19
